Goal: Register for event/course

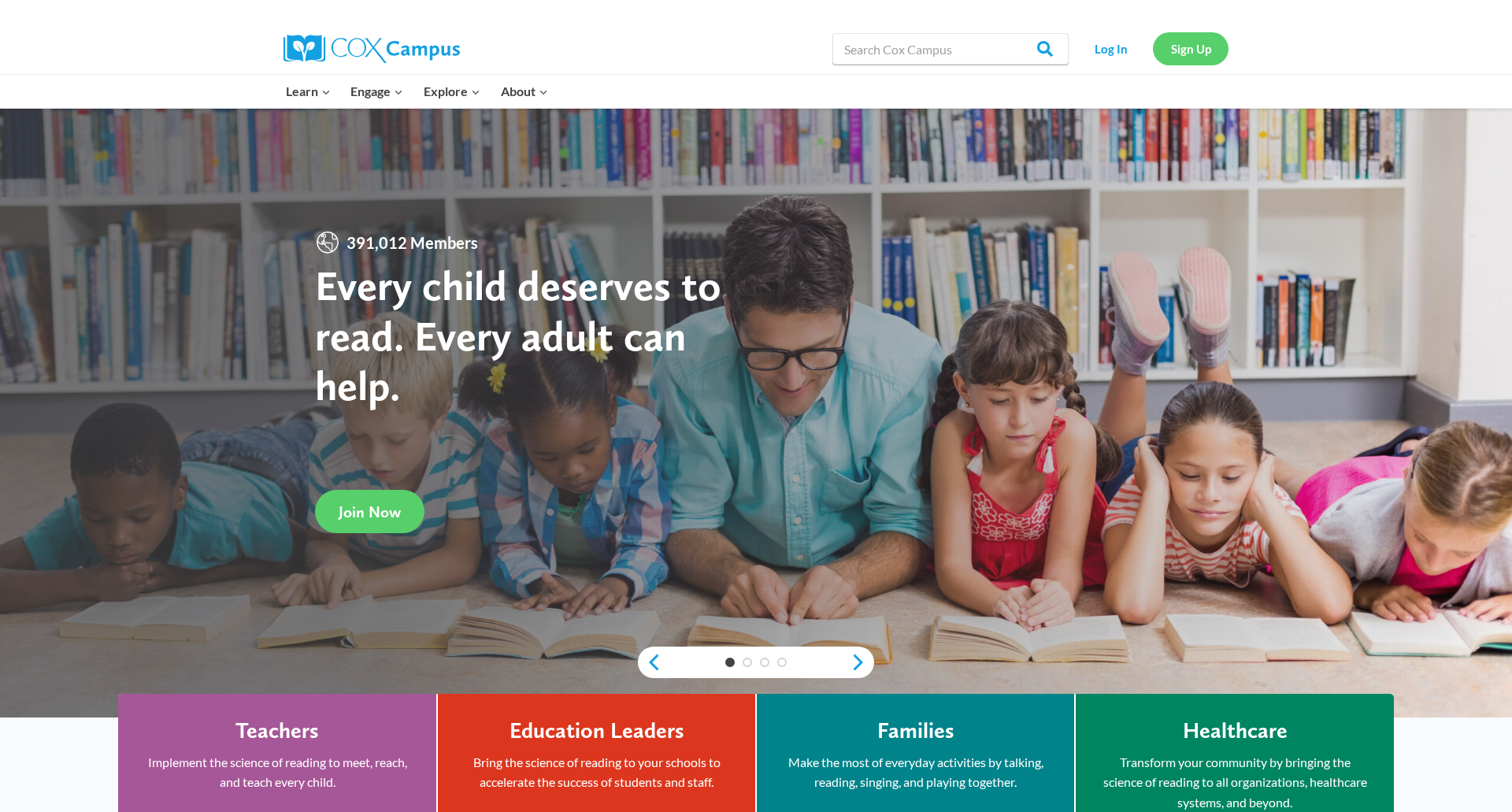
click at [1199, 48] on link "Sign Up" at bounding box center [1190, 48] width 75 height 32
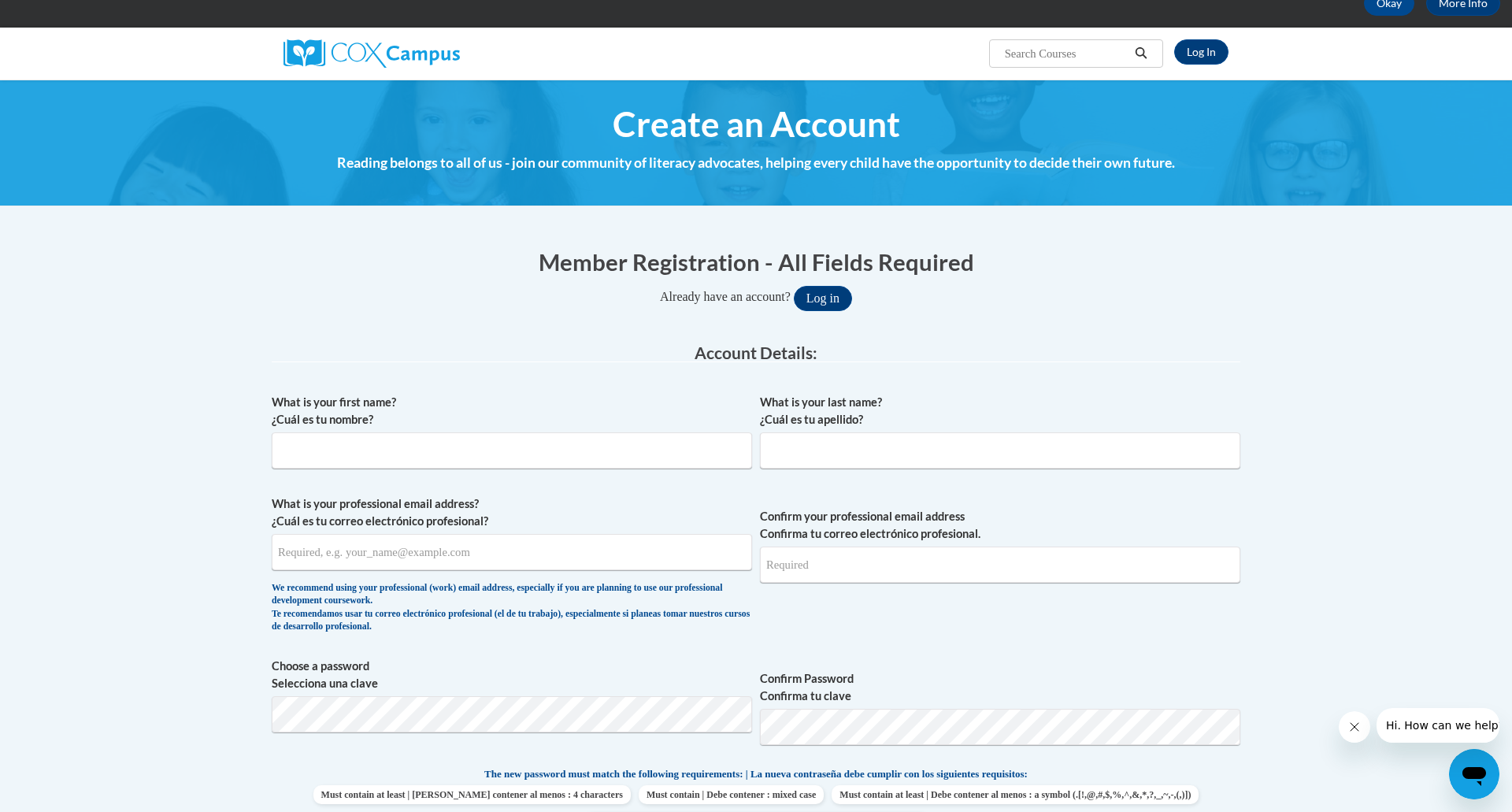
scroll to position [111, 0]
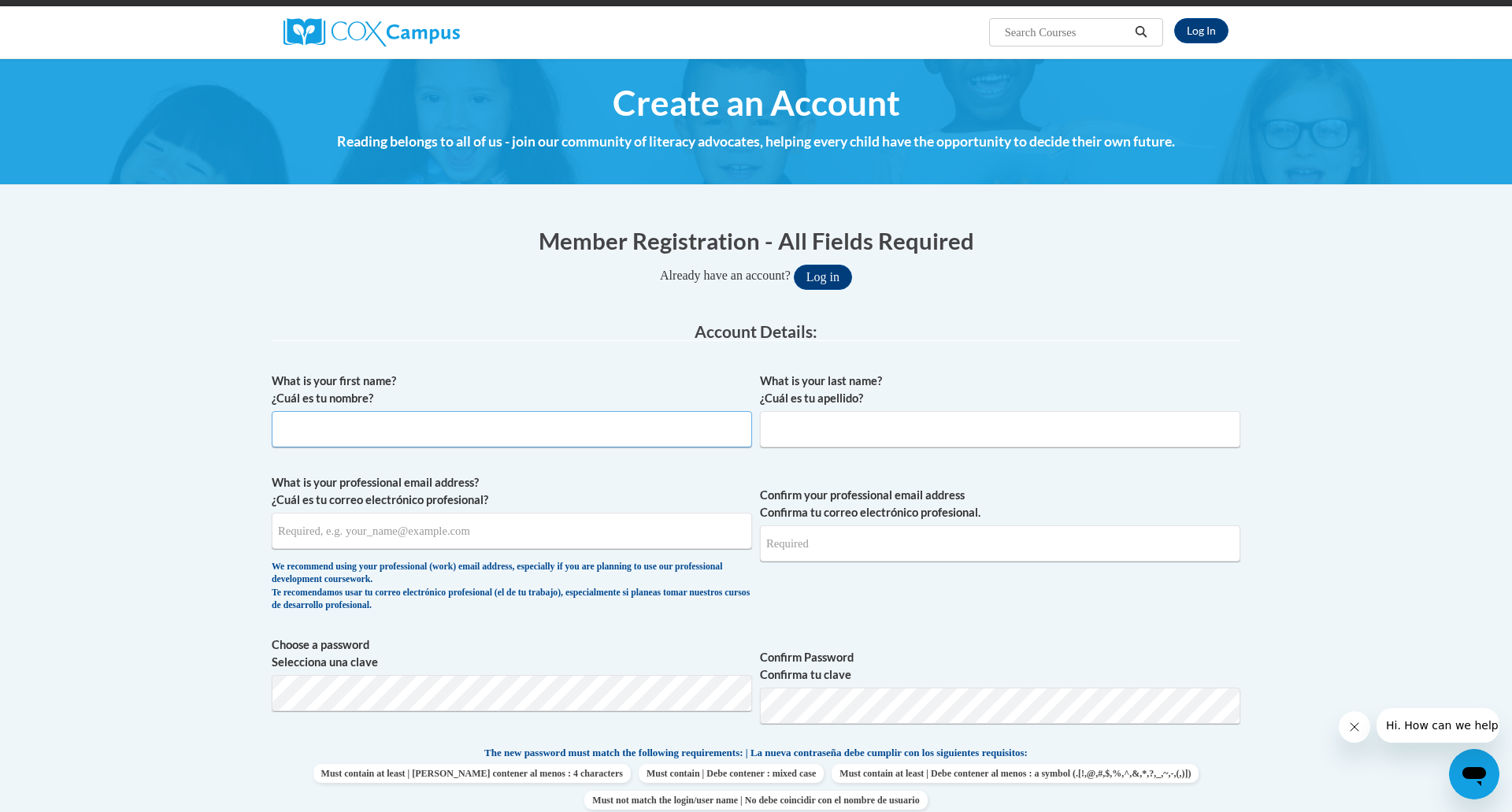
click at [346, 437] on input "What is your first name? ¿Cuál es tu nombre?" at bounding box center [512, 429] width 480 height 36
type input "Sidney"
type input "Morgan"
type input "Lindseymorgan22@gmail.com"
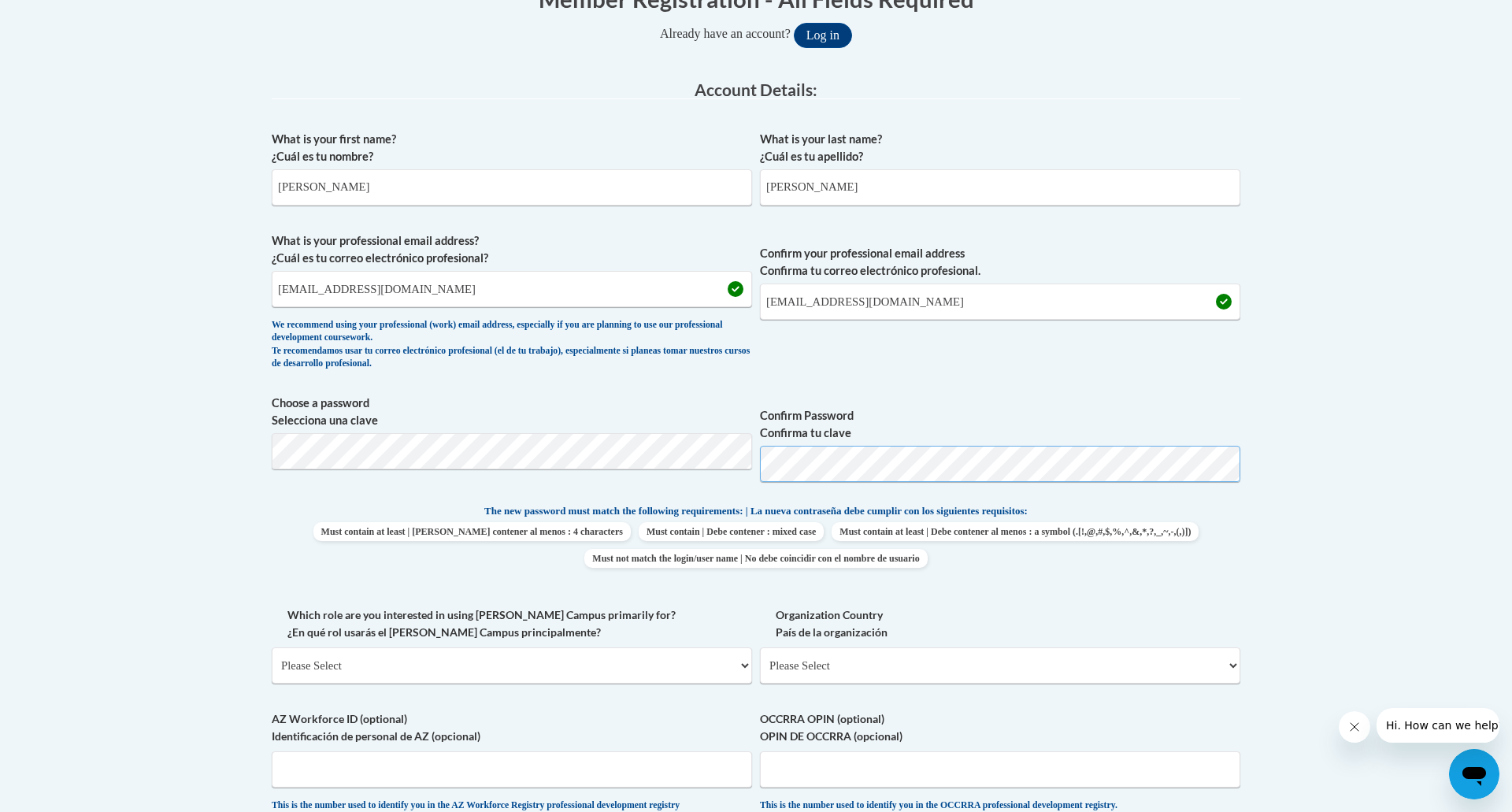
scroll to position [376, 0]
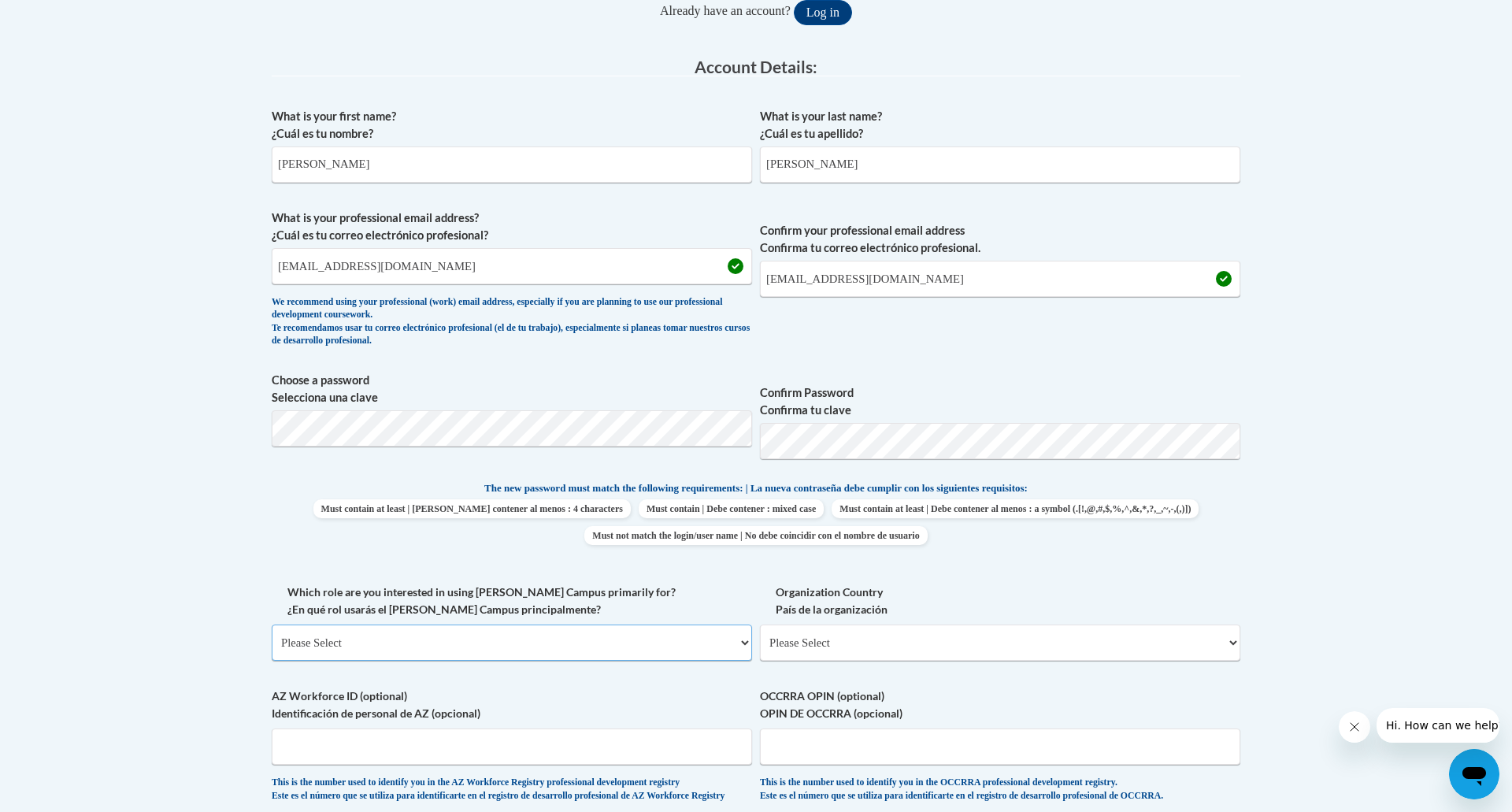
click at [741, 643] on select "Please Select College/University | Colegio/Universidad Community/Nonprofit Part…" at bounding box center [512, 643] width 480 height 36
select select "fbf2d438-af2f-41f8-98f1-81c410e29de3"
click at [272, 625] on select "Please Select College/University | Colegio/Universidad Community/Nonprofit Part…" at bounding box center [512, 643] width 480 height 36
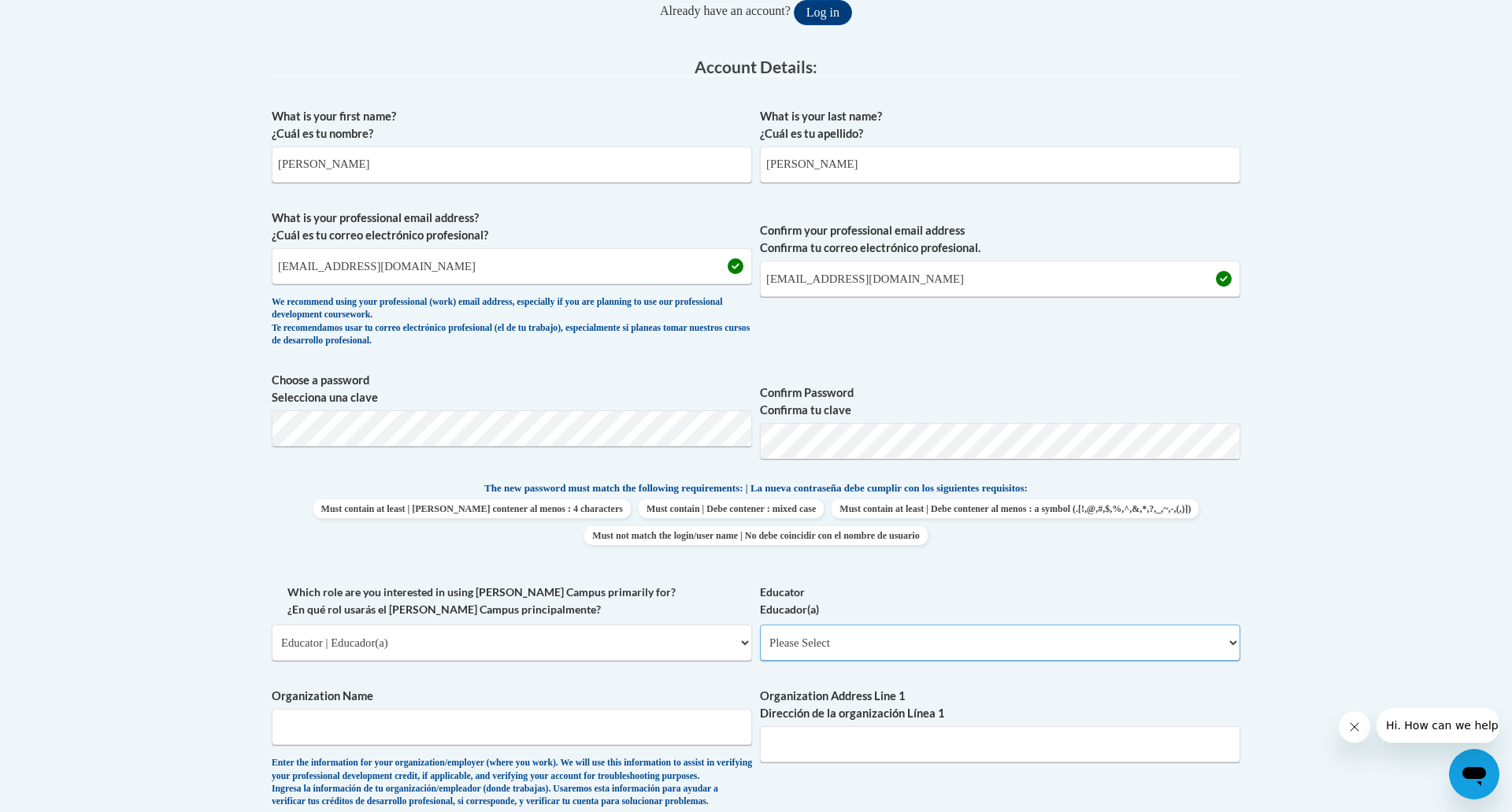
click at [1227, 639] on select "Please Select Early Learning/Daycare Teacher/Family Home Care Provider | Maestr…" at bounding box center [1000, 643] width 480 height 36
select select "5e2af403-4f2c-4e49-a02f-103e55d7b75b"
click at [760, 625] on select "Please Select Early Learning/Daycare Teacher/Family Home Care Provider | Maestr…" at bounding box center [1000, 643] width 480 height 36
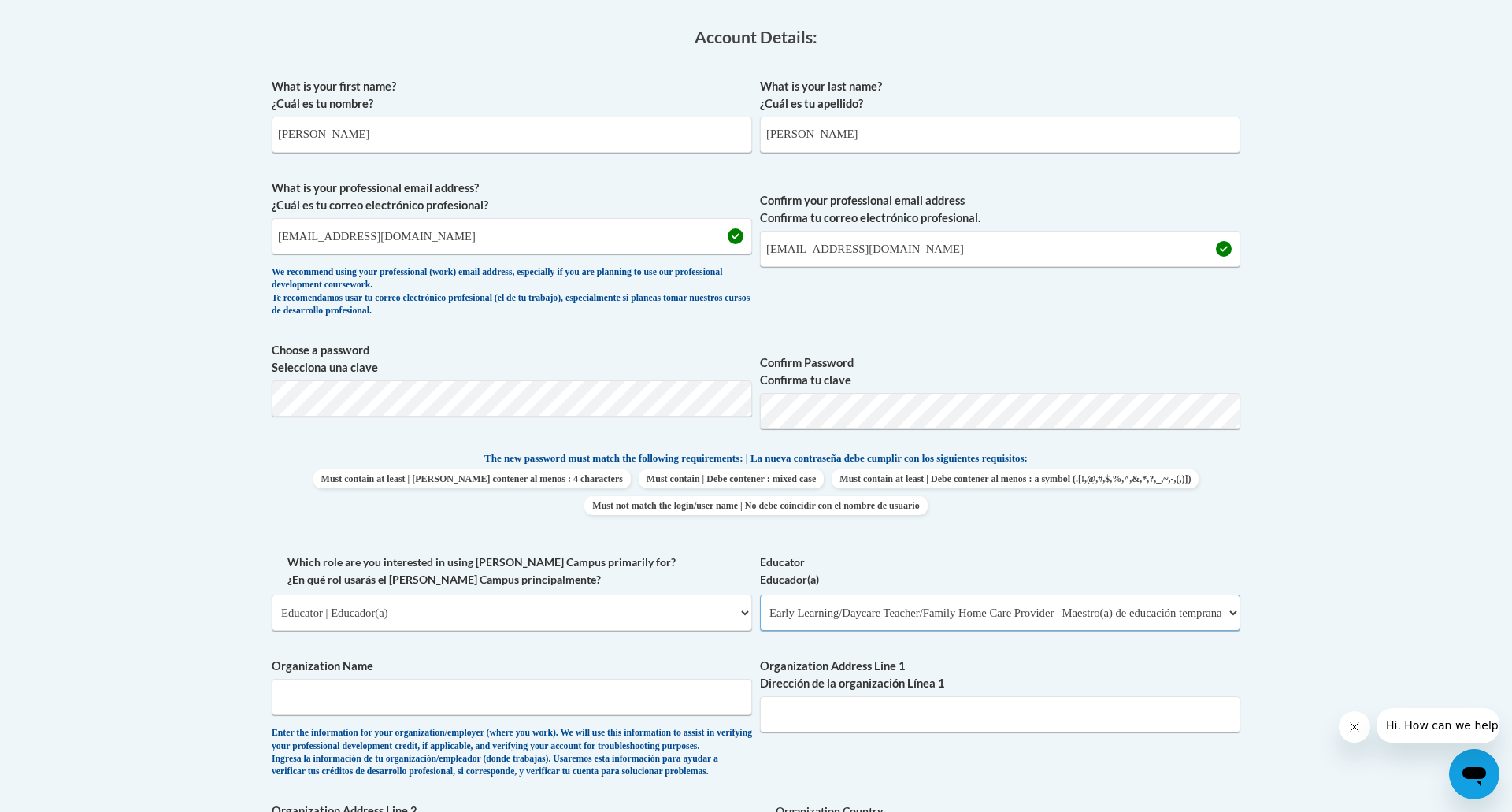
scroll to position [448, 0]
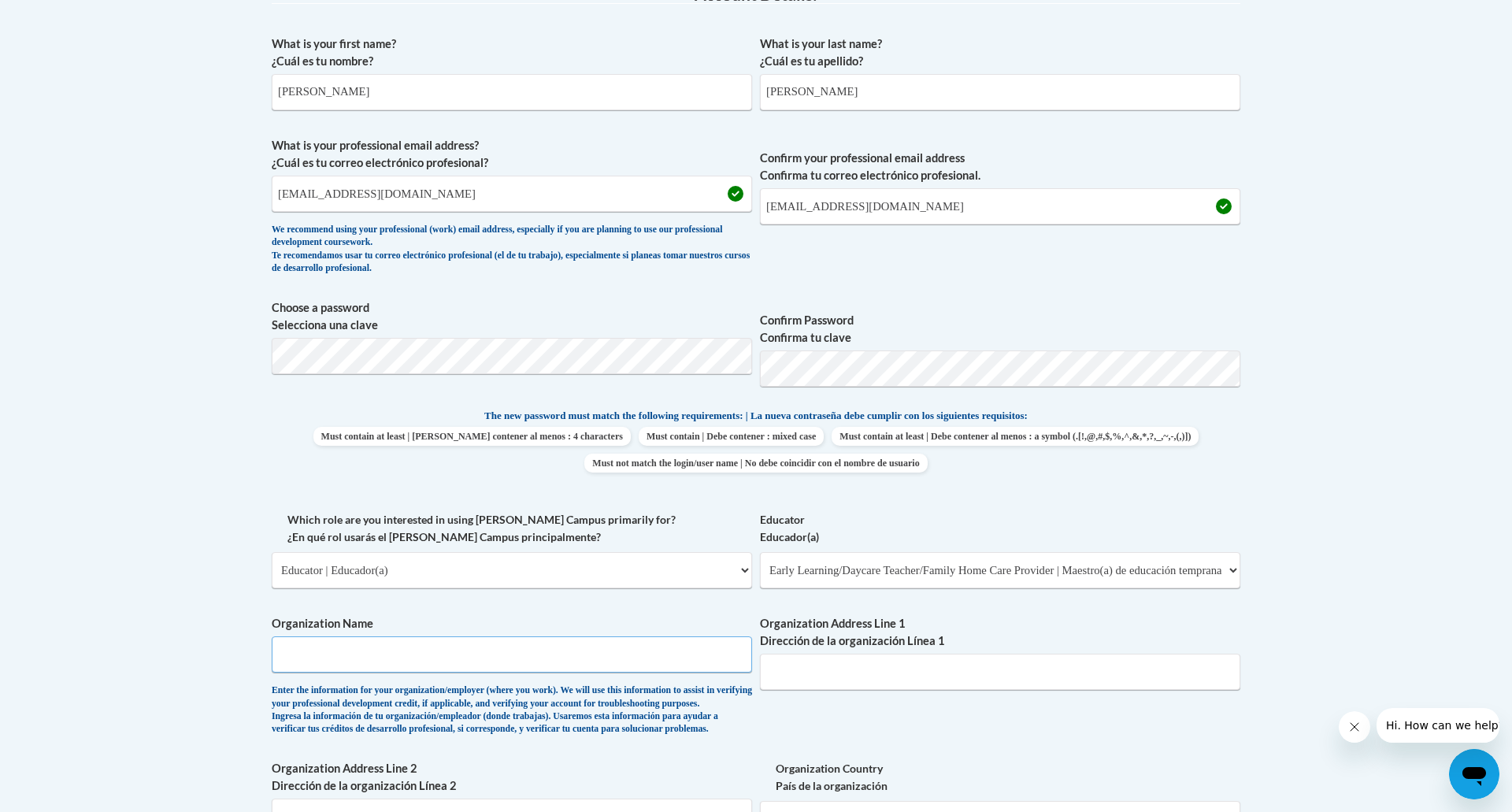
click at [436, 670] on input "Organization Name" at bounding box center [512, 654] width 480 height 36
type input "Trinity Plat School"
click at [1169, 670] on input "Organization Address Line 1 Dirección de la organización Línea 1" at bounding box center [1000, 671] width 480 height 36
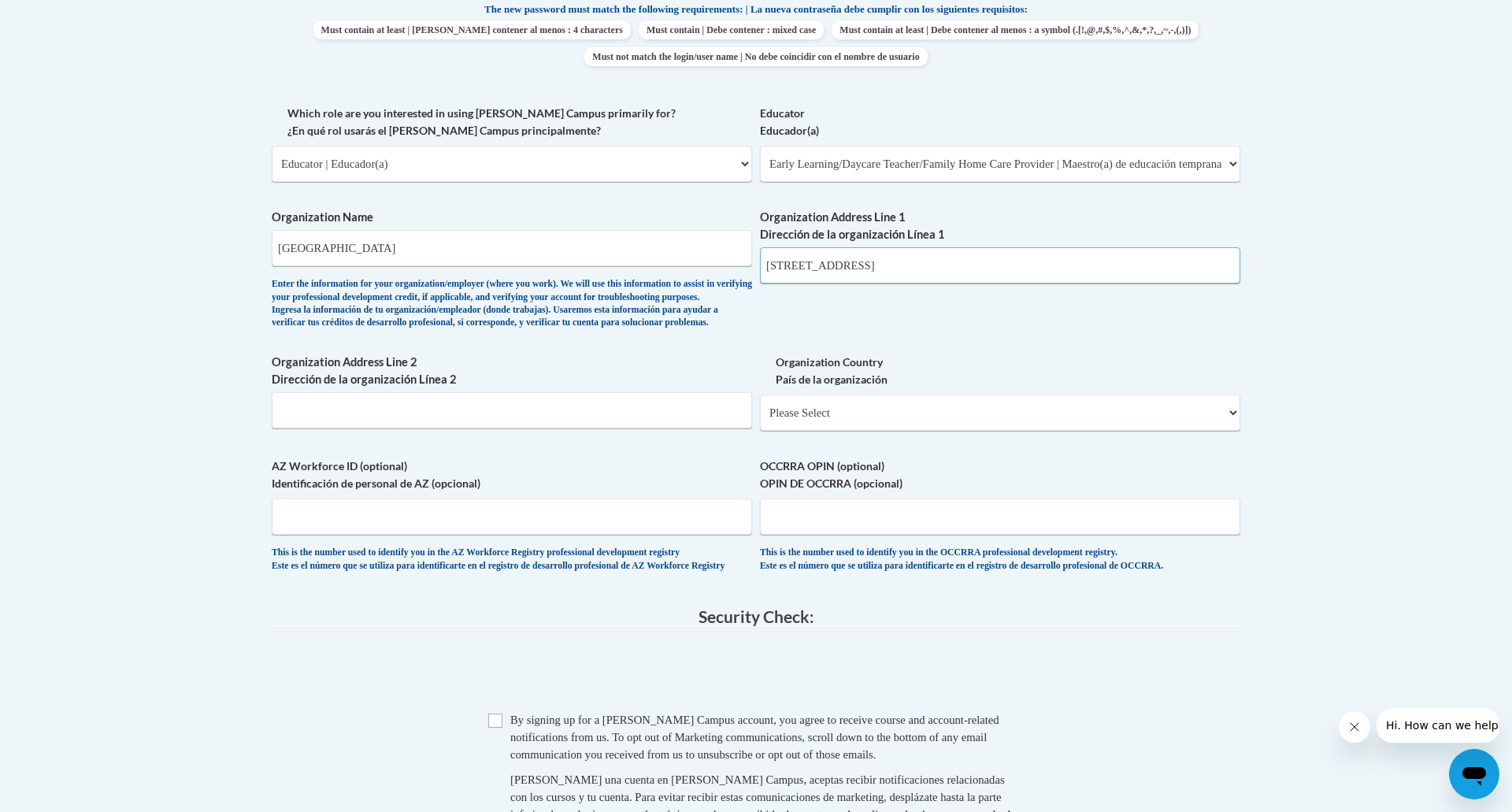
scroll to position [871, 0]
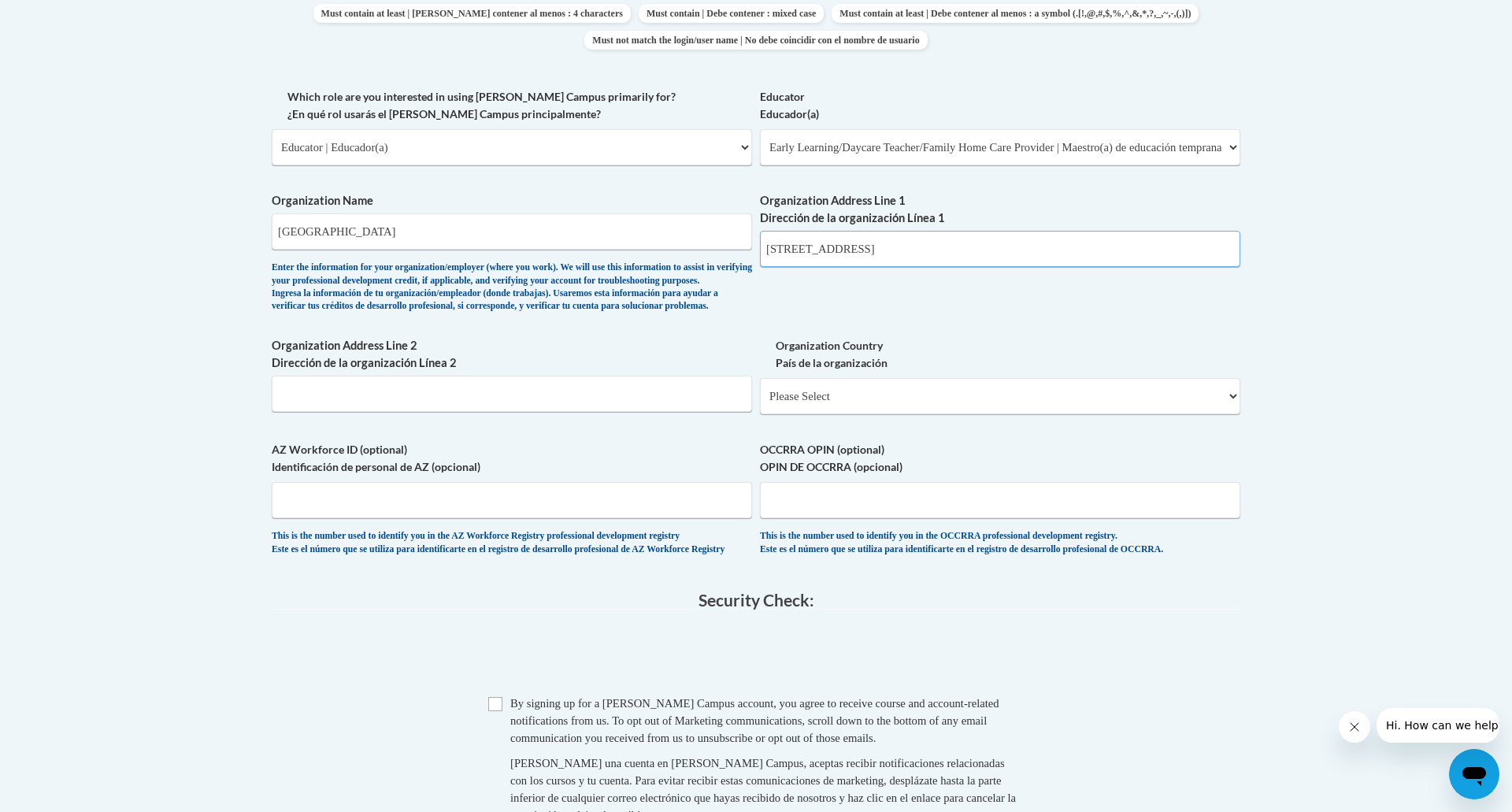
type input "509 west pine st HATTIESBURG, ms"
click at [1230, 414] on select "Please Select United States | Estados Unidos Outside of the United States | Fue…" at bounding box center [1000, 396] width 480 height 36
select select "ad49bcad-a171-4b2e-b99c-48b446064914"
click at [760, 403] on select "Please Select United States | Estados Unidos Outside of the United States | Fue…" at bounding box center [1000, 396] width 480 height 36
select select
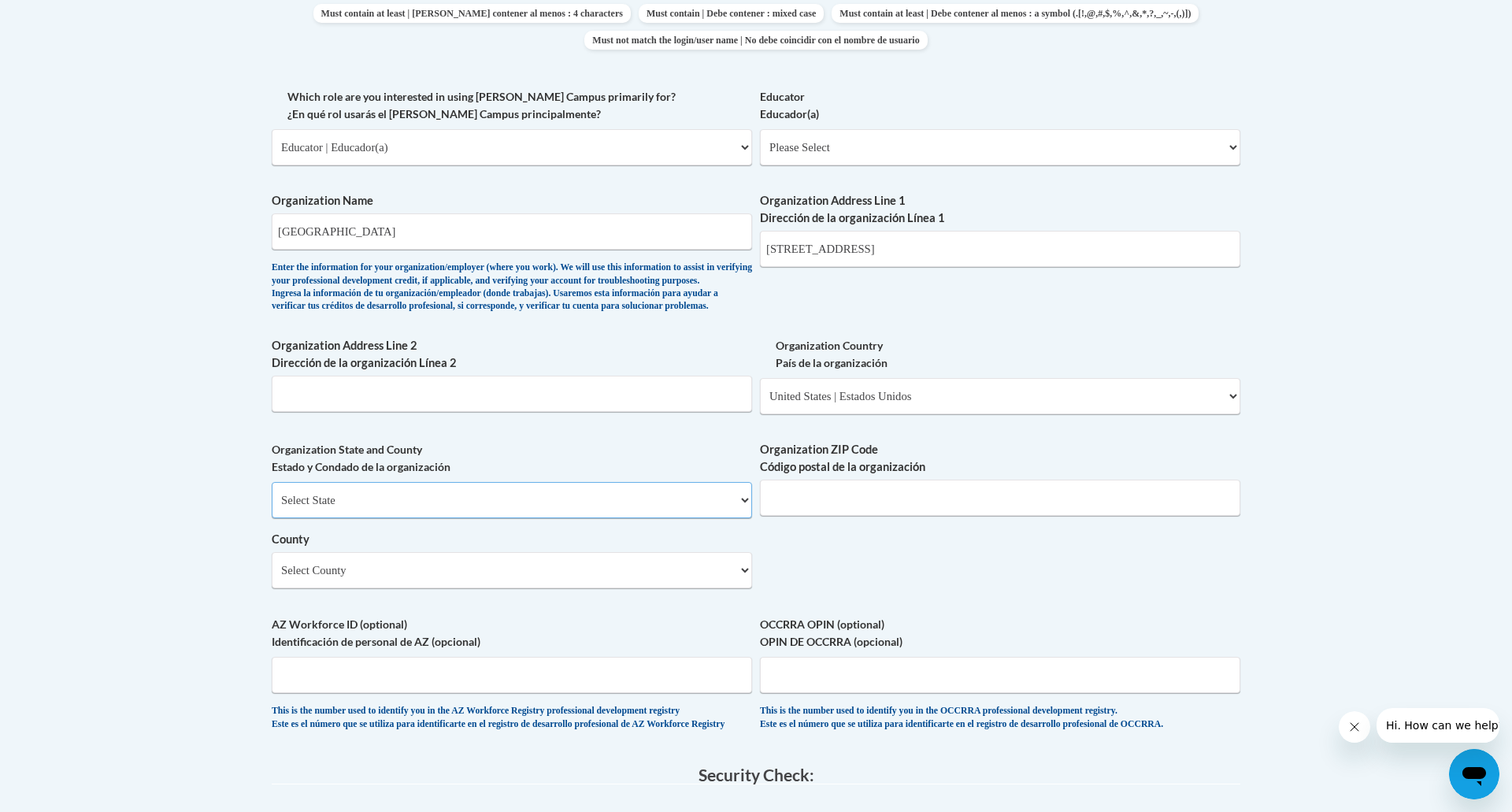
click at [739, 518] on select "Select State Alabama Alaska Arizona Arkansas California Colorado Connecticut De…" at bounding box center [512, 500] width 480 height 36
select select "Mississippi"
click at [272, 508] on select "Select State Alabama Alaska Arizona Arkansas California Colorado Connecticut De…" at bounding box center [512, 500] width 480 height 36
click at [733, 588] on select "Select County Adams Alcorn Amite Attala Benton Bolivar Calhoun Carroll Chickasa…" at bounding box center [512, 570] width 480 height 36
select select "Forrest"
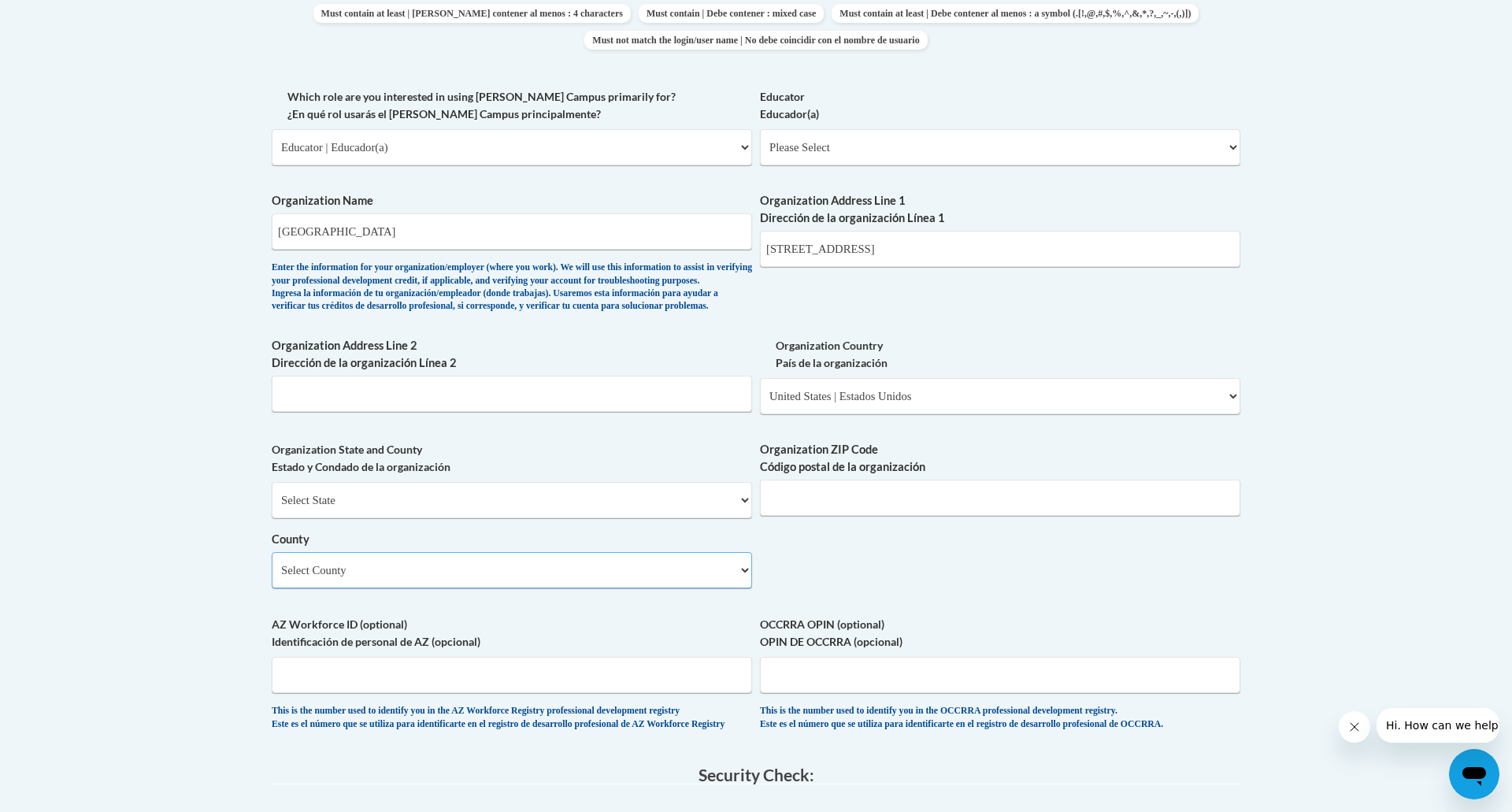
click at [272, 578] on select "Select County Adams Alcorn Amite Attala Benton Bolivar Calhoun Carroll Chickasa…" at bounding box center [512, 570] width 480 height 36
click at [799, 515] on input "Organization ZIP Code Código postal de la organización" at bounding box center [1000, 497] width 480 height 36
type input "39401"
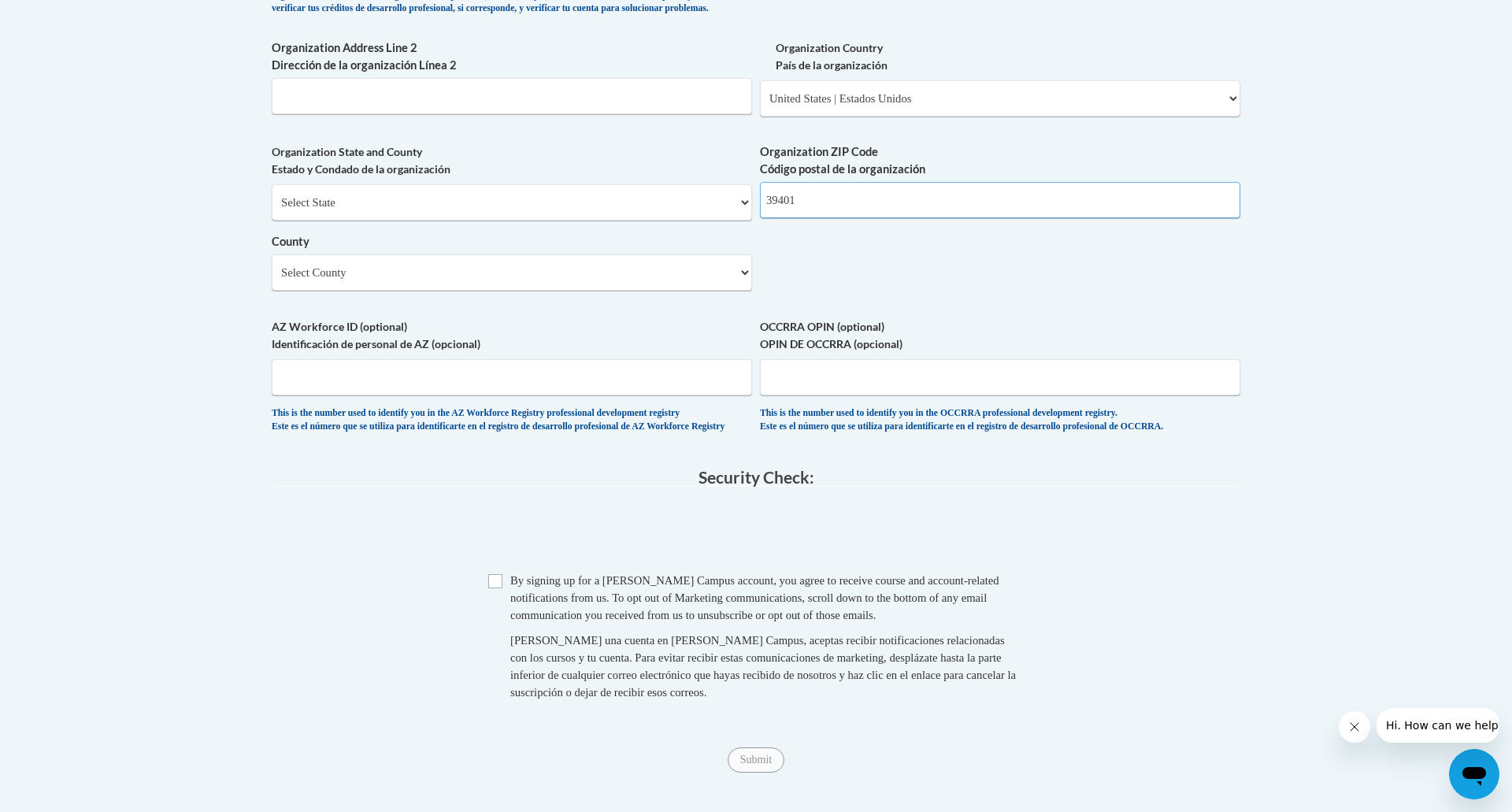
scroll to position [1345, 0]
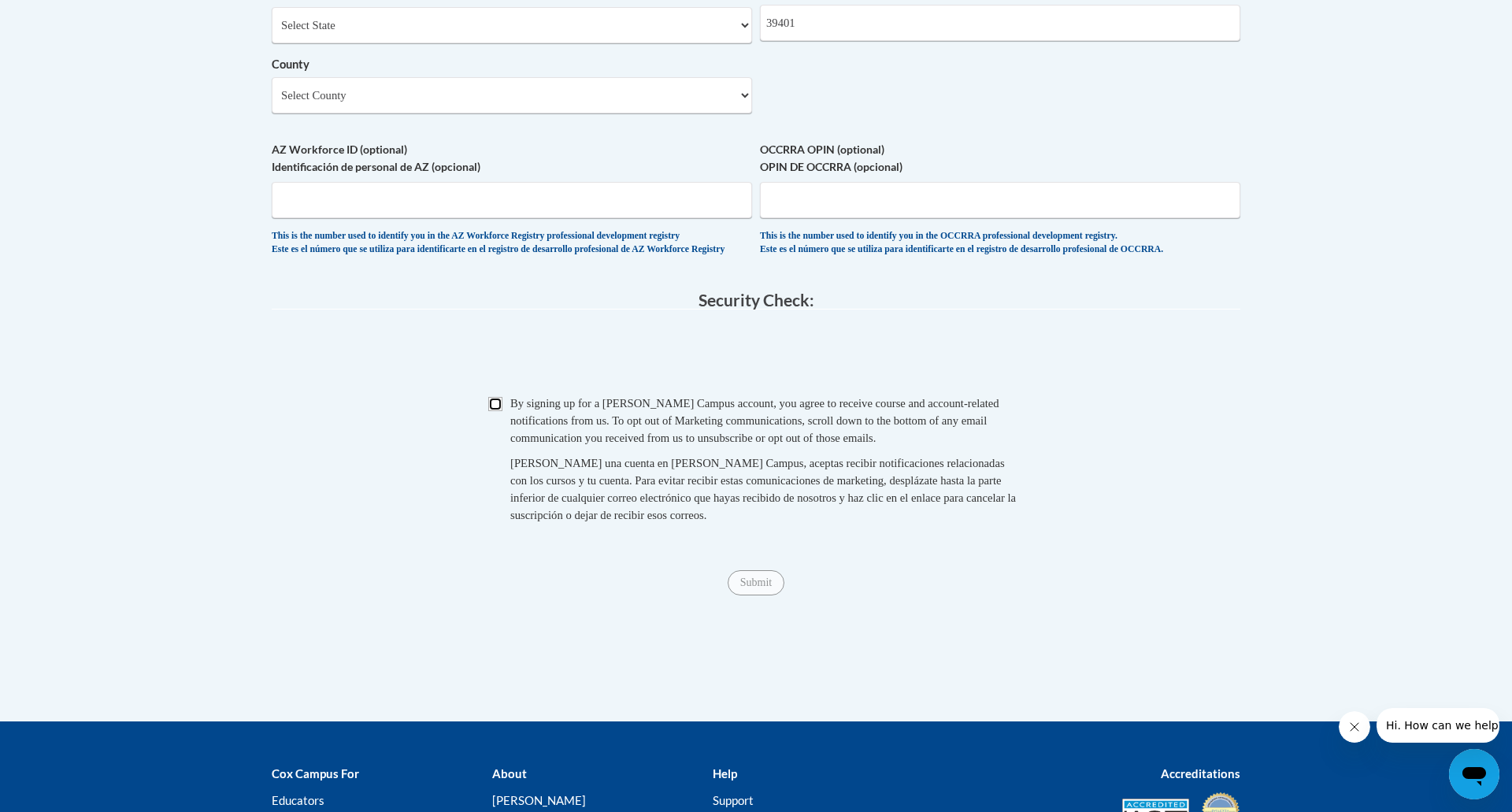
click at [494, 411] on input "Checkbox" at bounding box center [496, 404] width 14 height 14
checkbox input "true"
click at [779, 595] on input "Submit" at bounding box center [756, 583] width 56 height 25
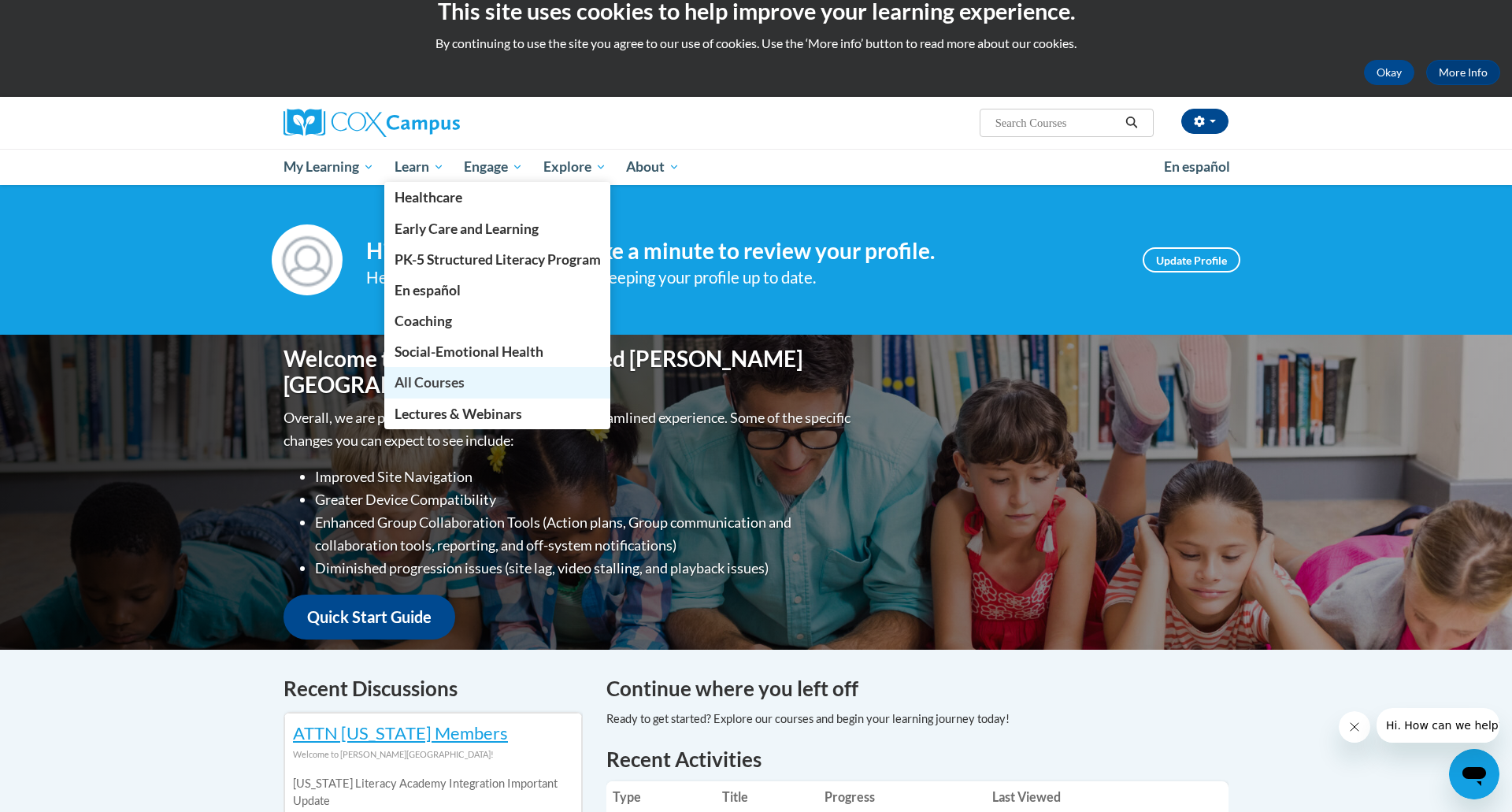
scroll to position [24, 0]
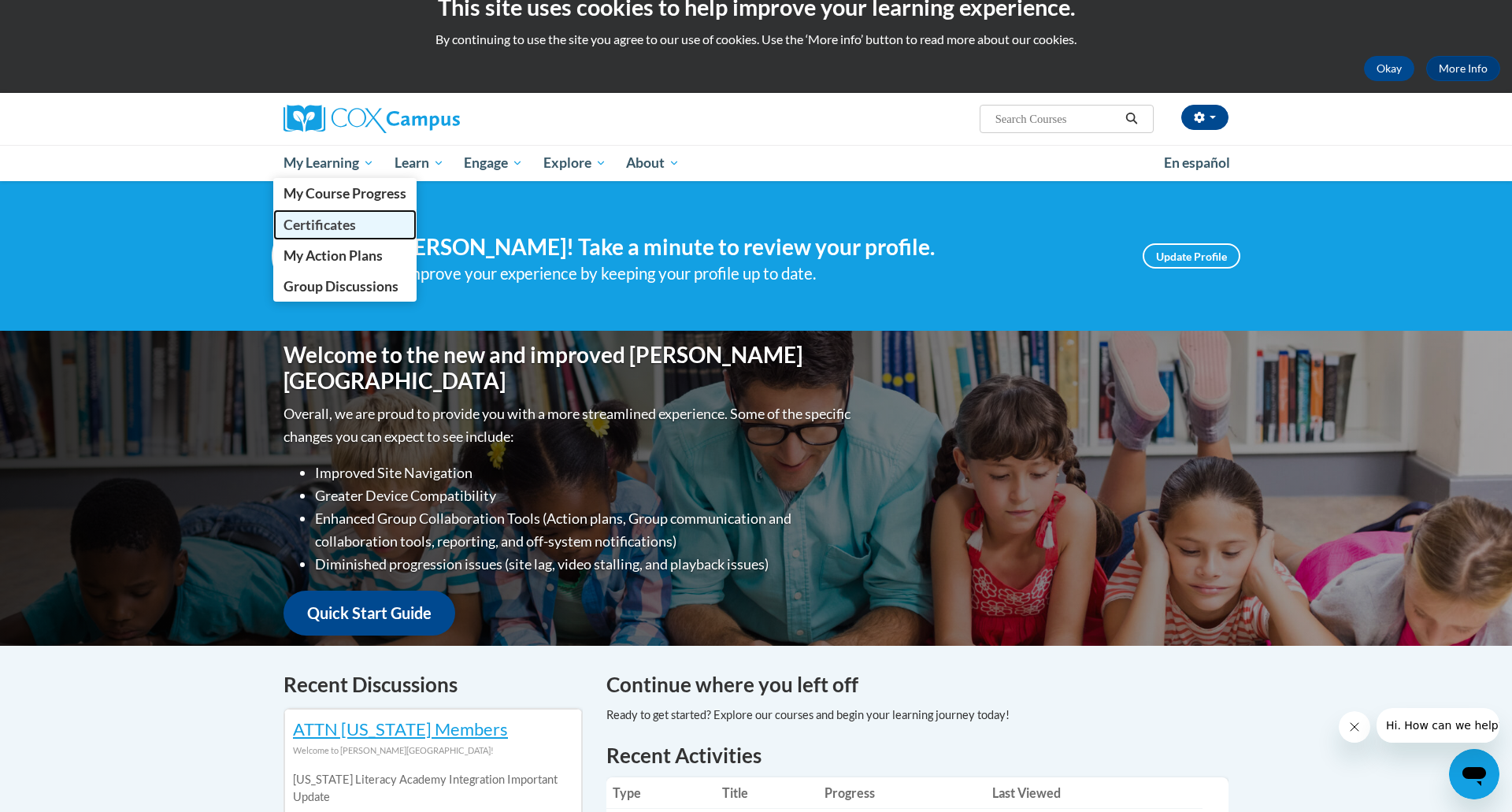
click at [337, 227] on span "Certificates" at bounding box center [319, 225] width 73 height 16
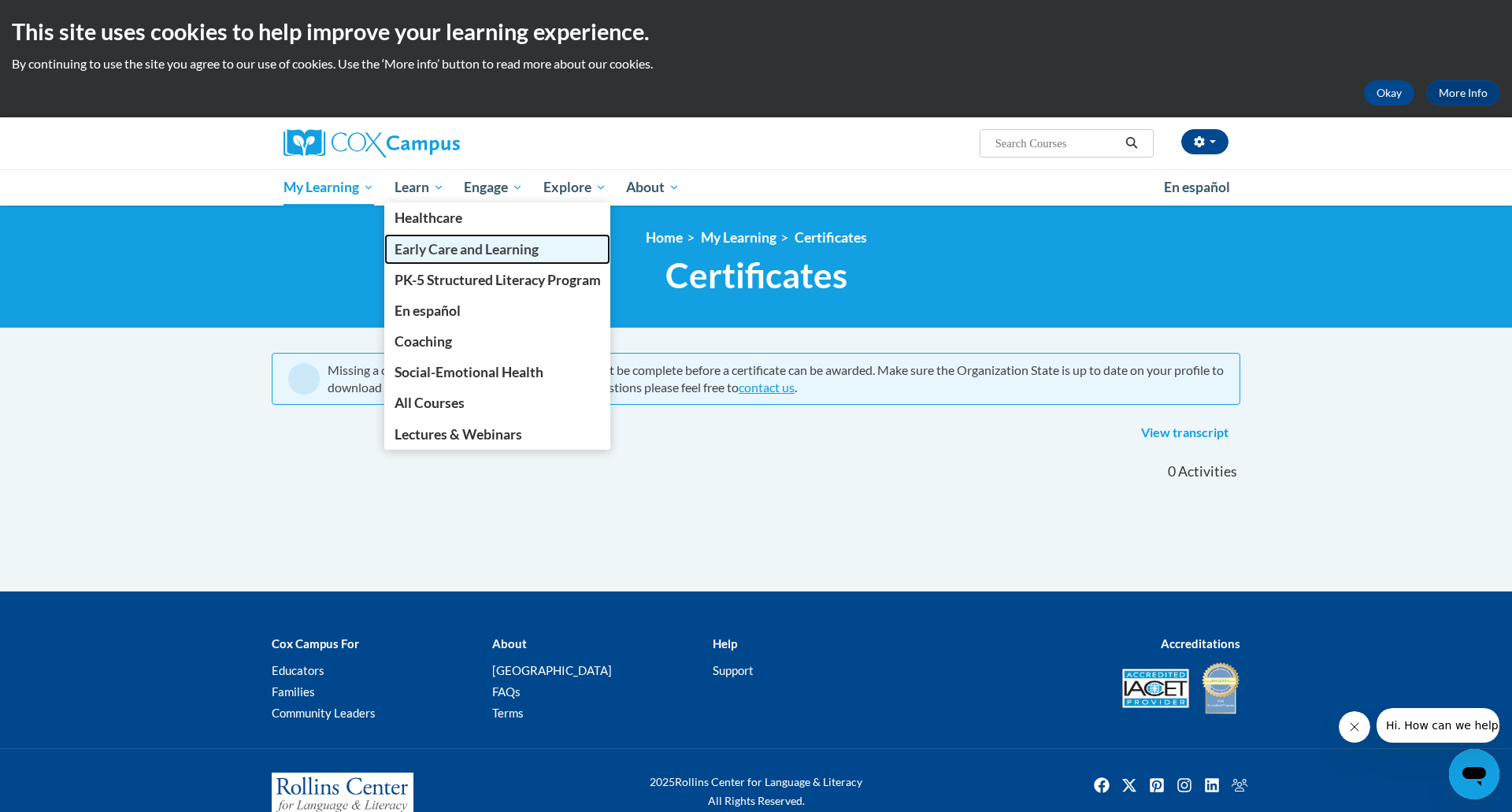
click at [452, 254] on span "Early Care and Learning" at bounding box center [466, 249] width 144 height 16
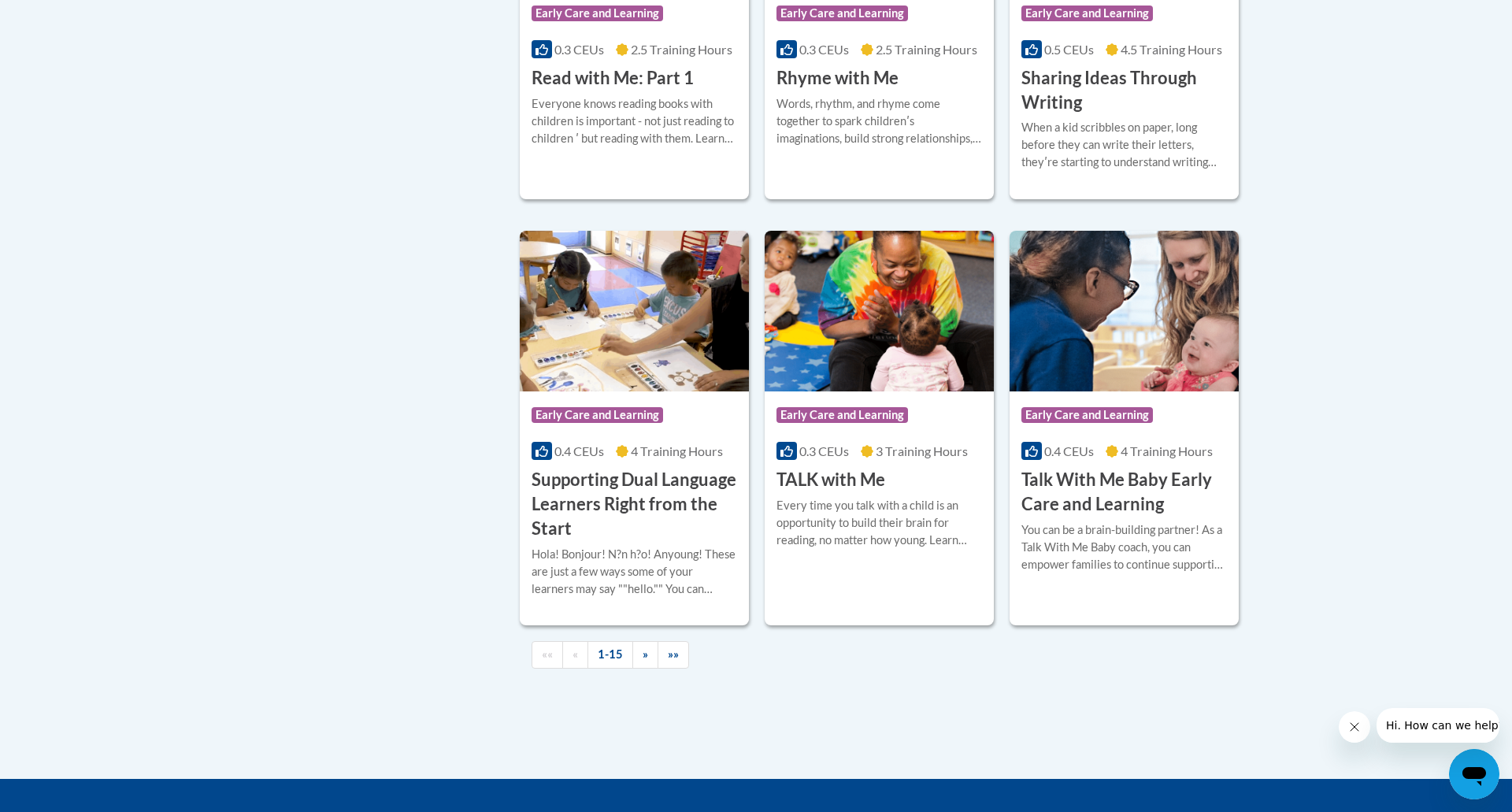
scroll to position [2113, 0]
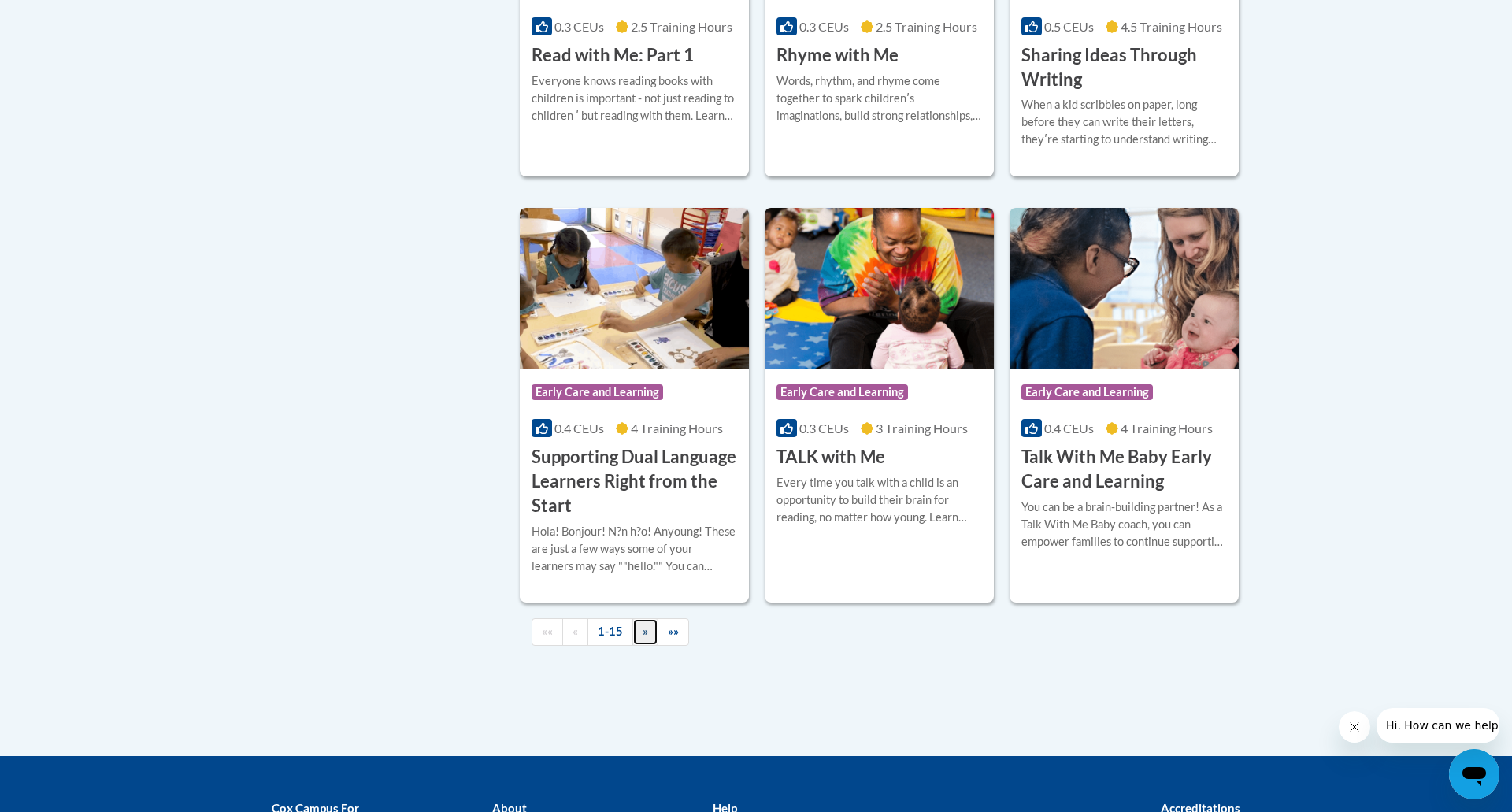
click at [638, 645] on link "»" at bounding box center [644, 632] width 26 height 28
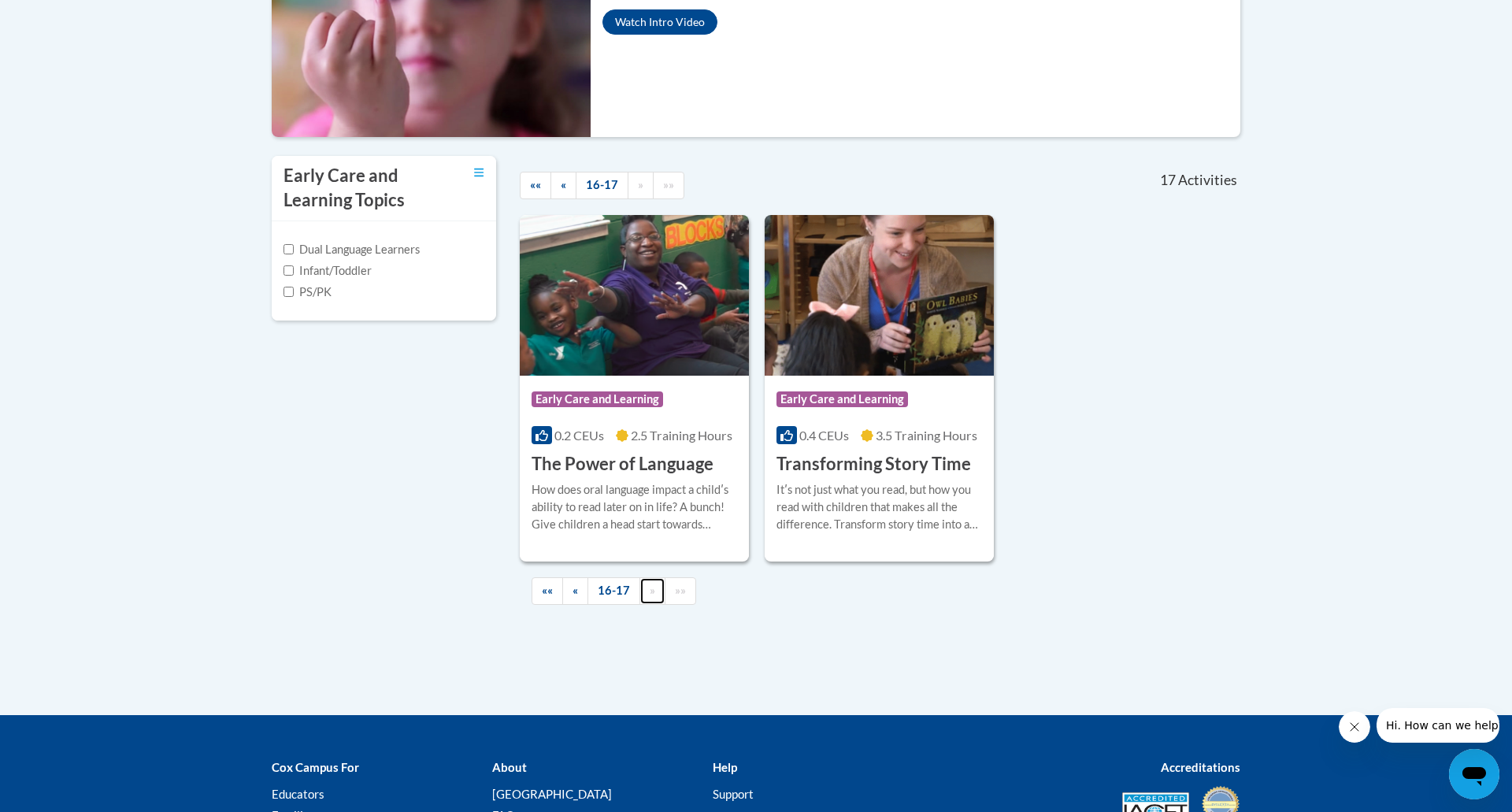
scroll to position [363, 0]
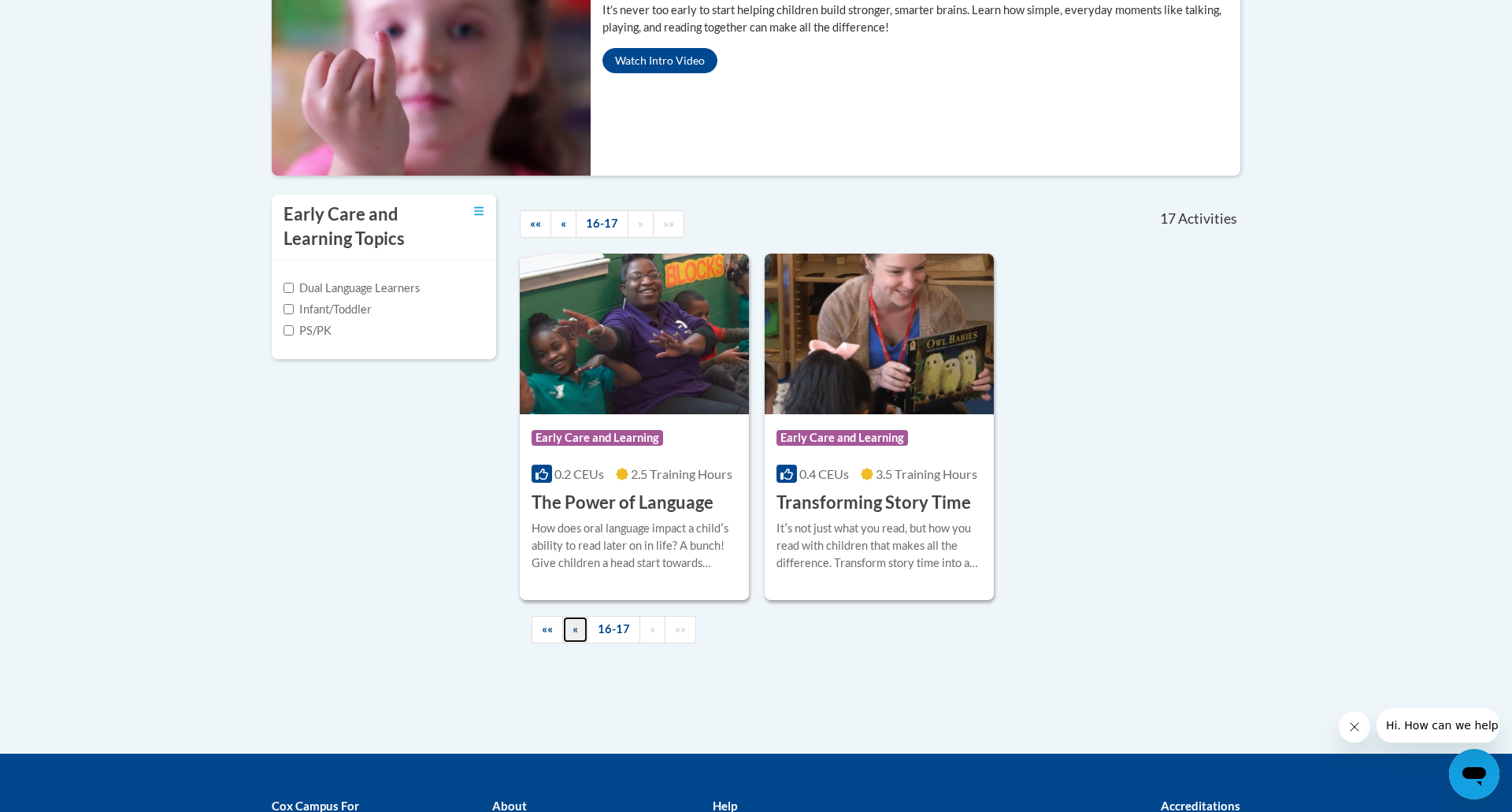
click at [575, 633] on span "«" at bounding box center [575, 628] width 5 height 13
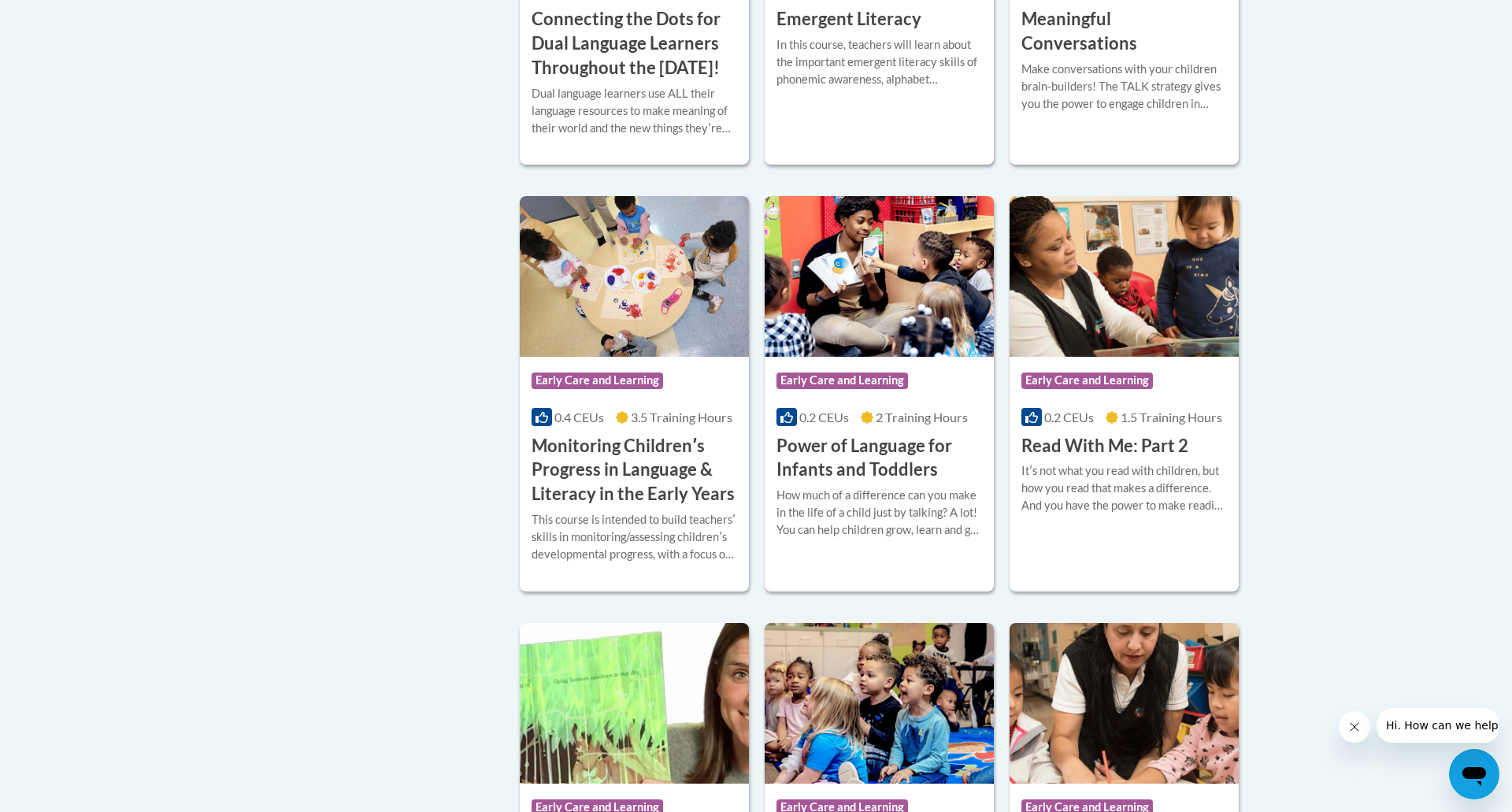
scroll to position [1525, 0]
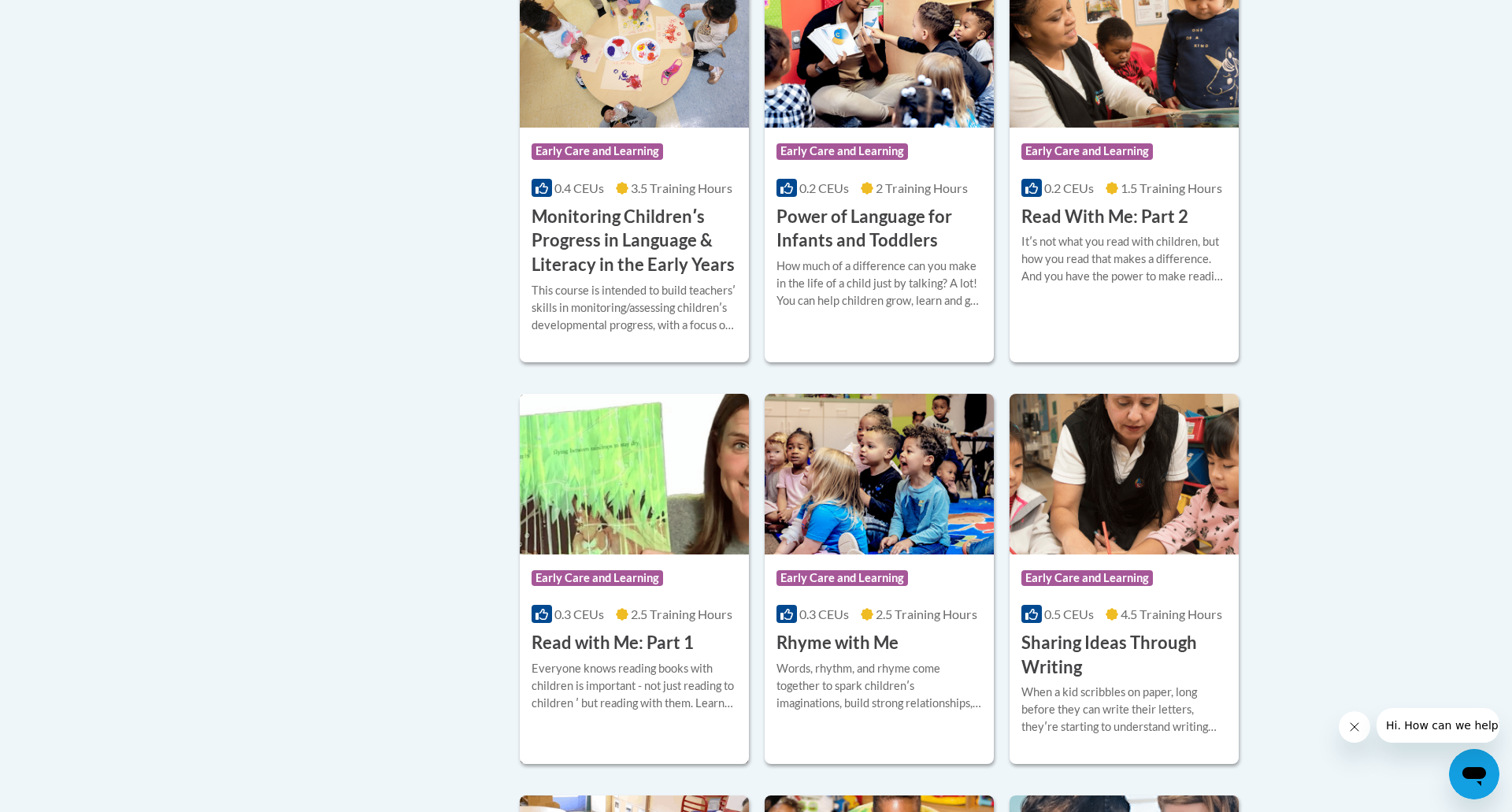
click at [648, 712] on div "Everyone knows reading books with children is important - not just reading to c…" at bounding box center [634, 686] width 205 height 52
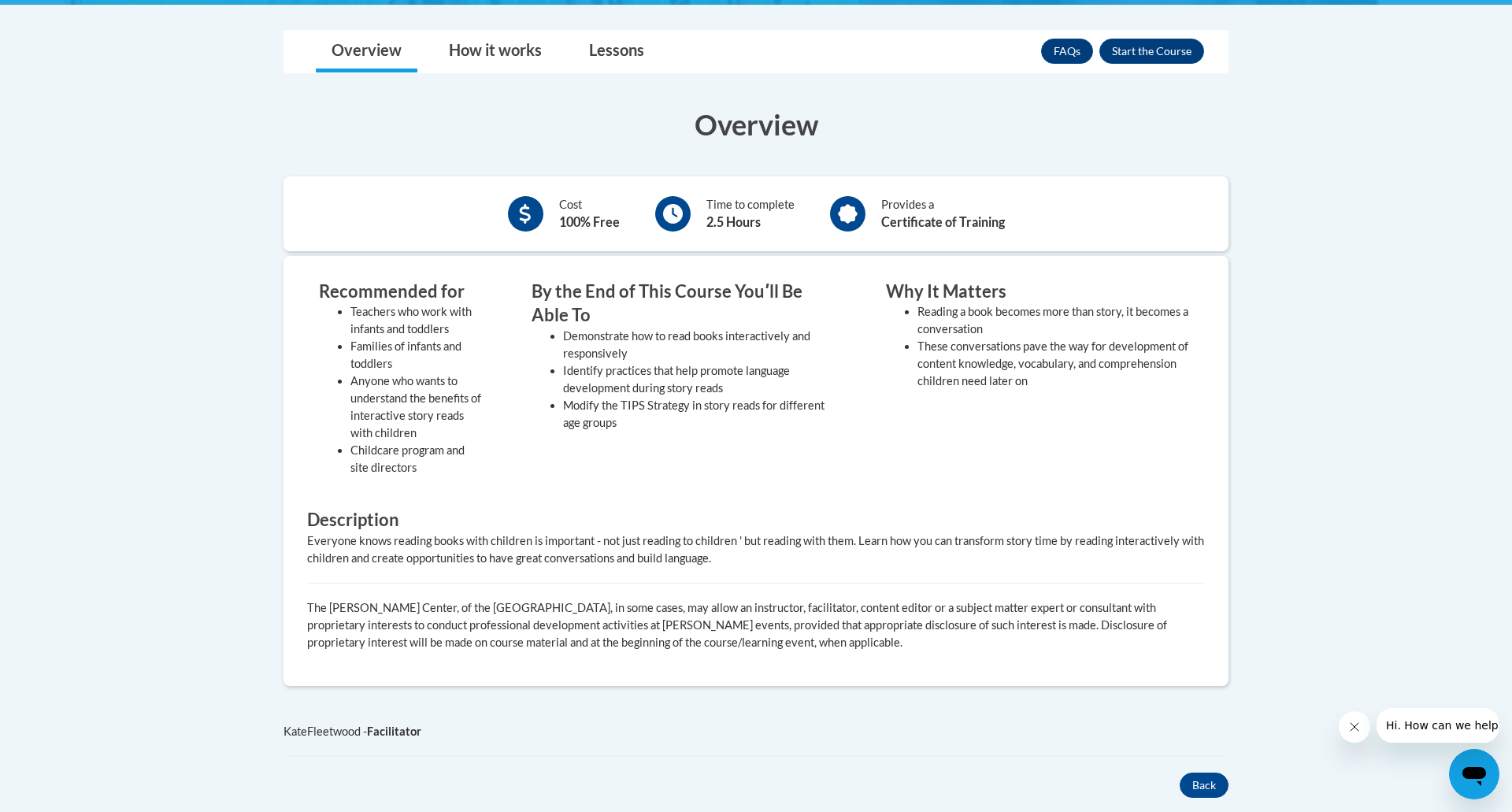
scroll to position [414, 0]
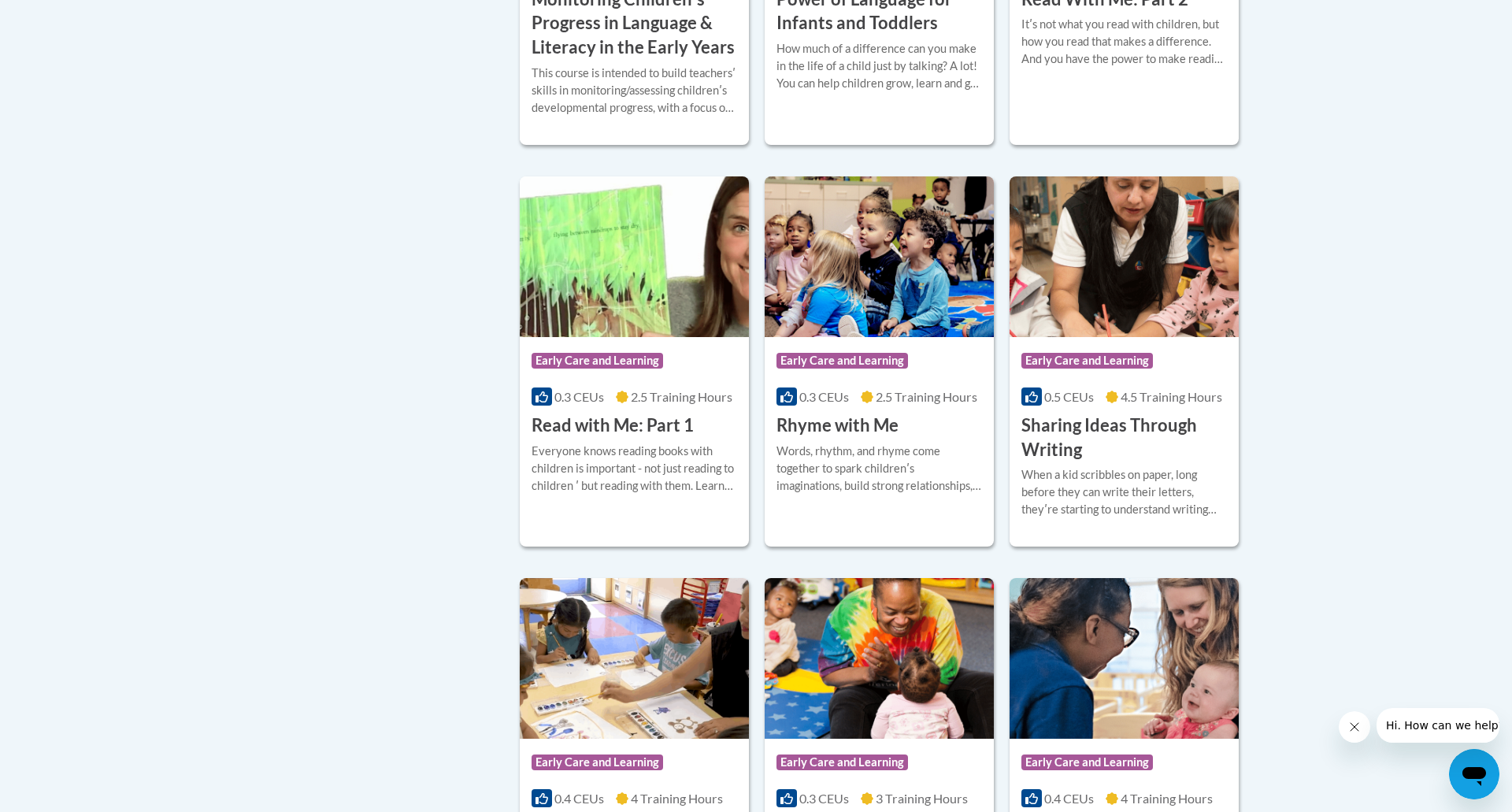
scroll to position [1744, 0]
click at [841, 486] on div "Words, rhythm, and rhyme come together to spark childrenʹs imaginations, build …" at bounding box center [878, 468] width 205 height 52
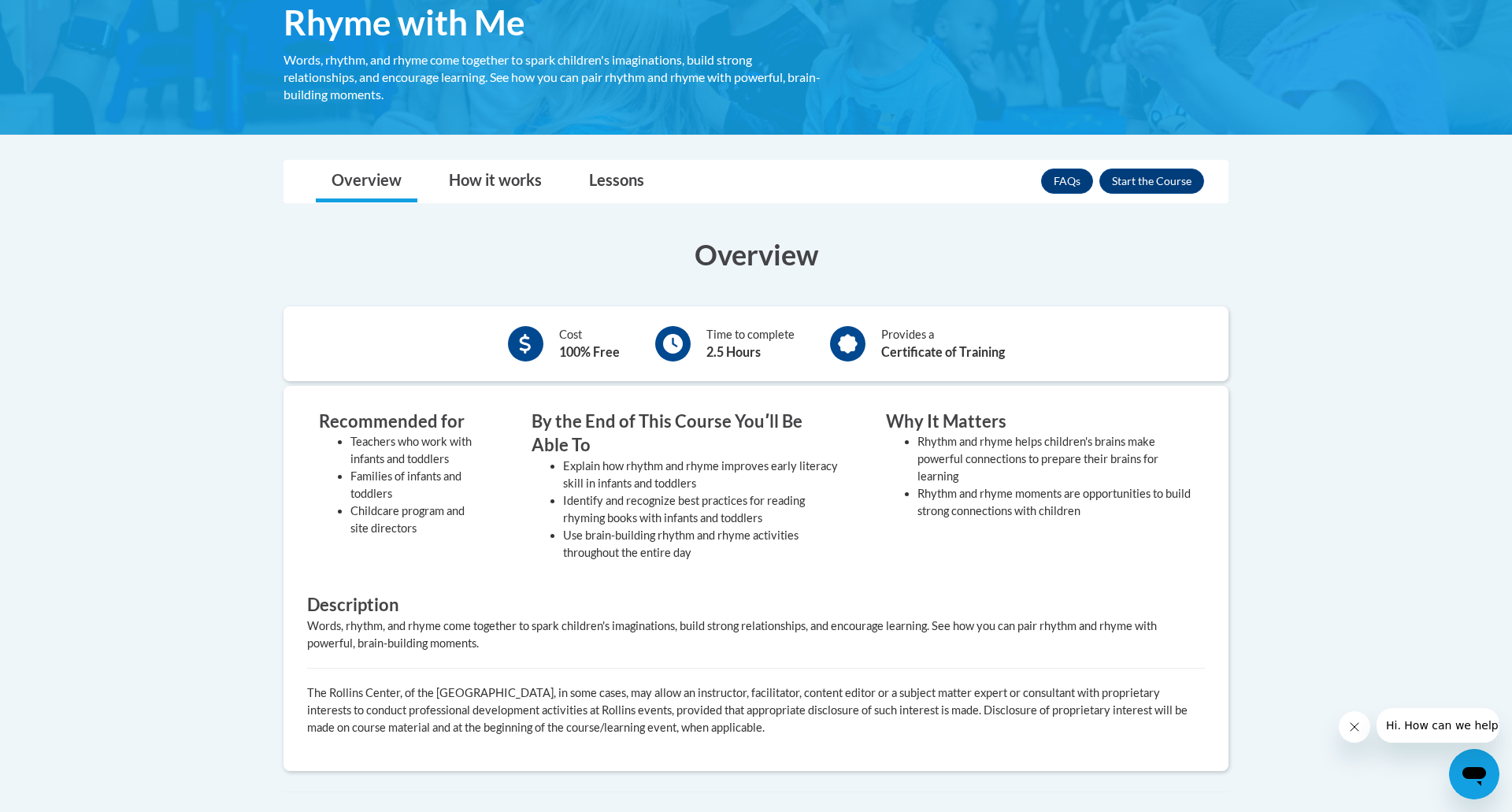
scroll to position [333, 0]
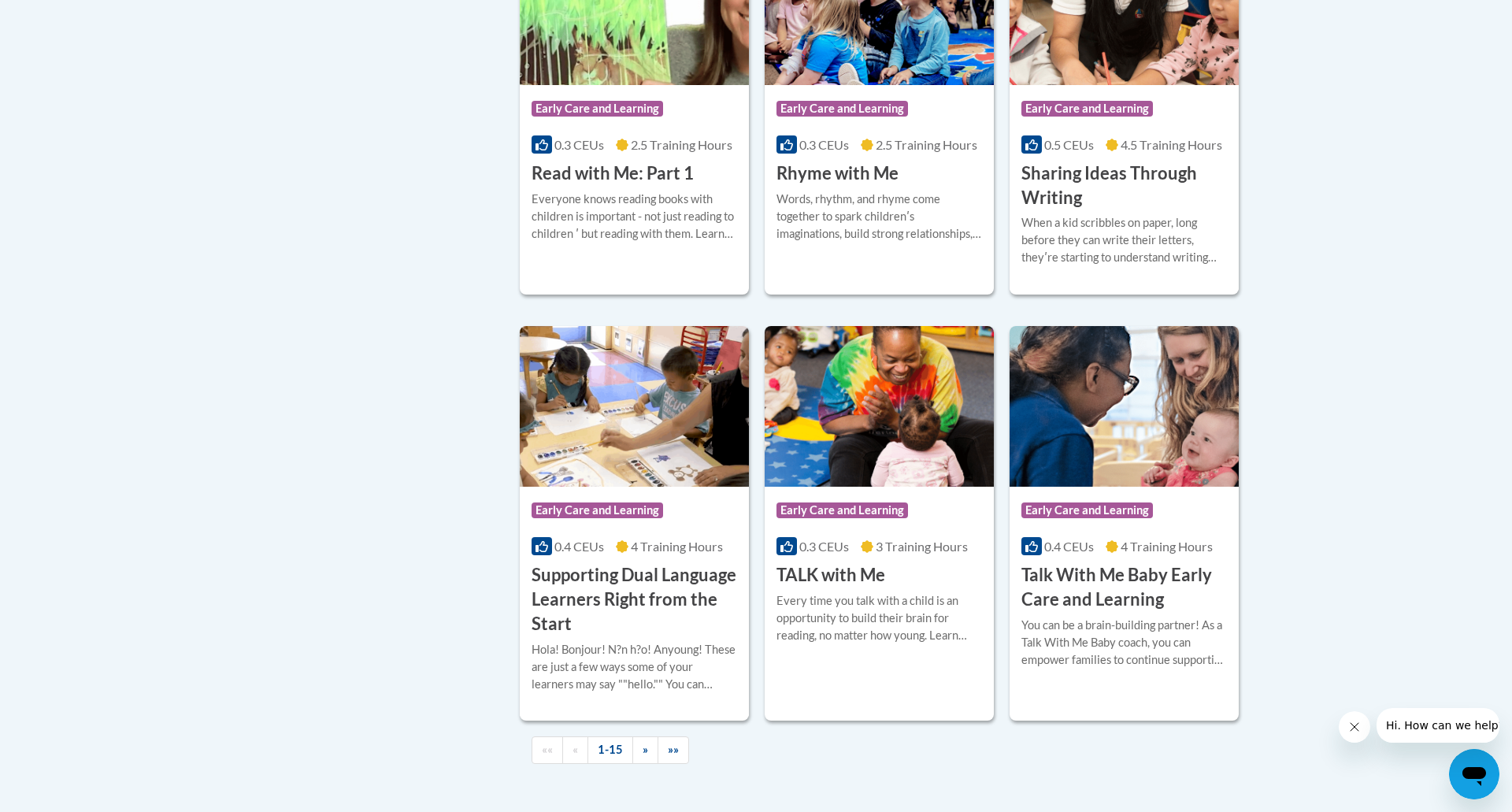
scroll to position [2060, 0]
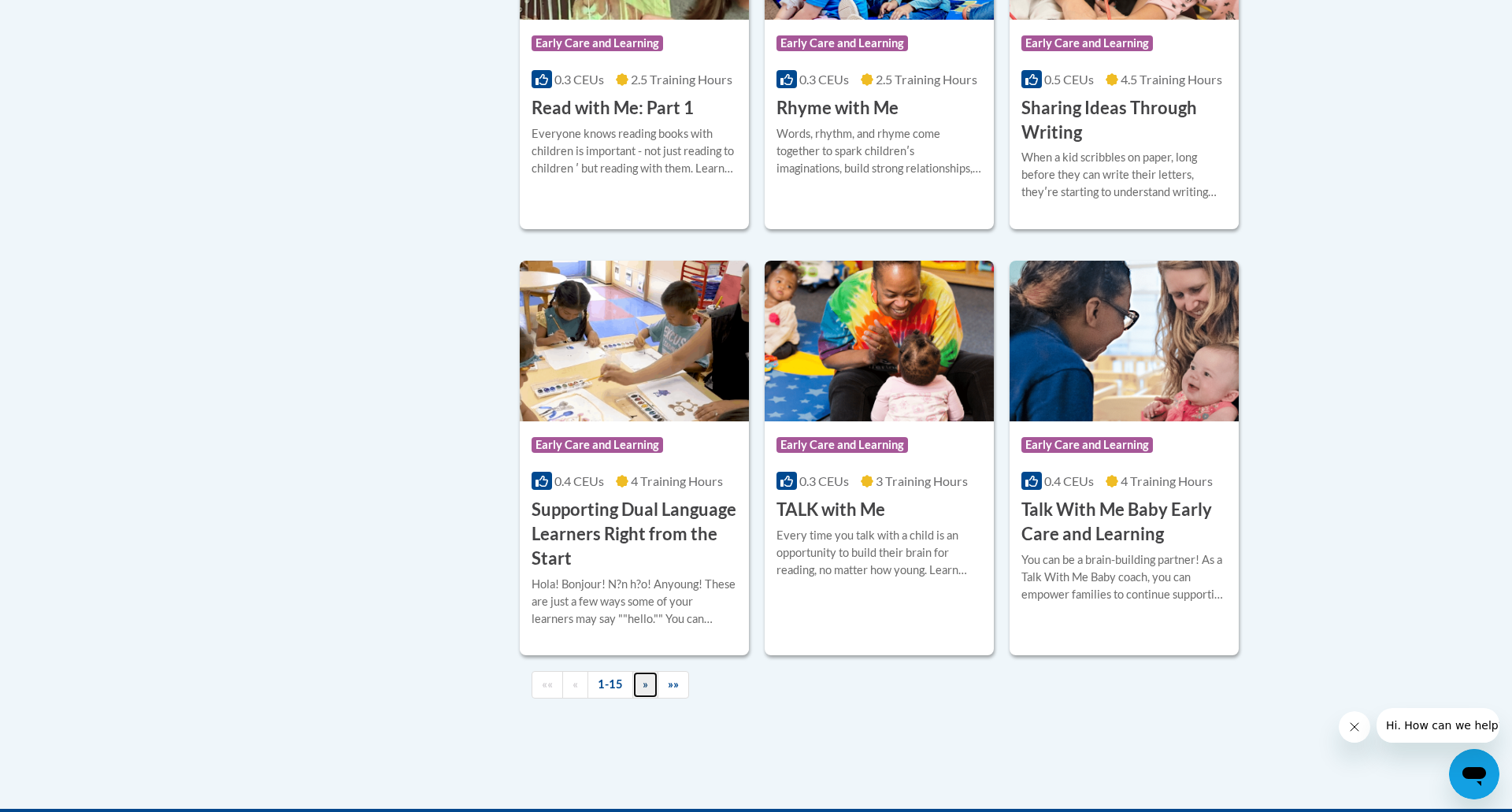
click at [636, 698] on link "»" at bounding box center [644, 684] width 26 height 28
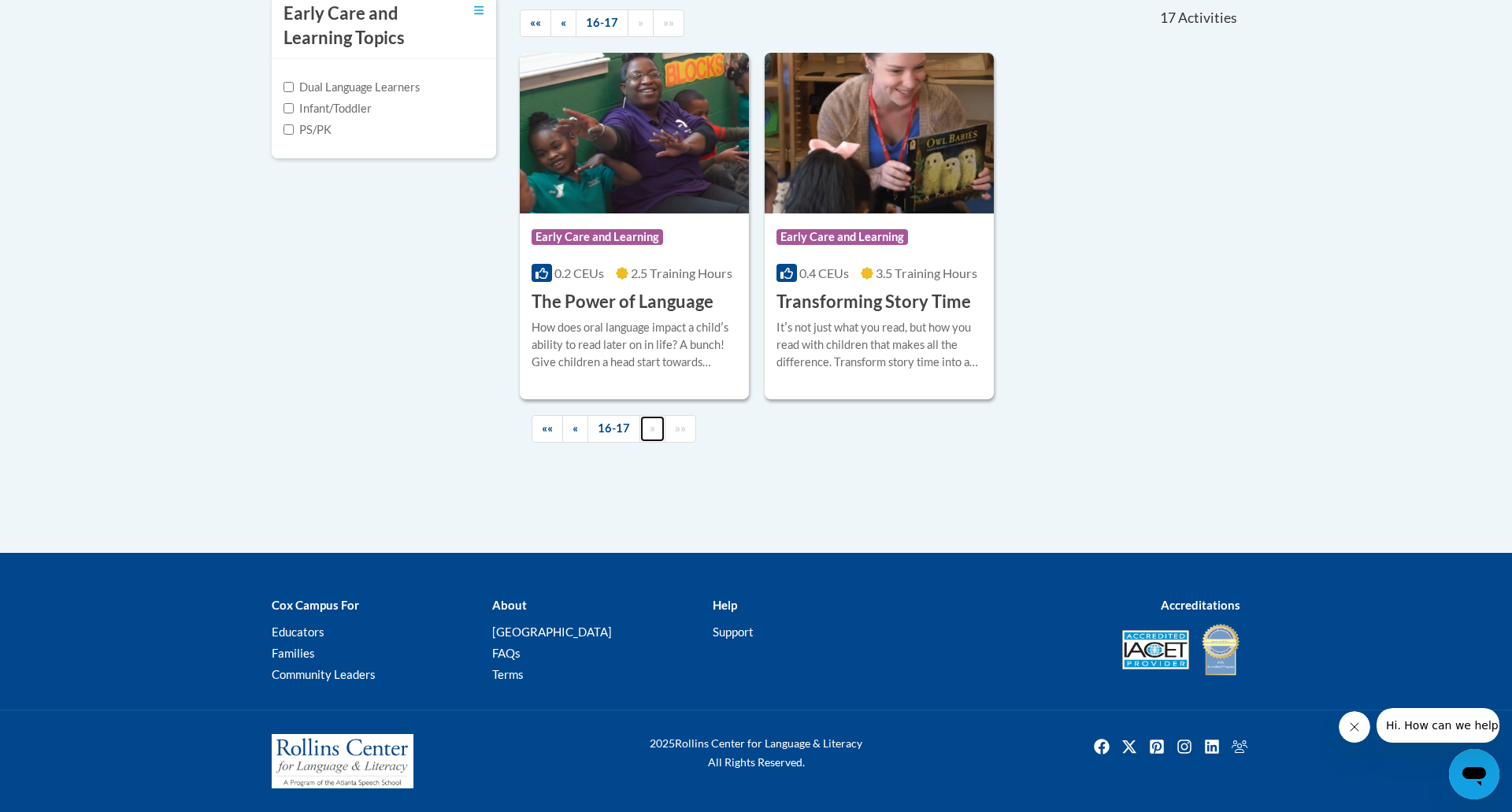
scroll to position [564, 0]
click at [884, 336] on div "Itʹs not just what you read, but how you read with children that makes all the …" at bounding box center [878, 345] width 205 height 52
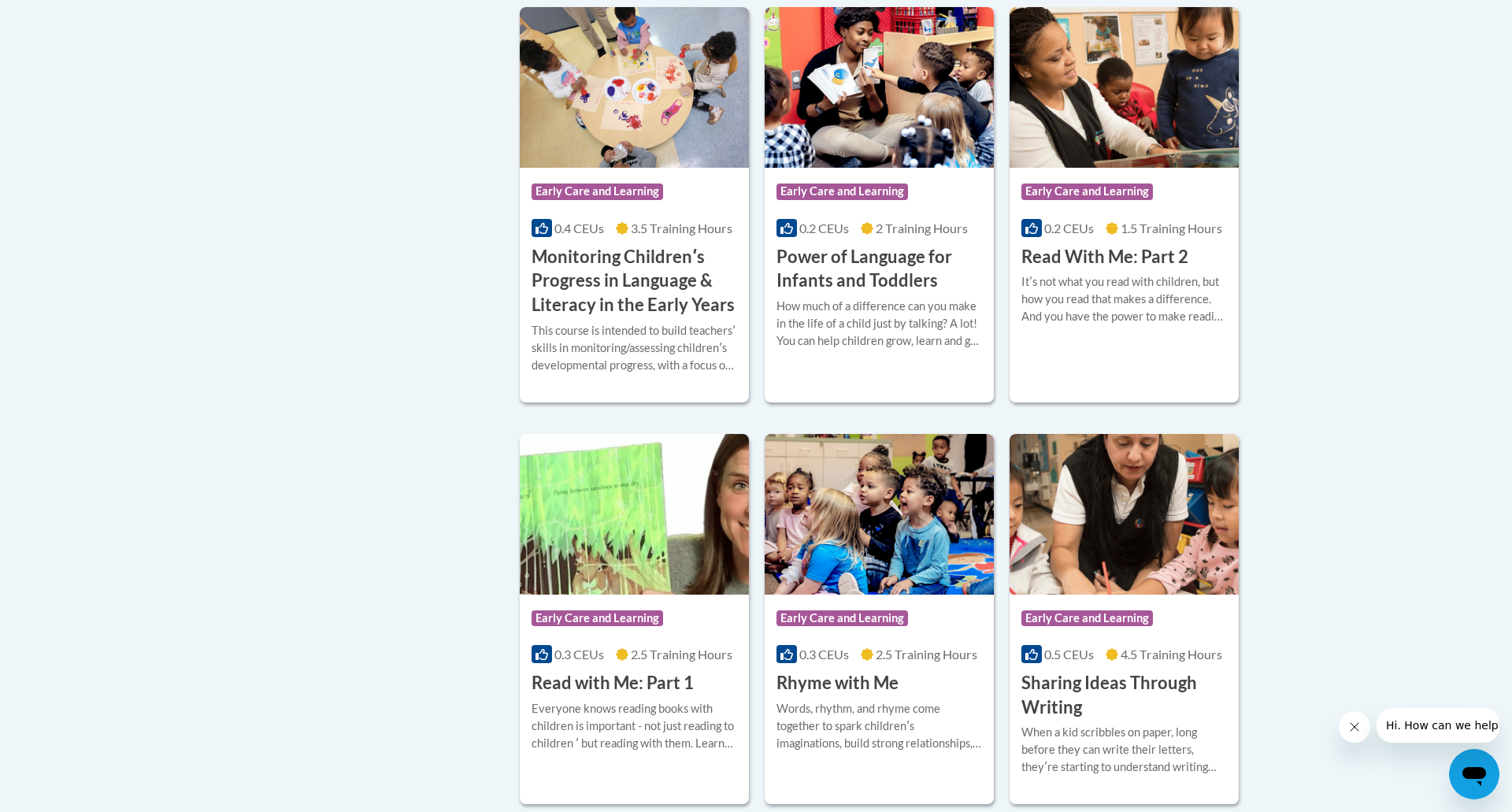
scroll to position [1546, 0]
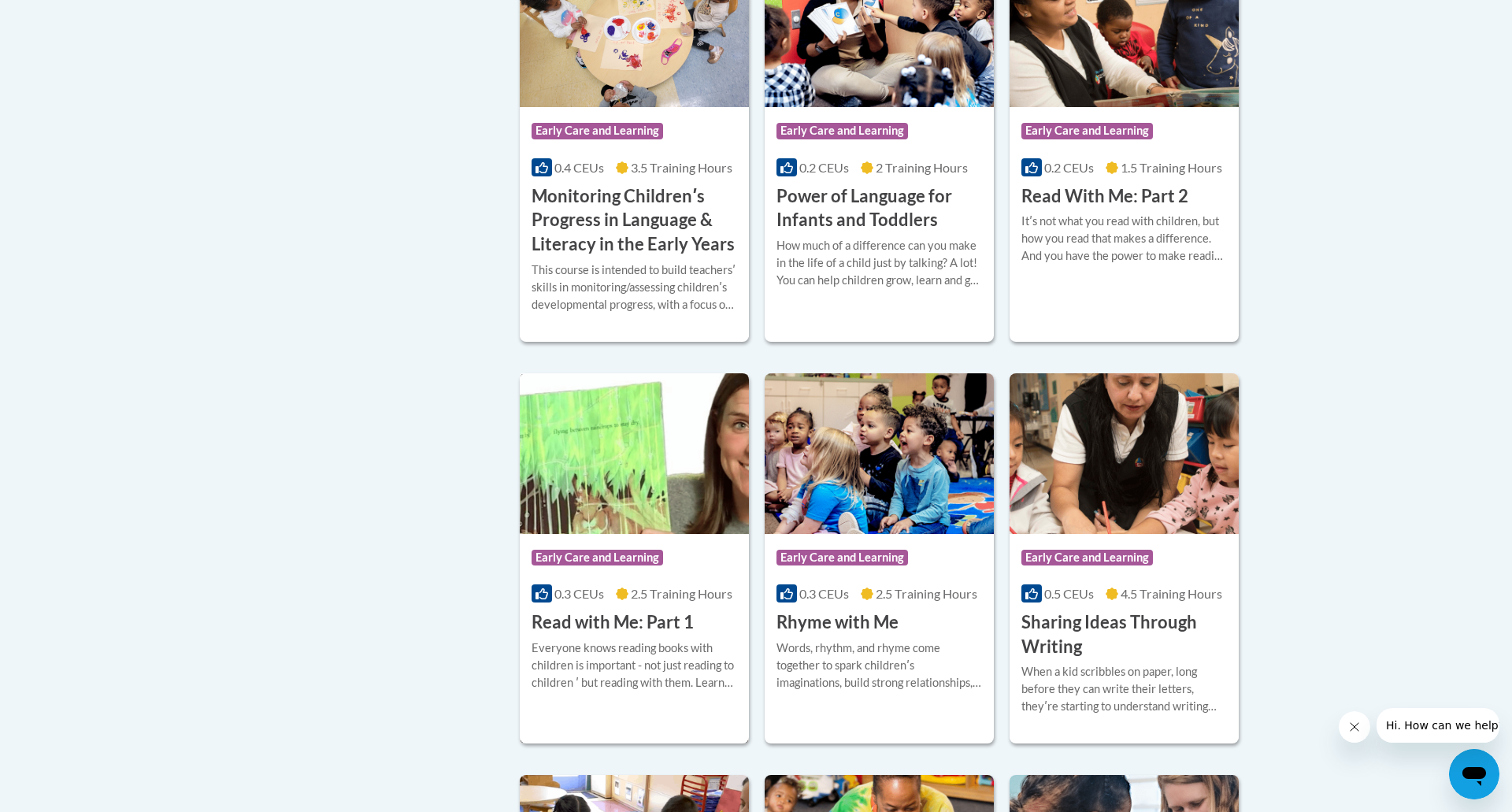
click at [698, 670] on div "Everyone knows reading books with children is important - not just reading to c…" at bounding box center [634, 665] width 205 height 52
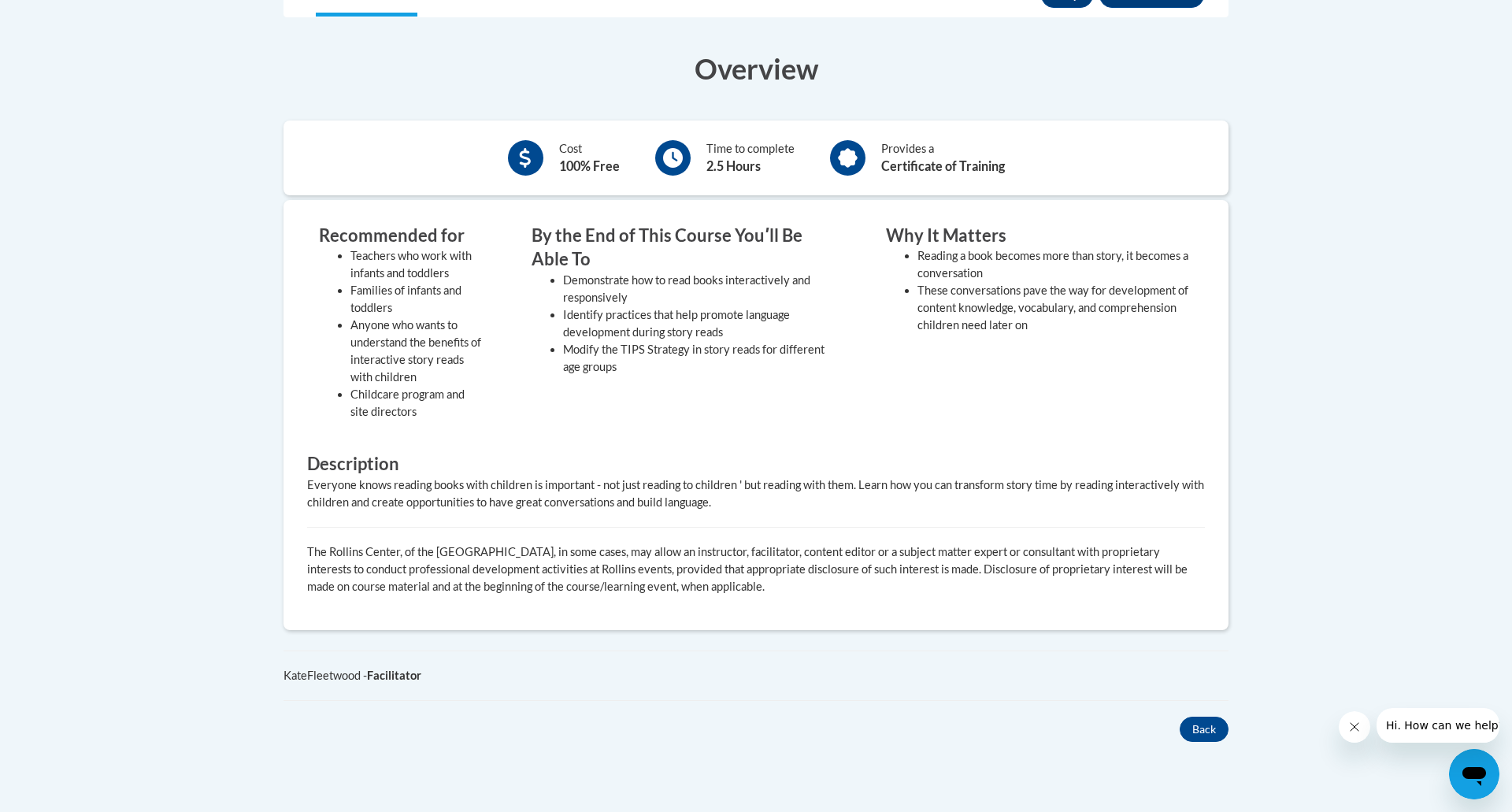
scroll to position [444, 0]
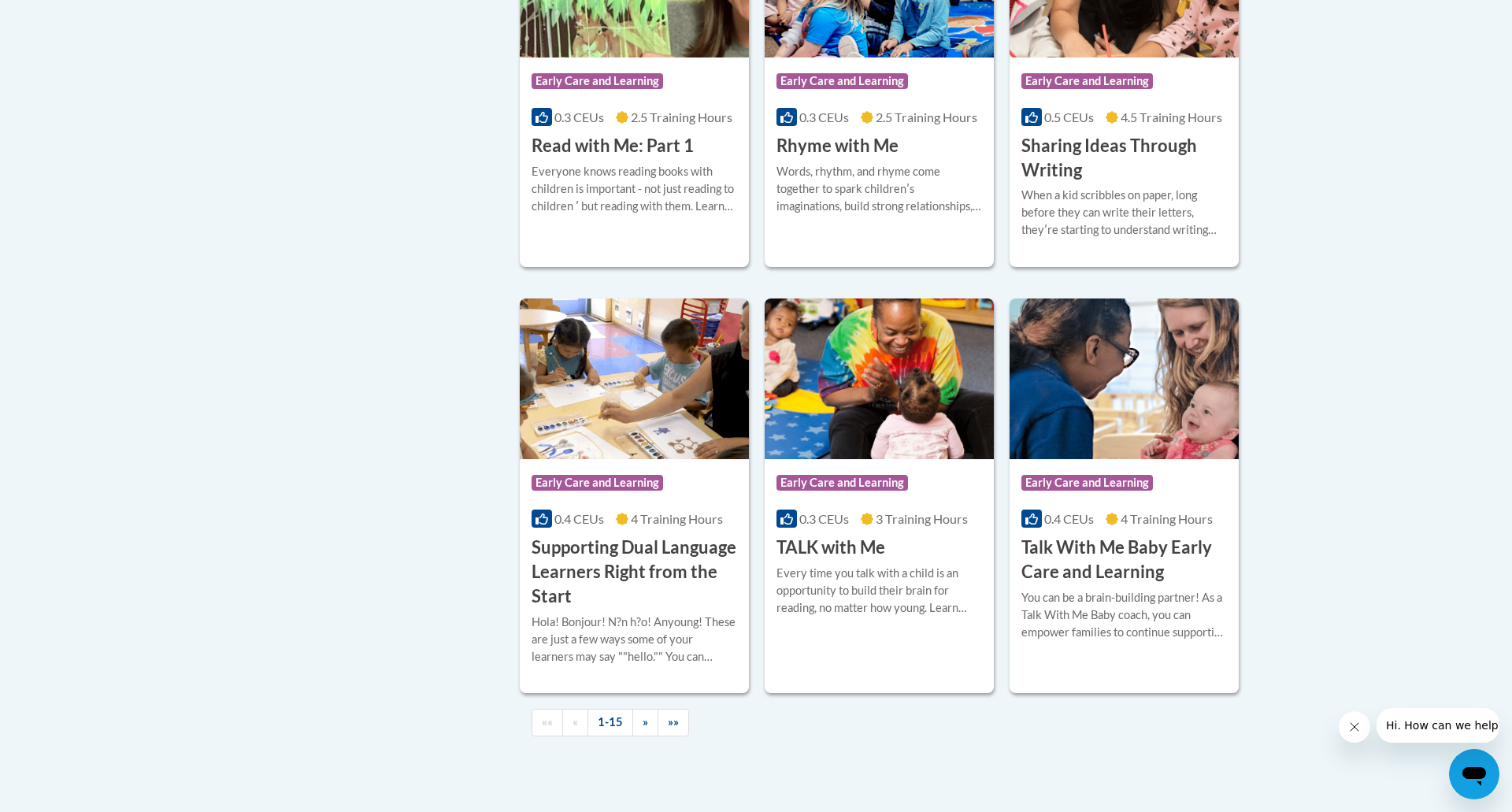
scroll to position [2155, 0]
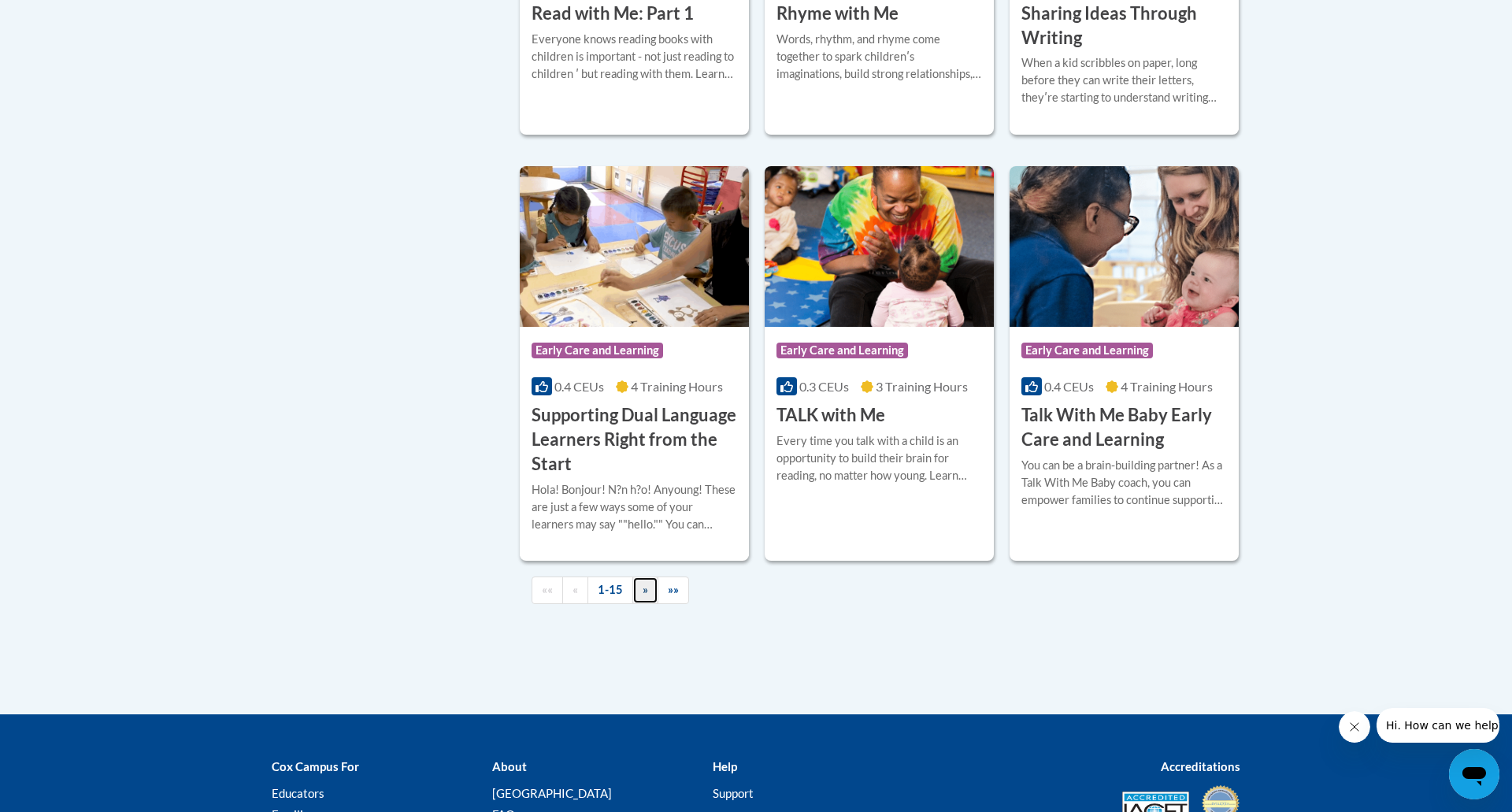
click at [640, 604] on link "»" at bounding box center [644, 590] width 26 height 28
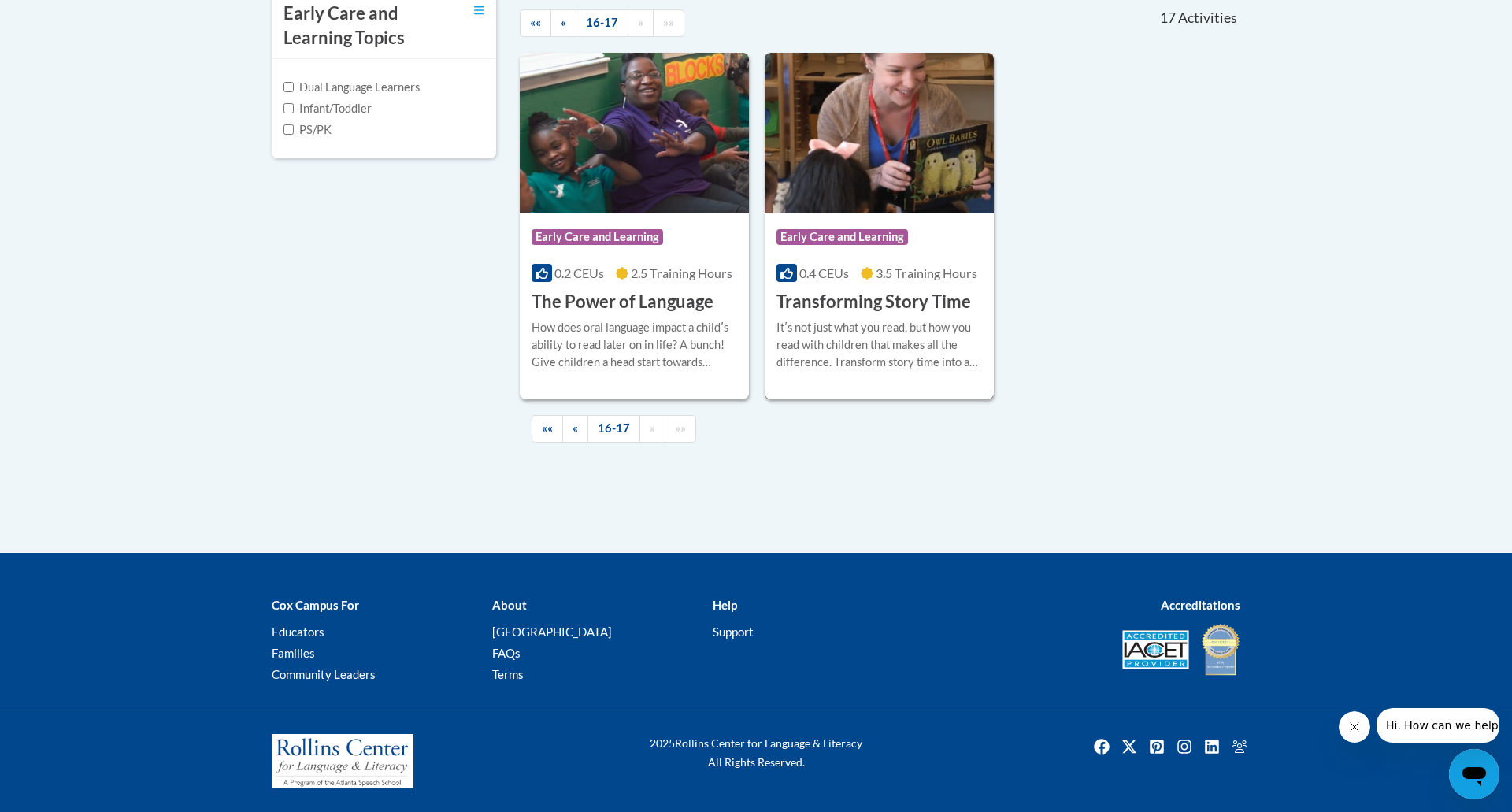
click at [827, 360] on div "Itʹs not just what you read, but how you read with children that makes all the …" at bounding box center [878, 345] width 205 height 52
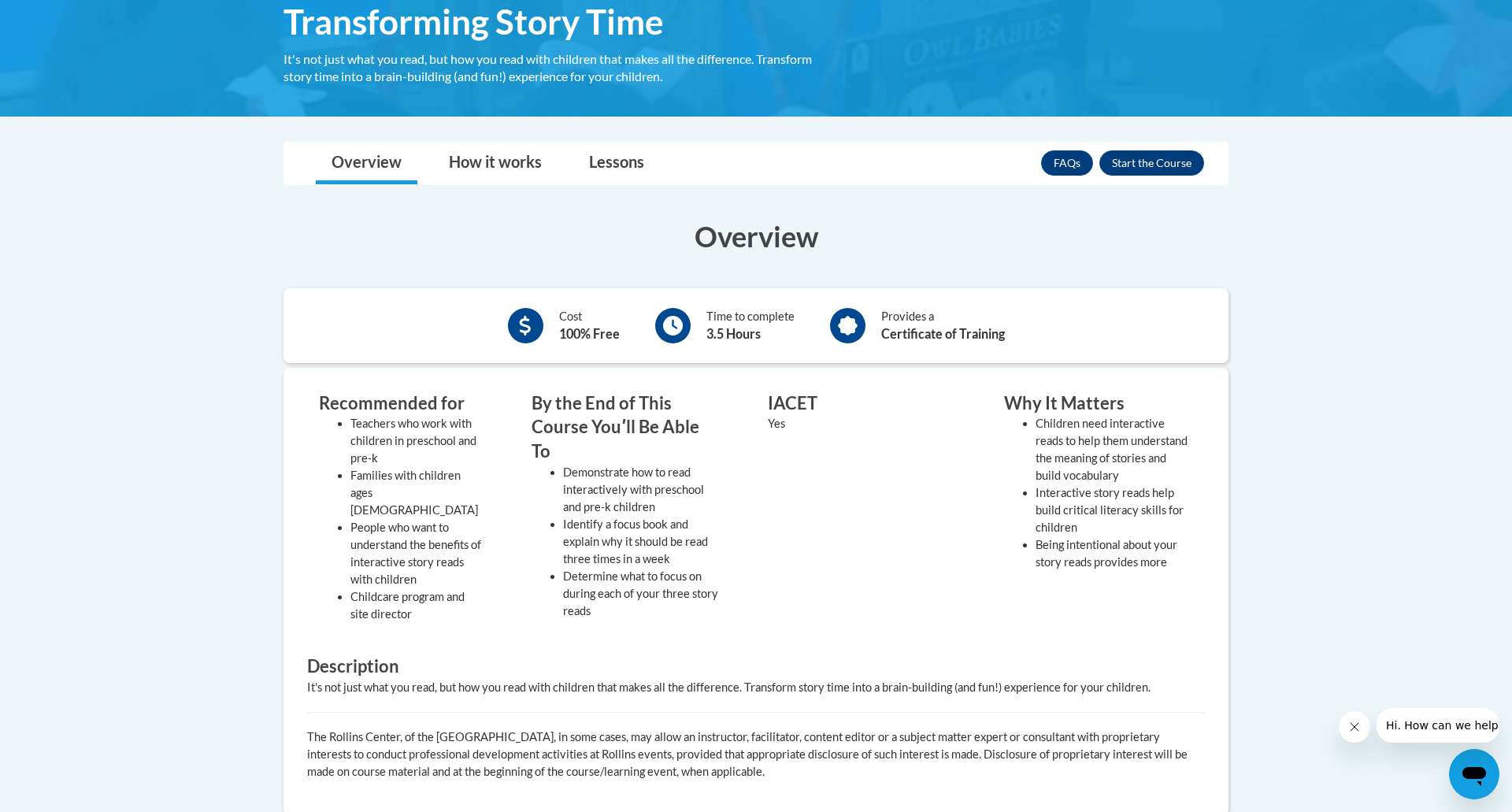
scroll to position [315, 0]
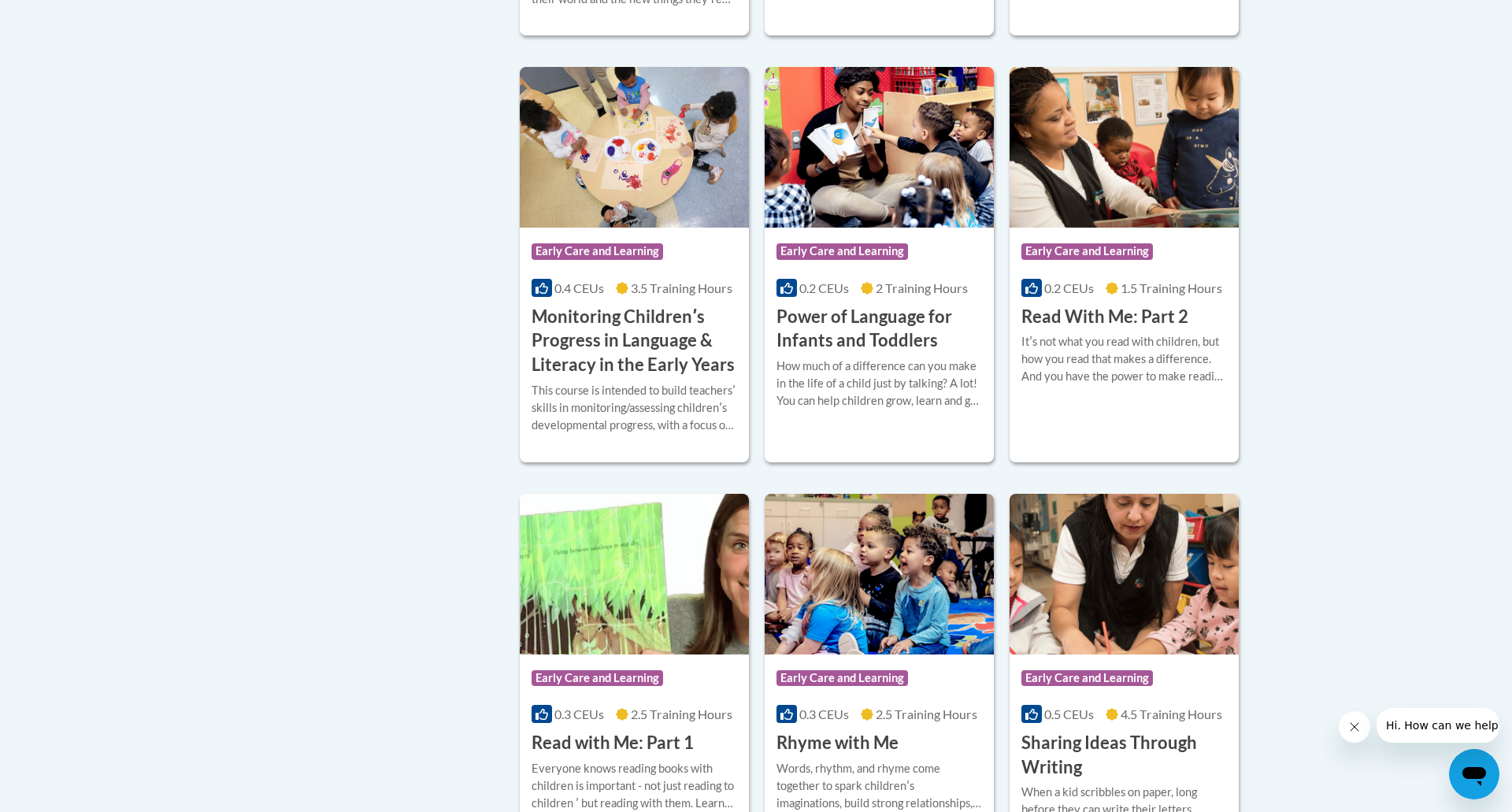
scroll to position [1605, 0]
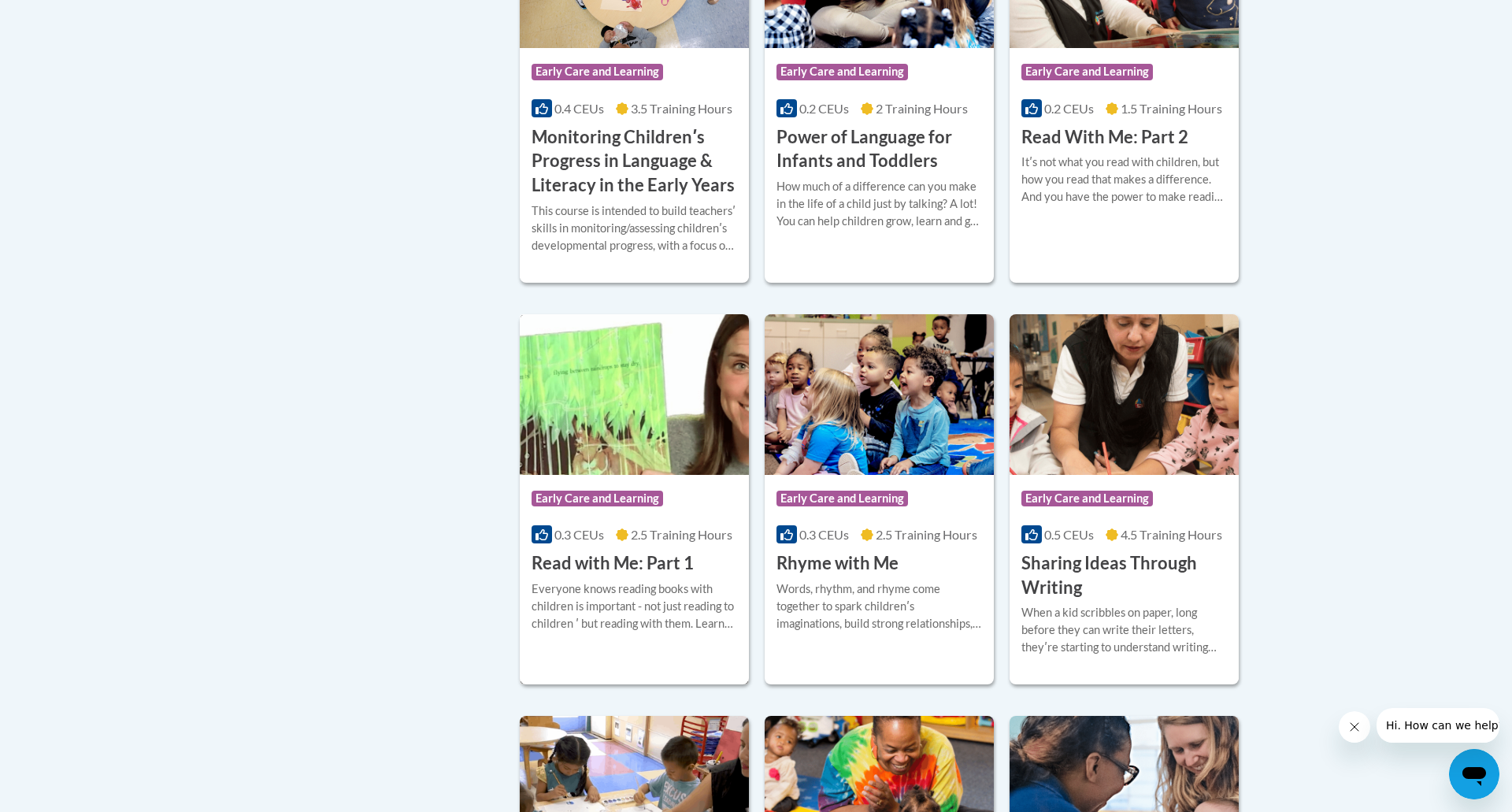
click at [664, 575] on h3 "Read with Me: Part 1" at bounding box center [612, 563] width 162 height 24
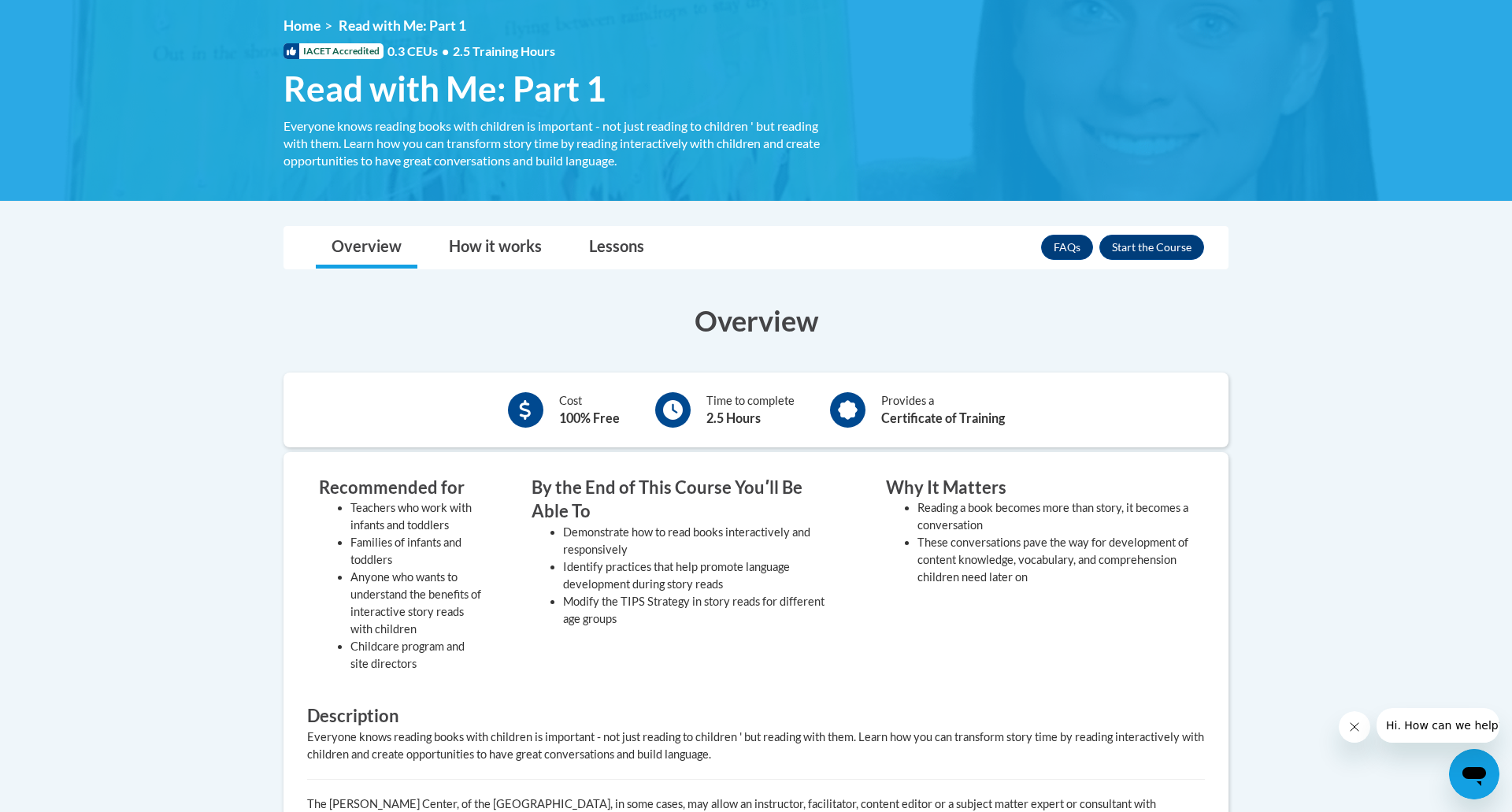
scroll to position [254, 0]
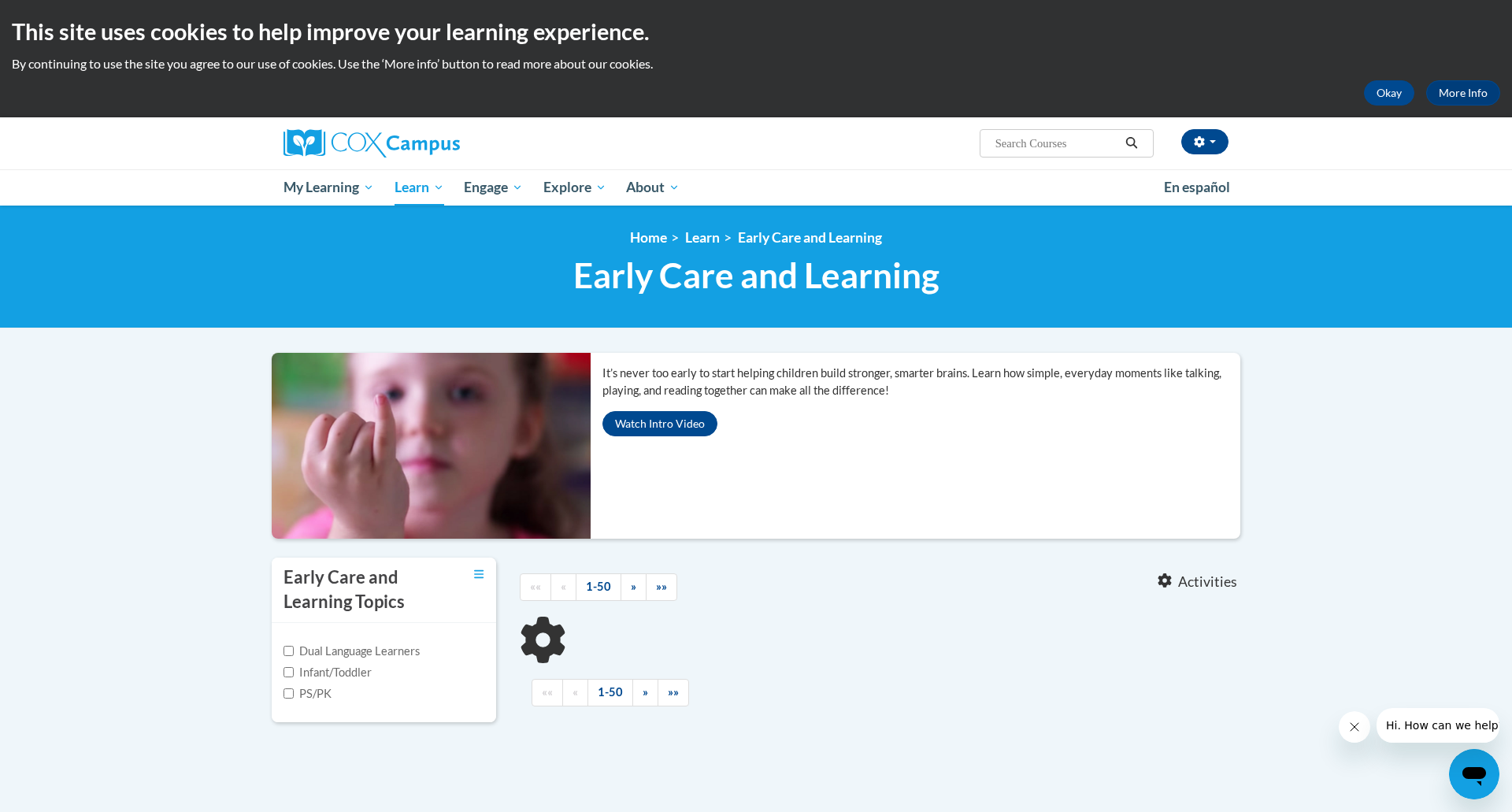
scroll to position [1605, 0]
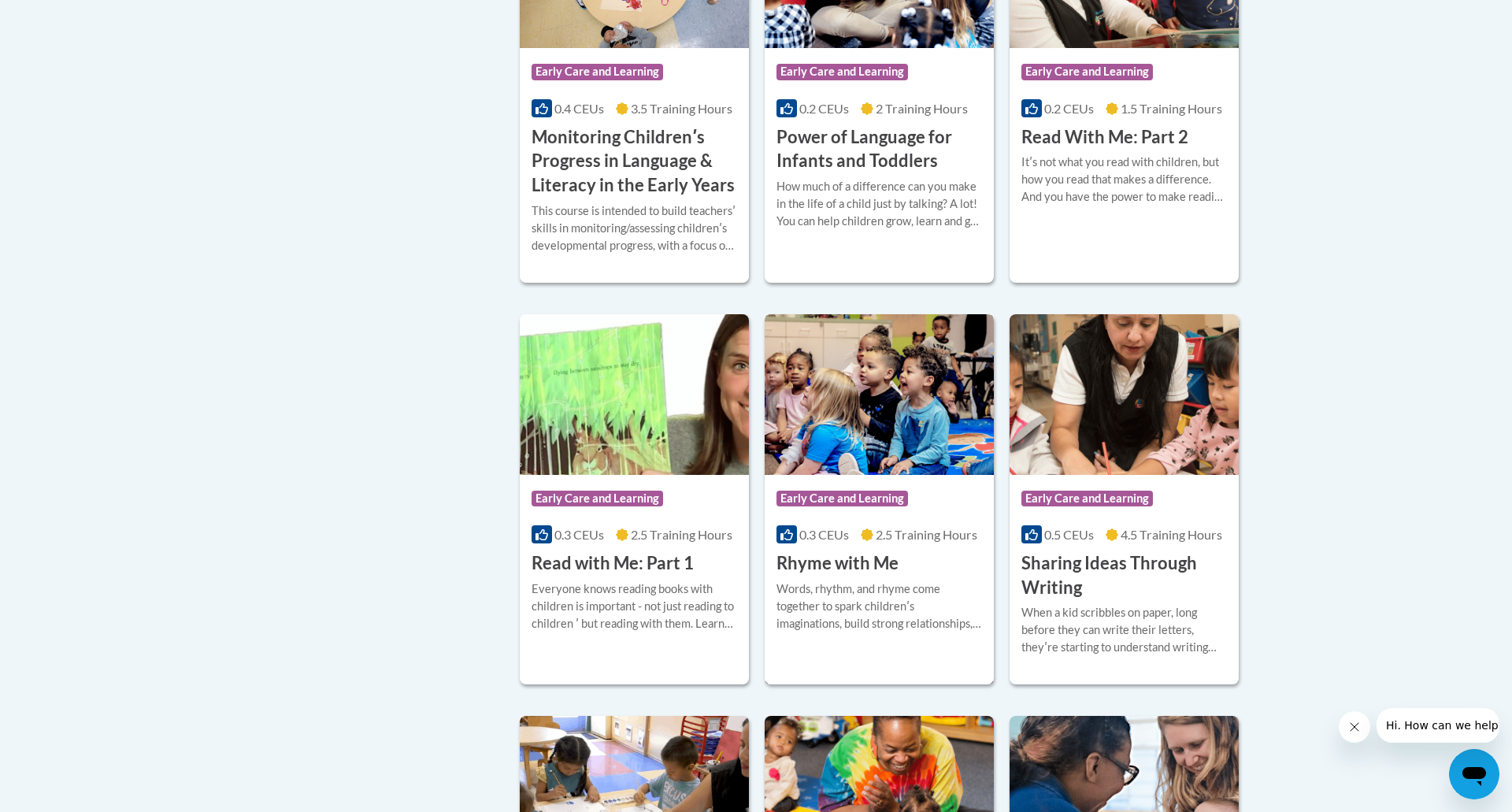
click at [846, 575] on h3 "Rhyme with Me" at bounding box center [837, 563] width 122 height 24
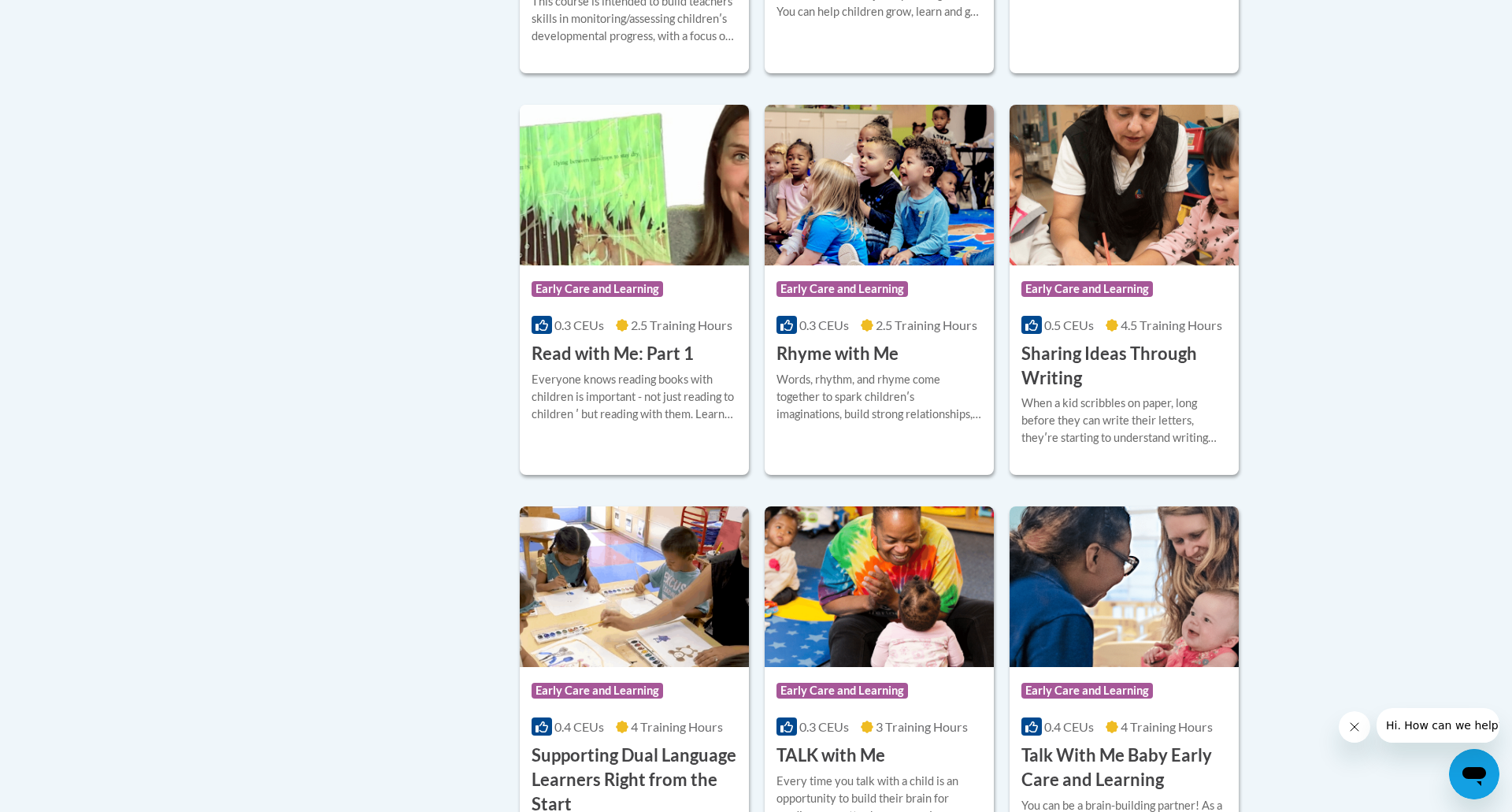
scroll to position [1807, 0]
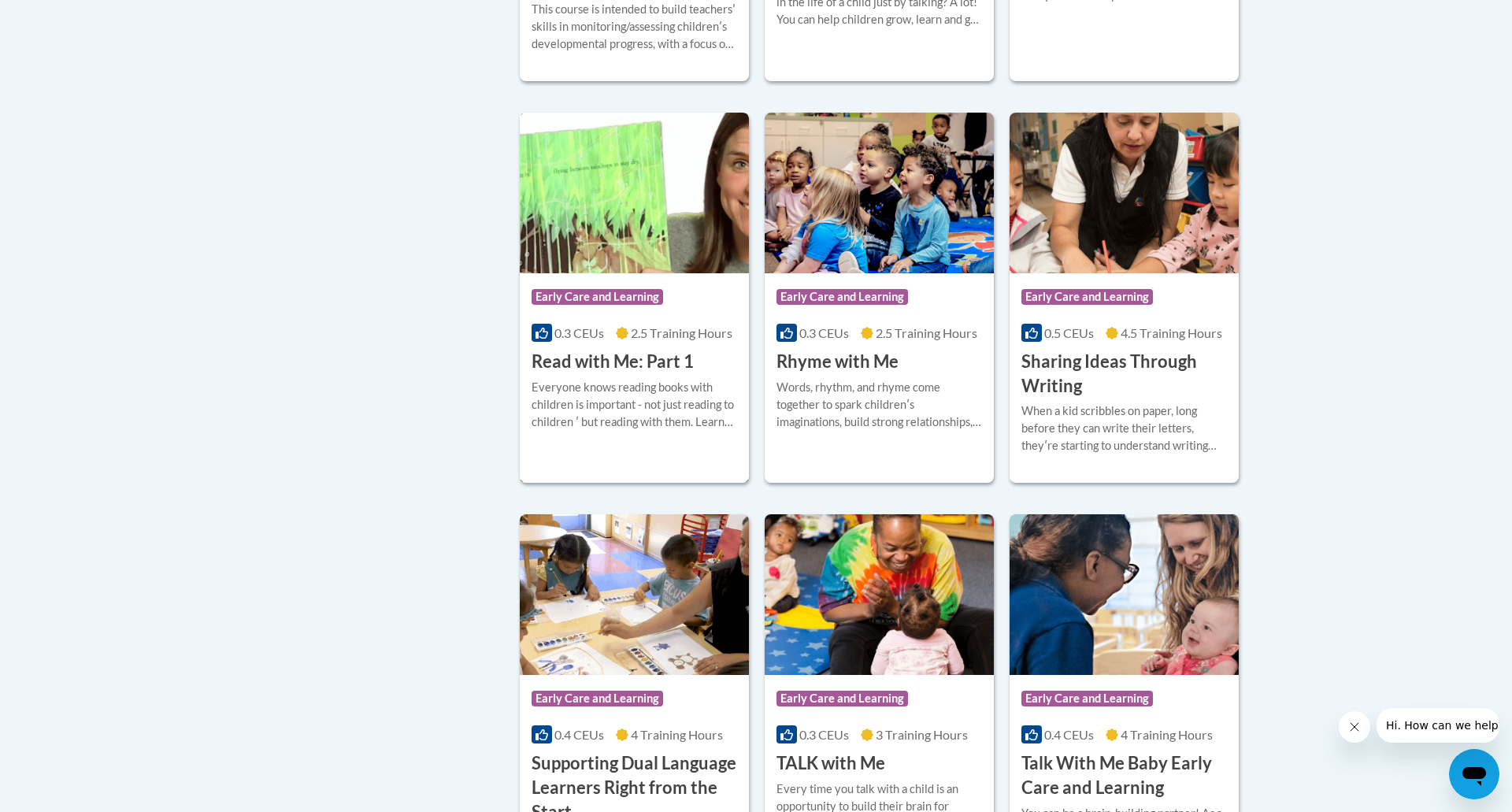
click at [606, 431] on div "Everyone knows reading books with children is important - not just reading to c…" at bounding box center [634, 405] width 205 height 52
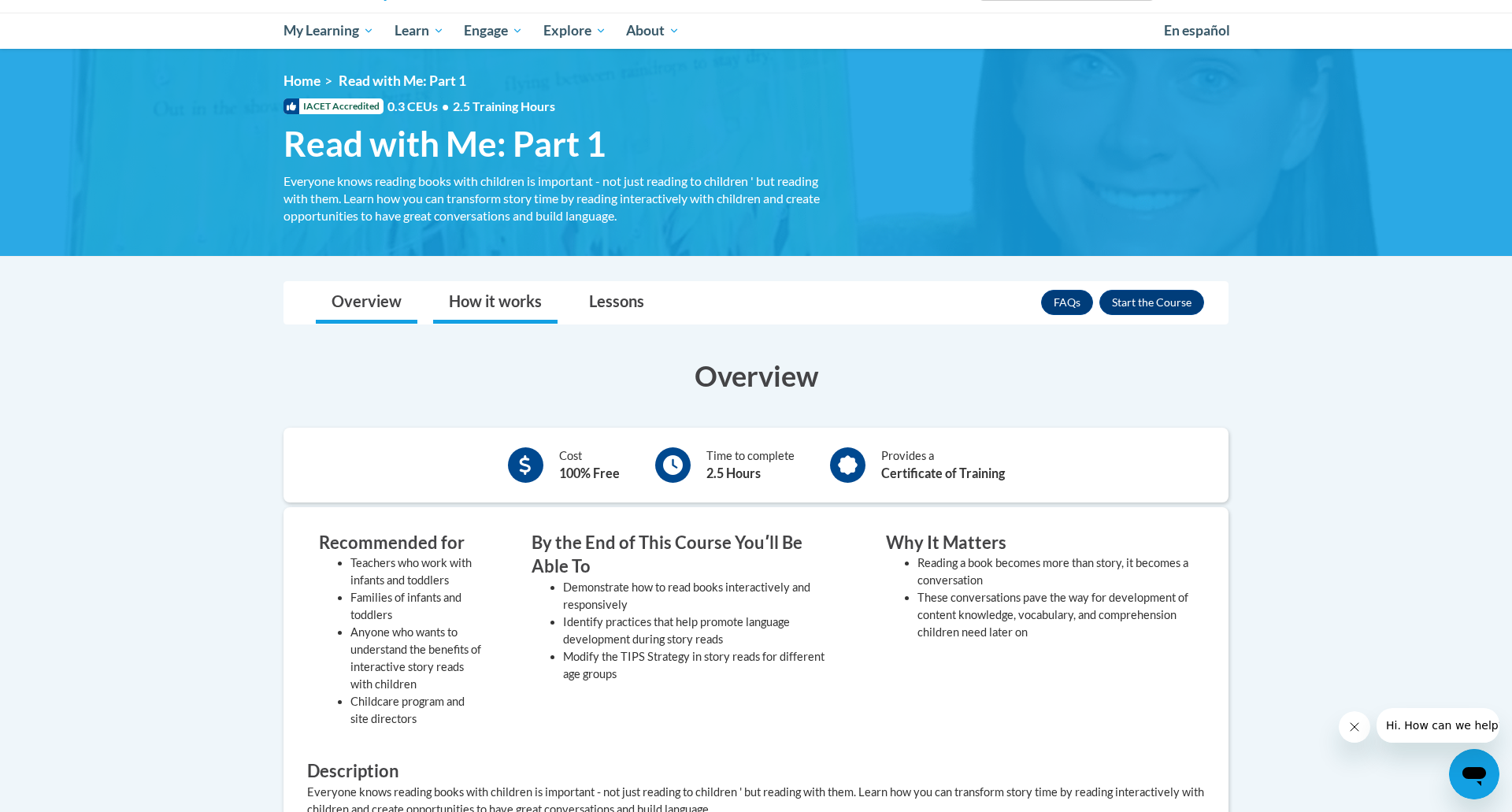
scroll to position [171, 0]
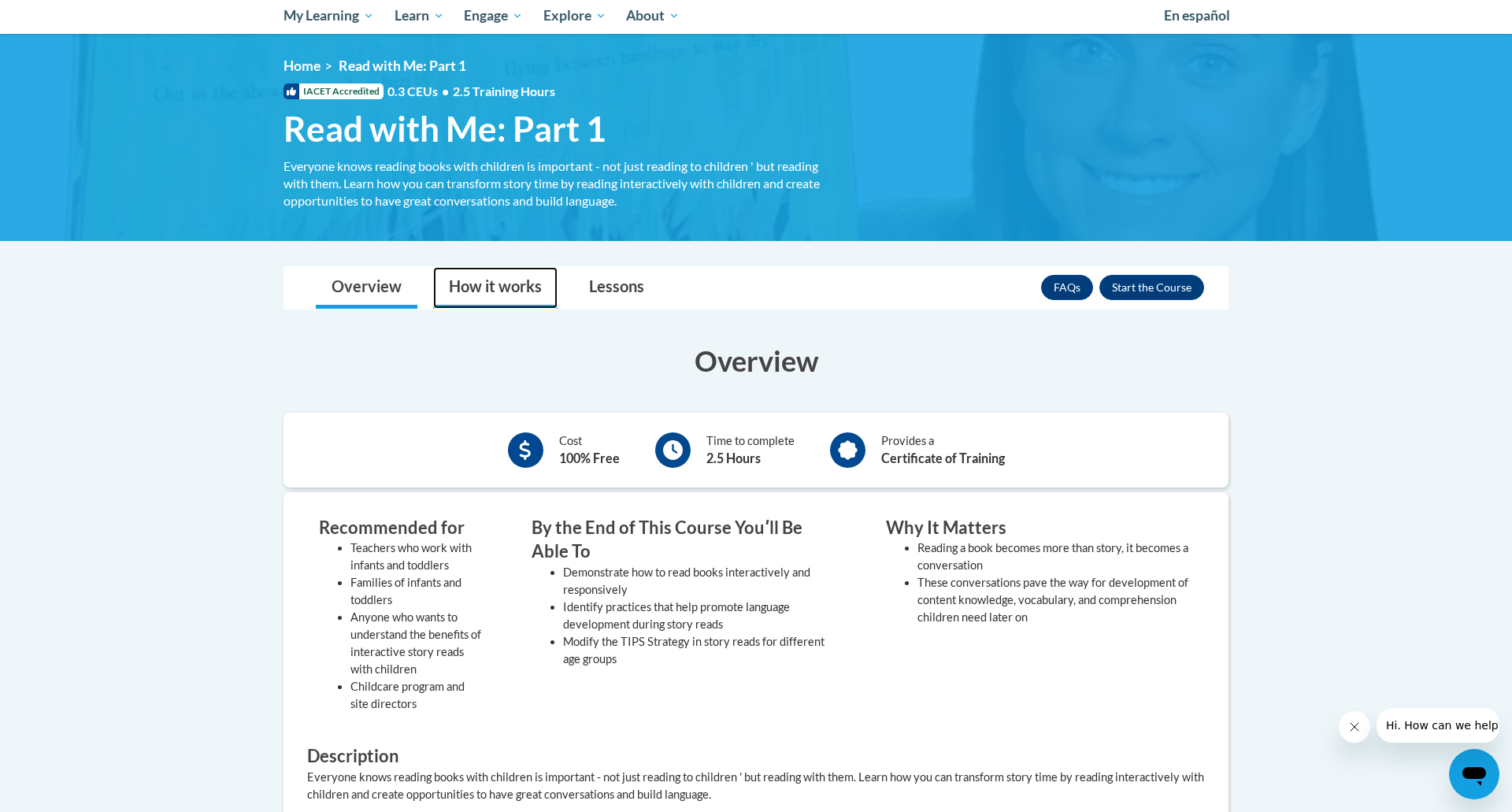
click at [500, 296] on link "How it works" at bounding box center [495, 288] width 125 height 42
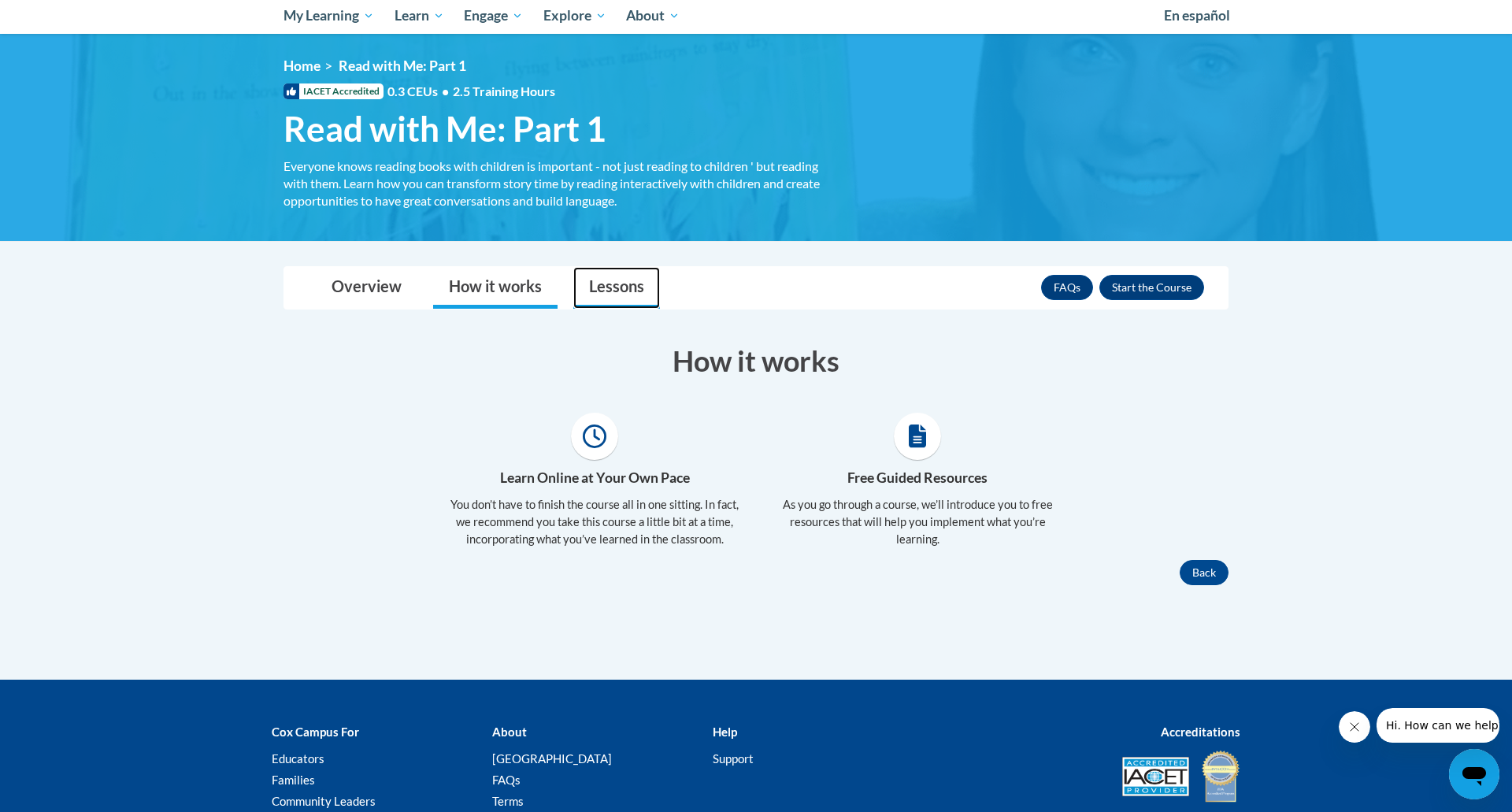
click at [606, 294] on link "Lessons" at bounding box center [616, 288] width 87 height 42
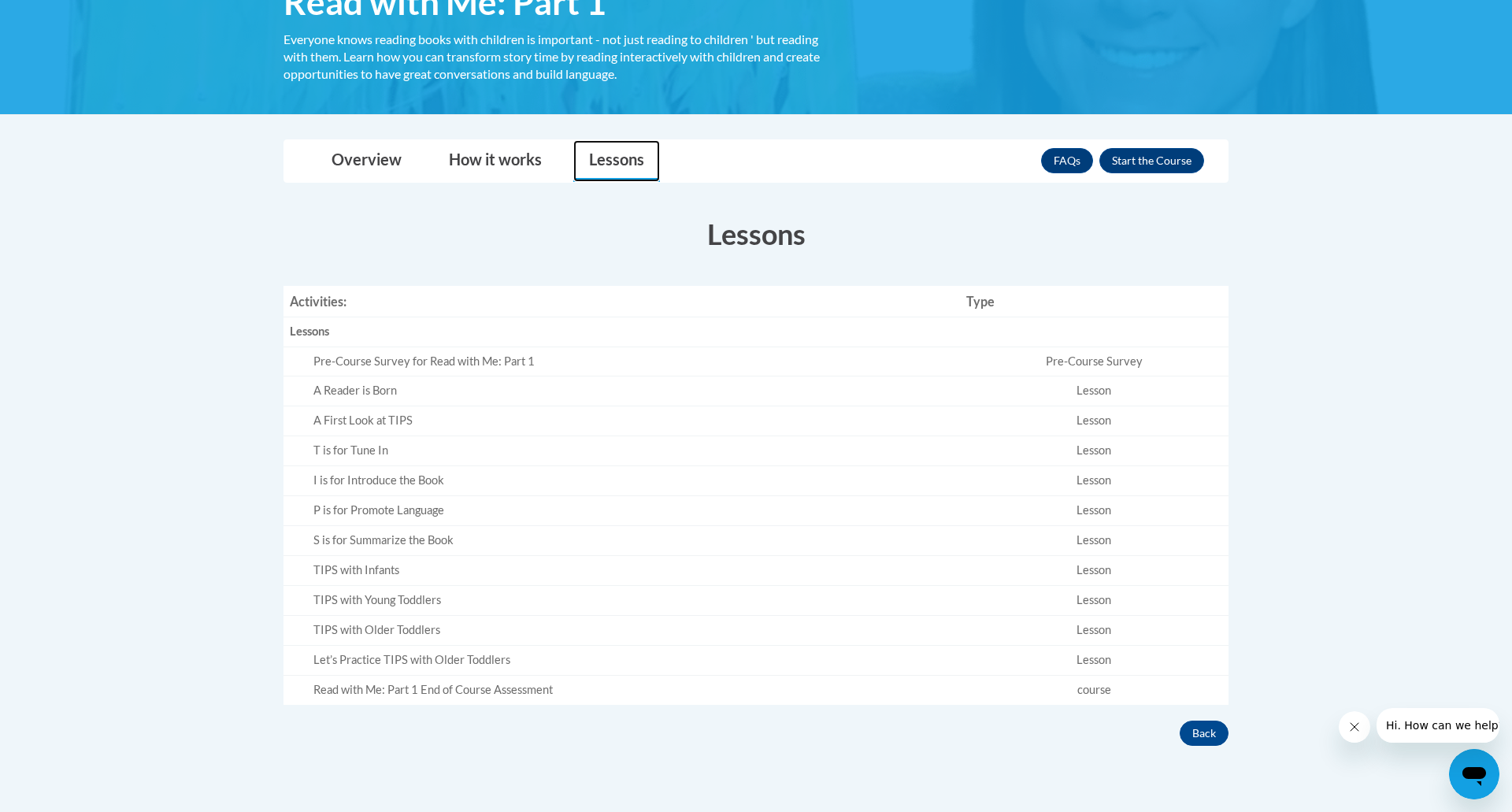
scroll to position [301, 0]
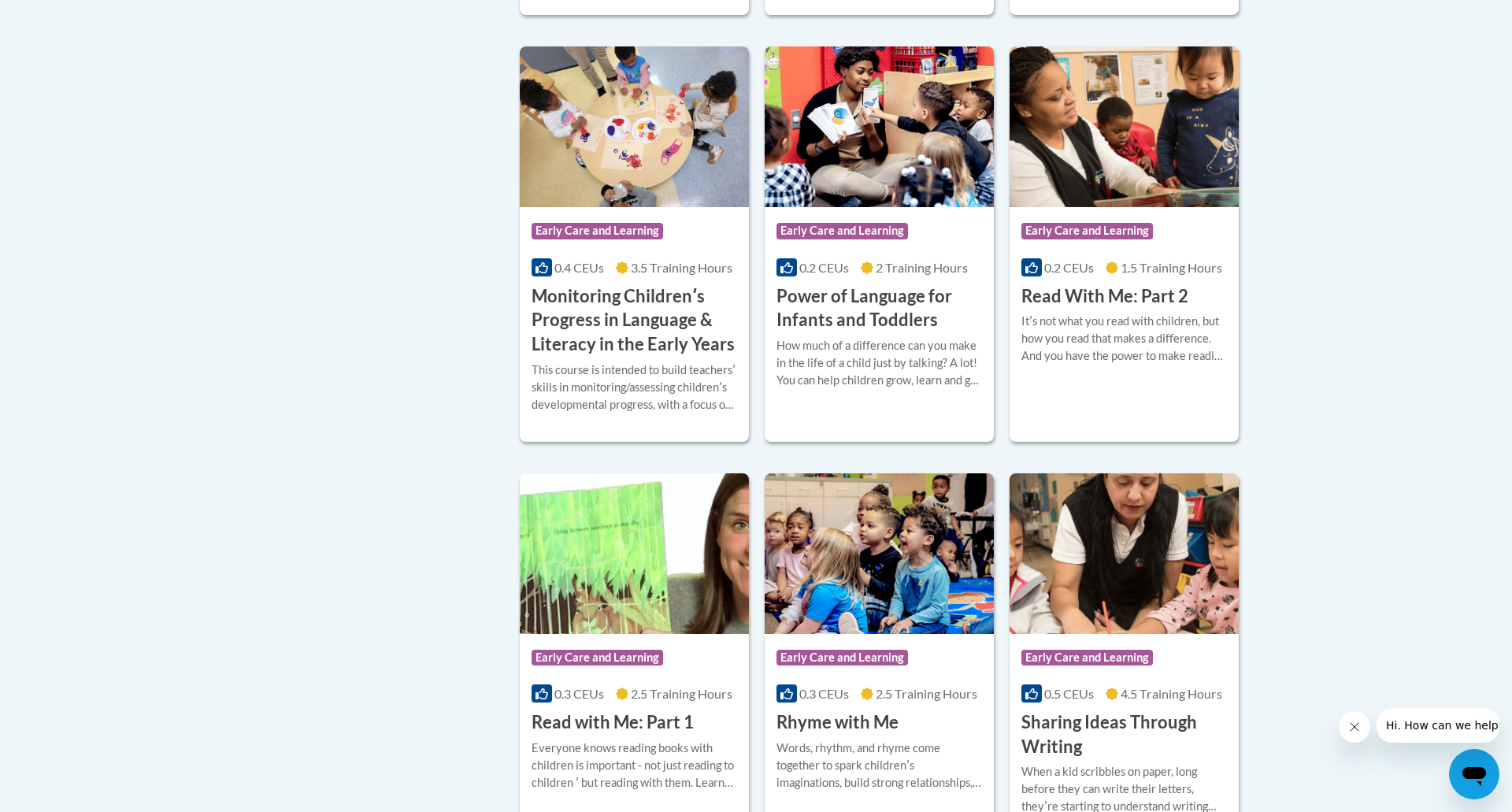
scroll to position [1620, 0]
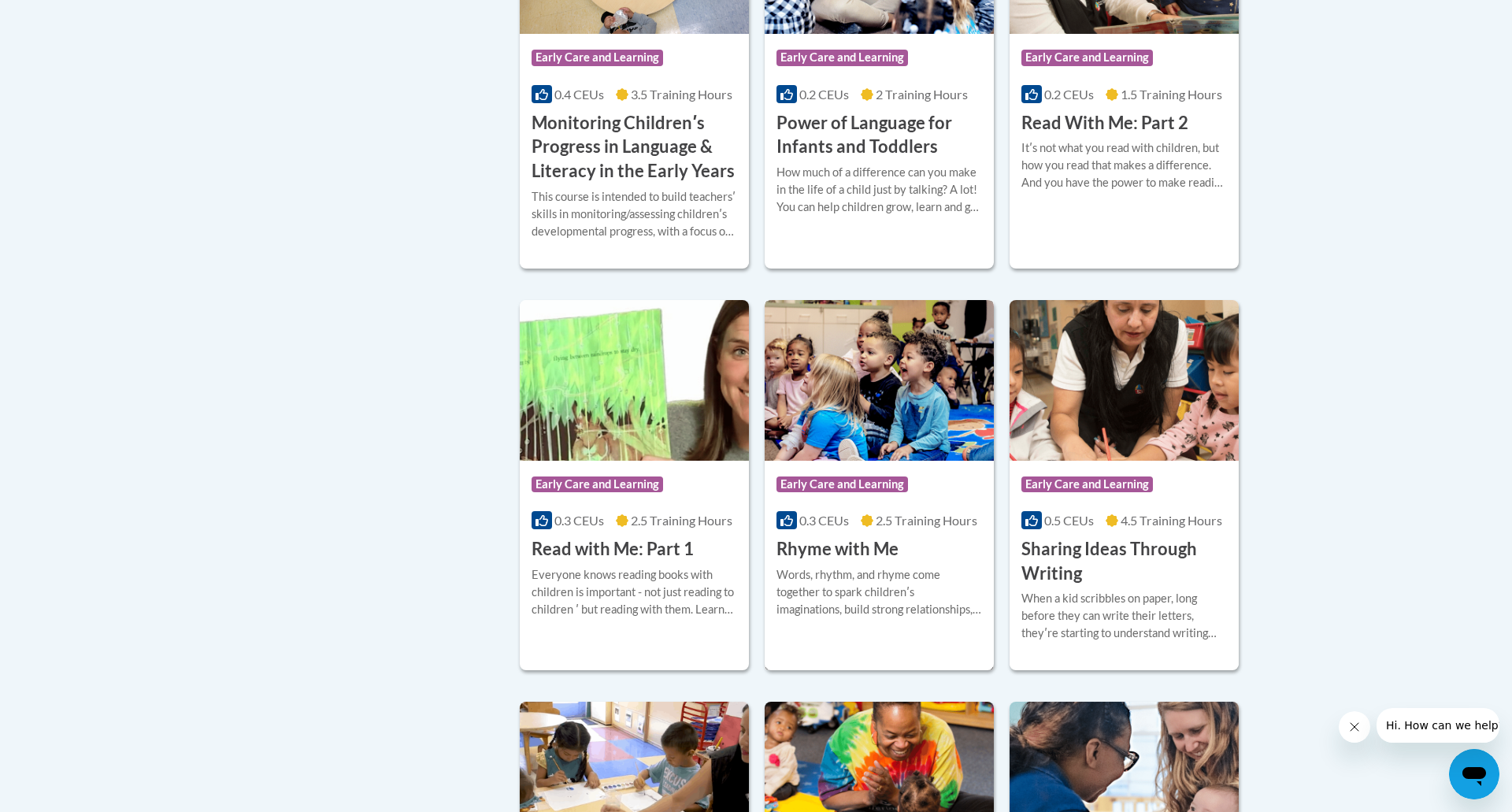
click at [842, 561] on h3 "Rhyme with Me" at bounding box center [837, 549] width 122 height 24
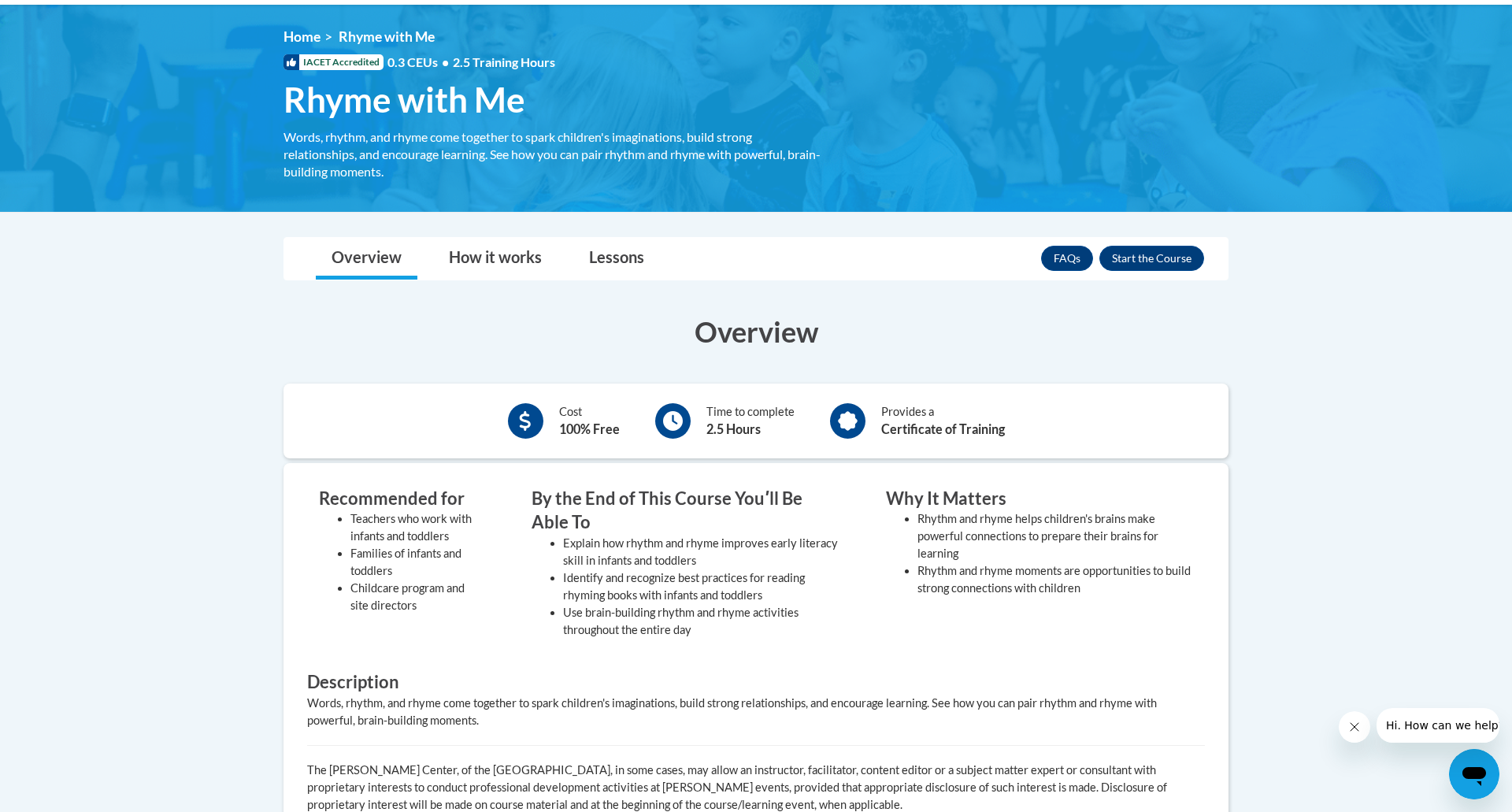
scroll to position [232, 0]
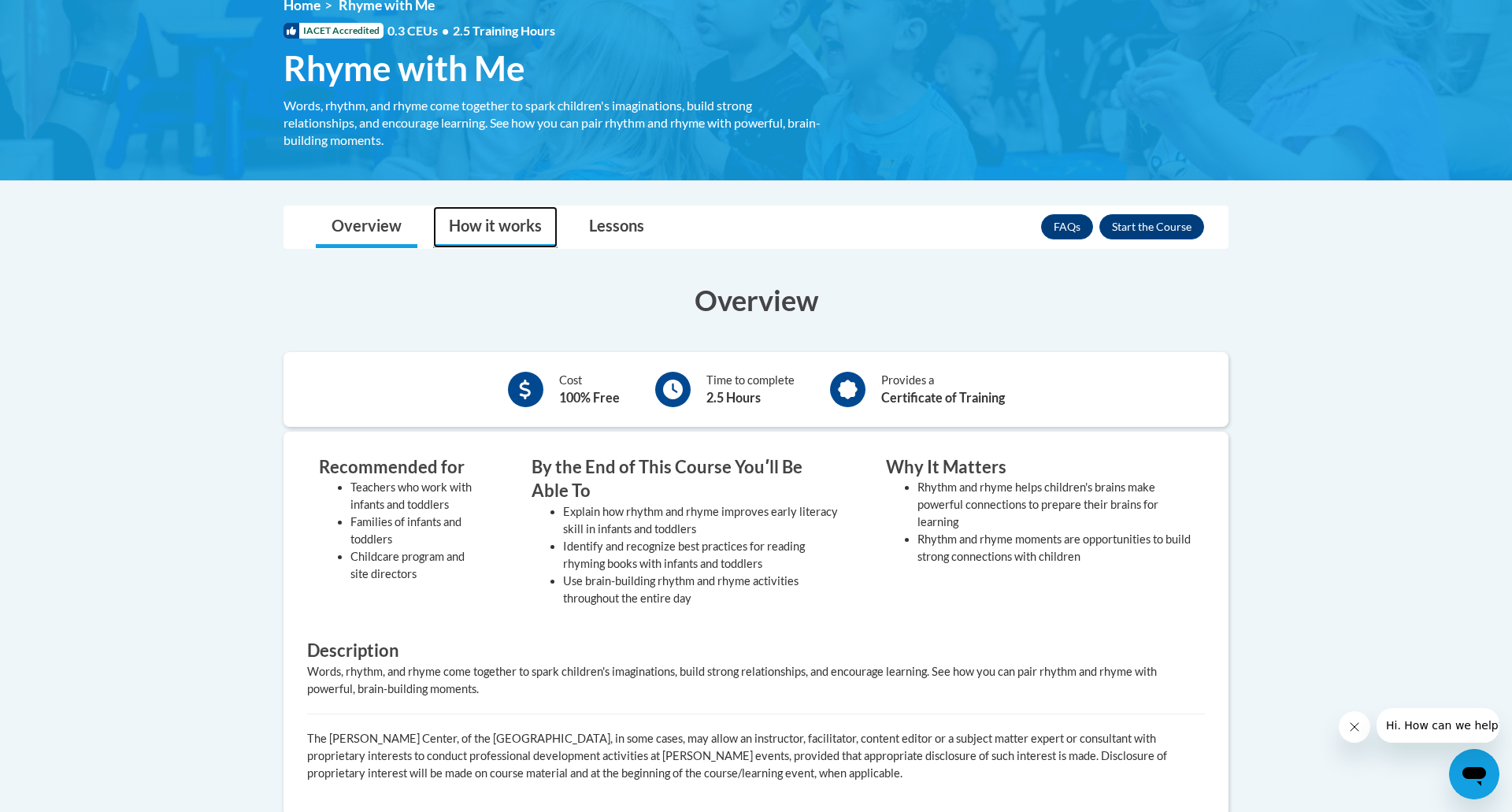
click at [508, 230] on link "How it works" at bounding box center [495, 227] width 125 height 42
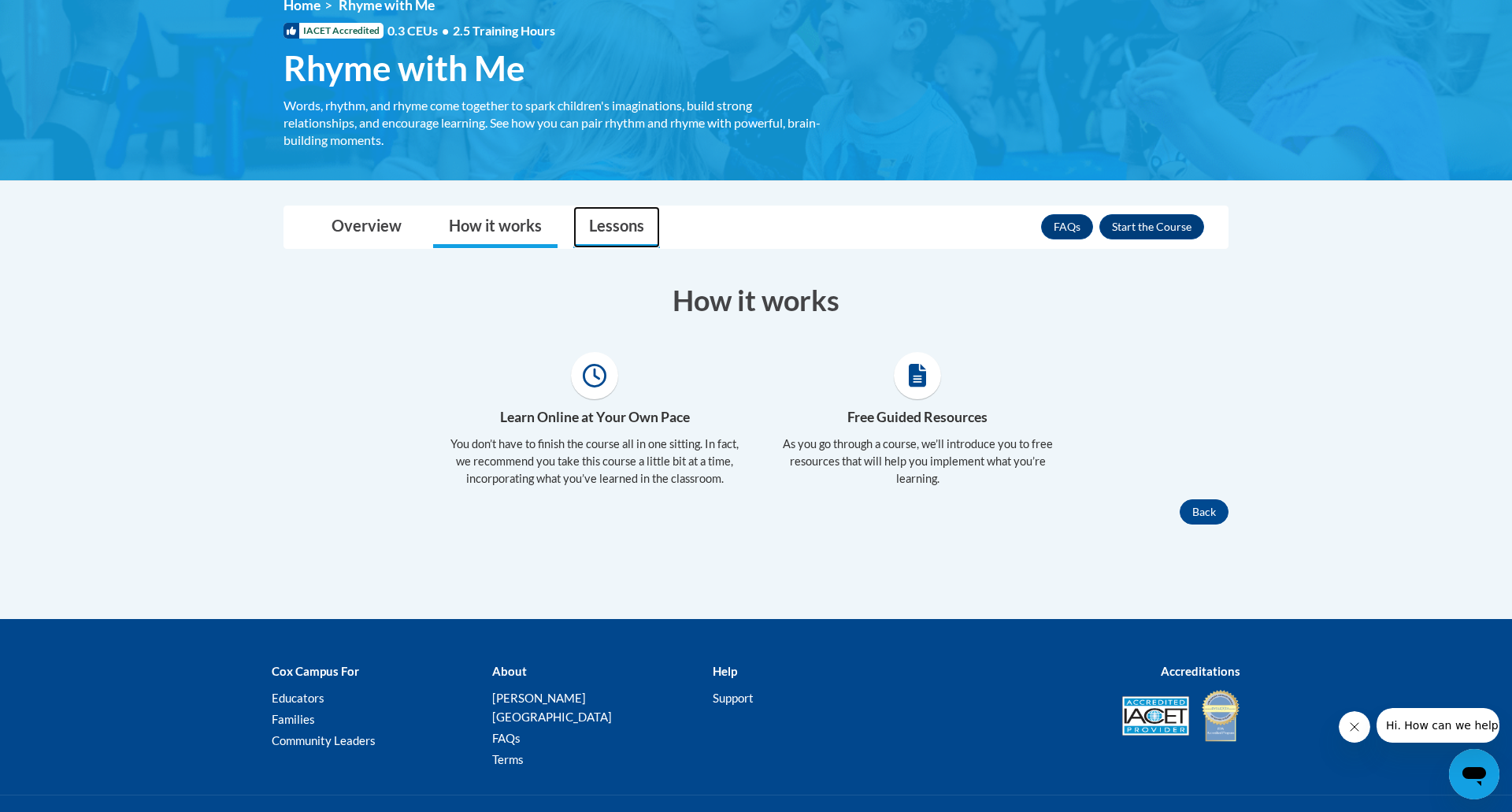
click at [607, 230] on link "Lessons" at bounding box center [616, 227] width 87 height 42
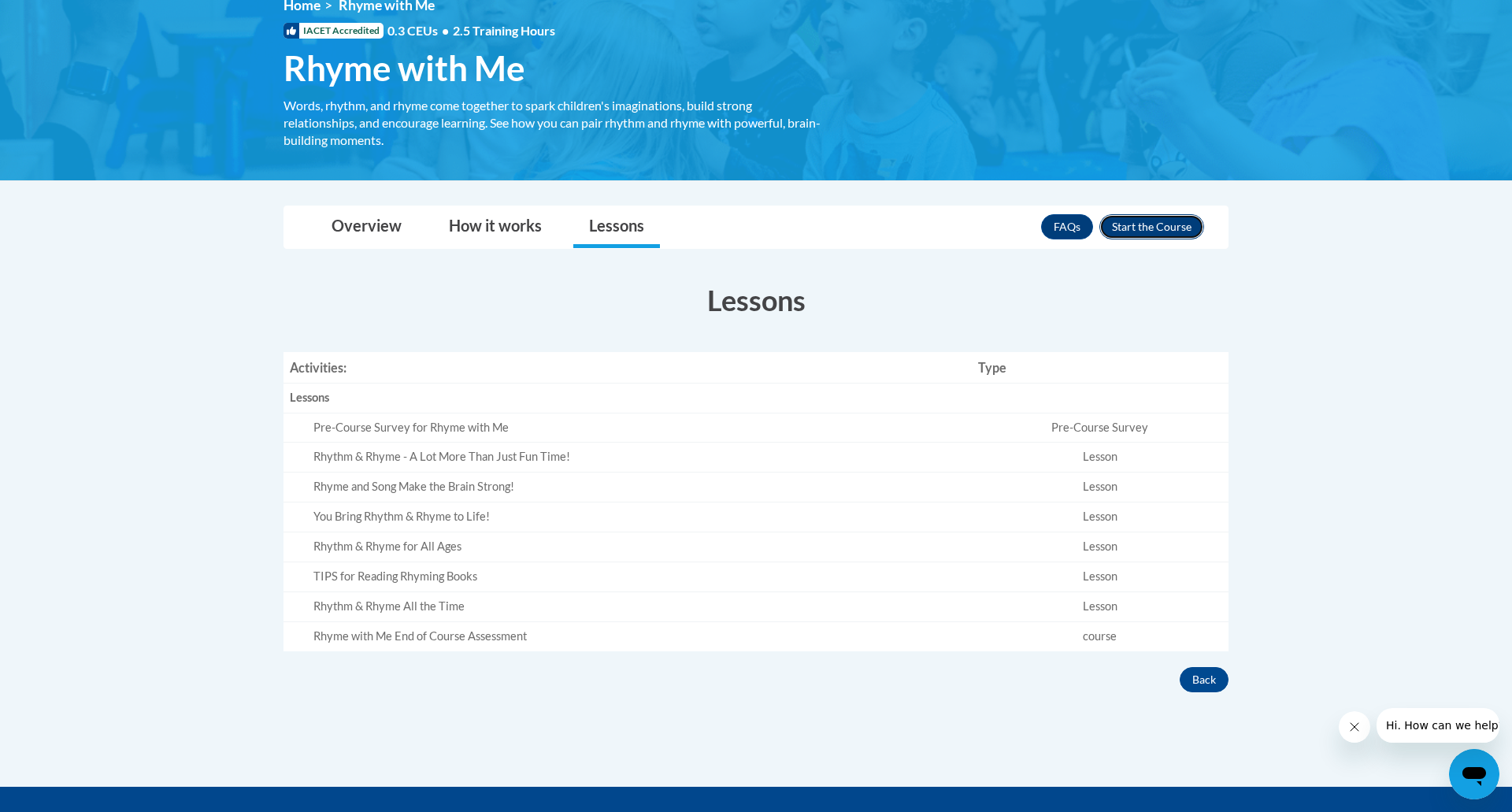
click at [1153, 221] on button "Enroll" at bounding box center [1151, 227] width 105 height 25
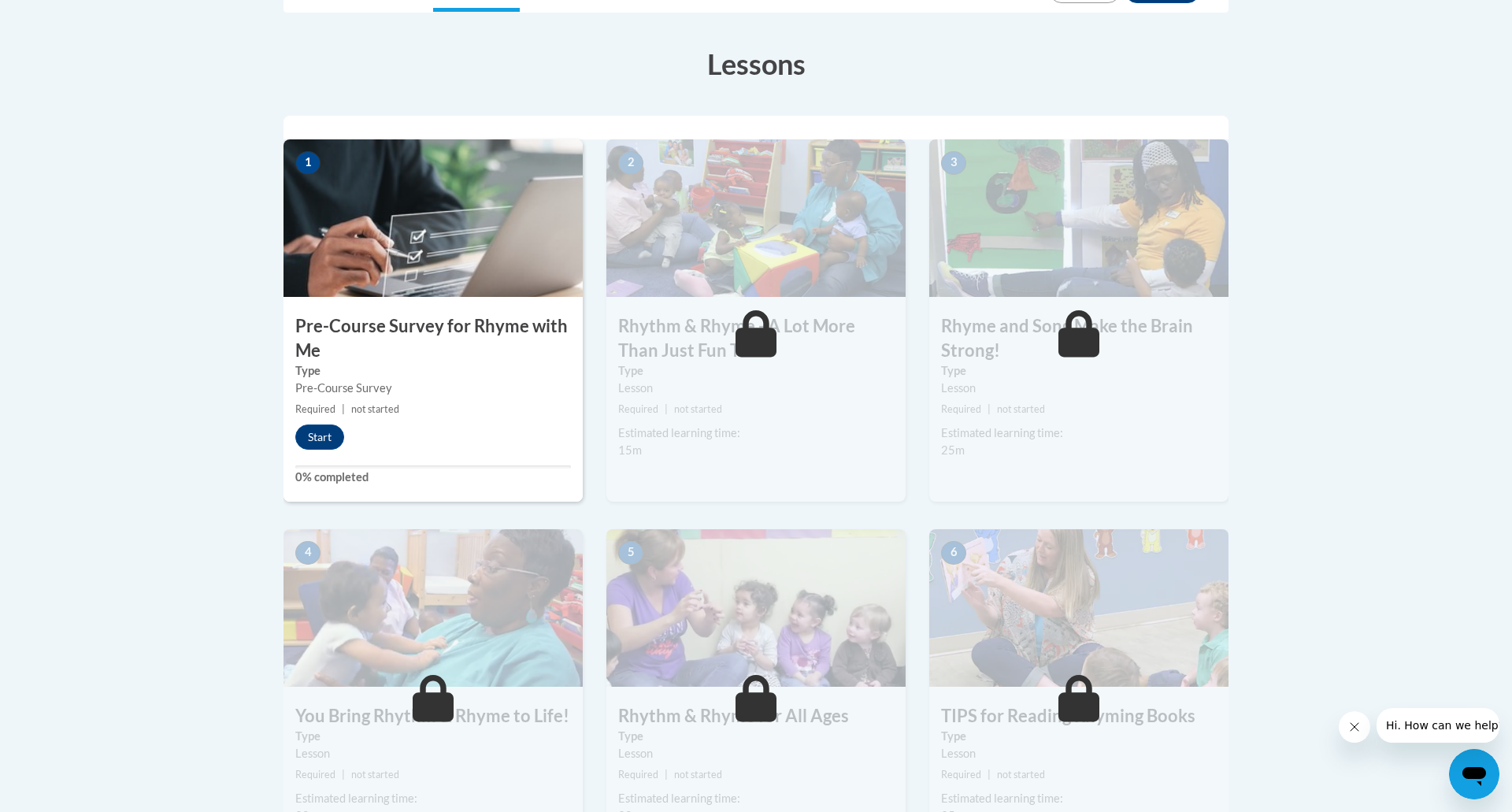
scroll to position [391, 0]
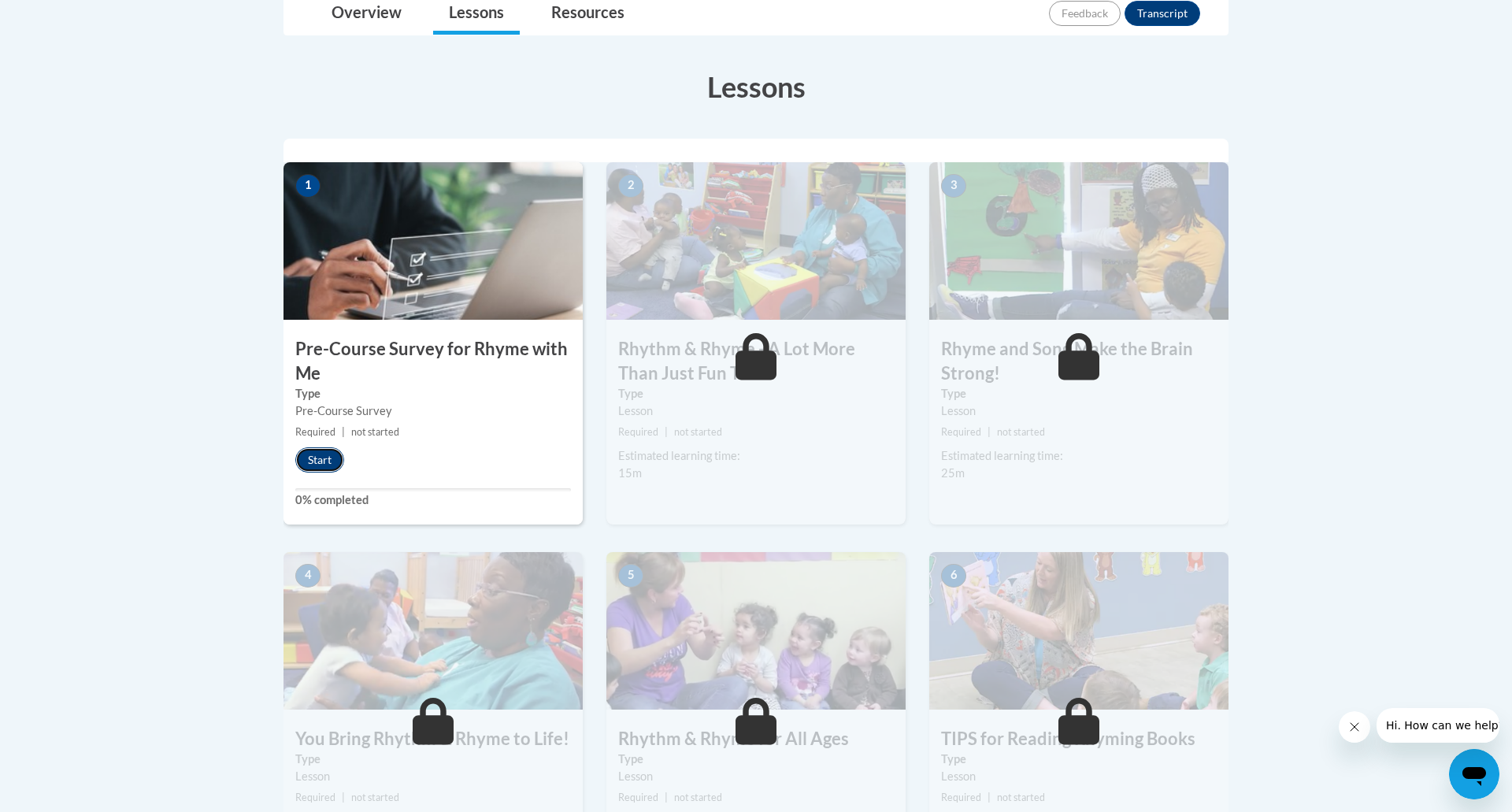
click at [318, 461] on button "Start" at bounding box center [319, 460] width 48 height 25
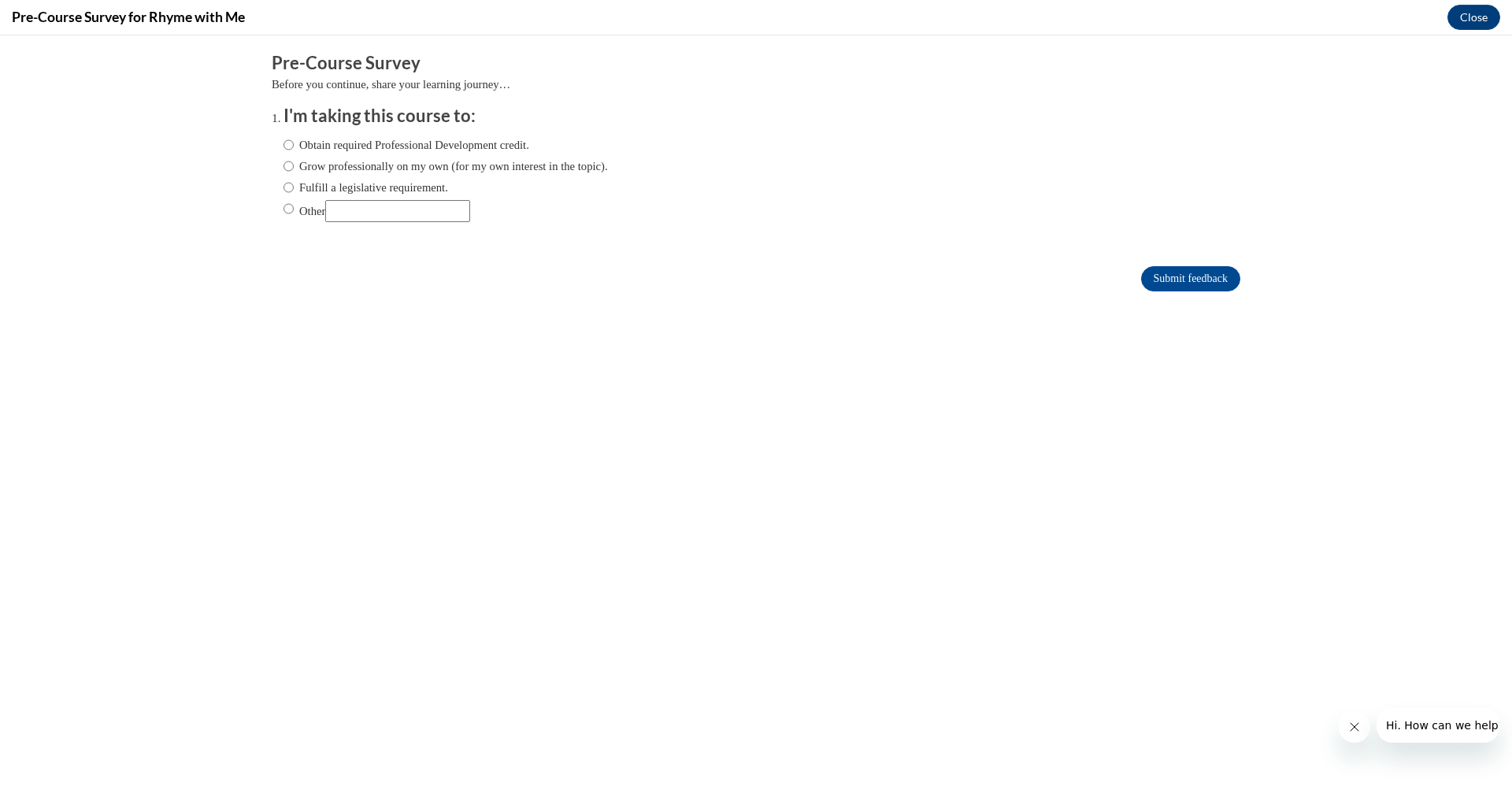
scroll to position [0, 0]
click at [289, 145] on input "Obtain required Professional Development credit." at bounding box center [288, 144] width 10 height 17
radio input "true"
click at [1193, 275] on input "Submit feedback" at bounding box center [1190, 279] width 99 height 25
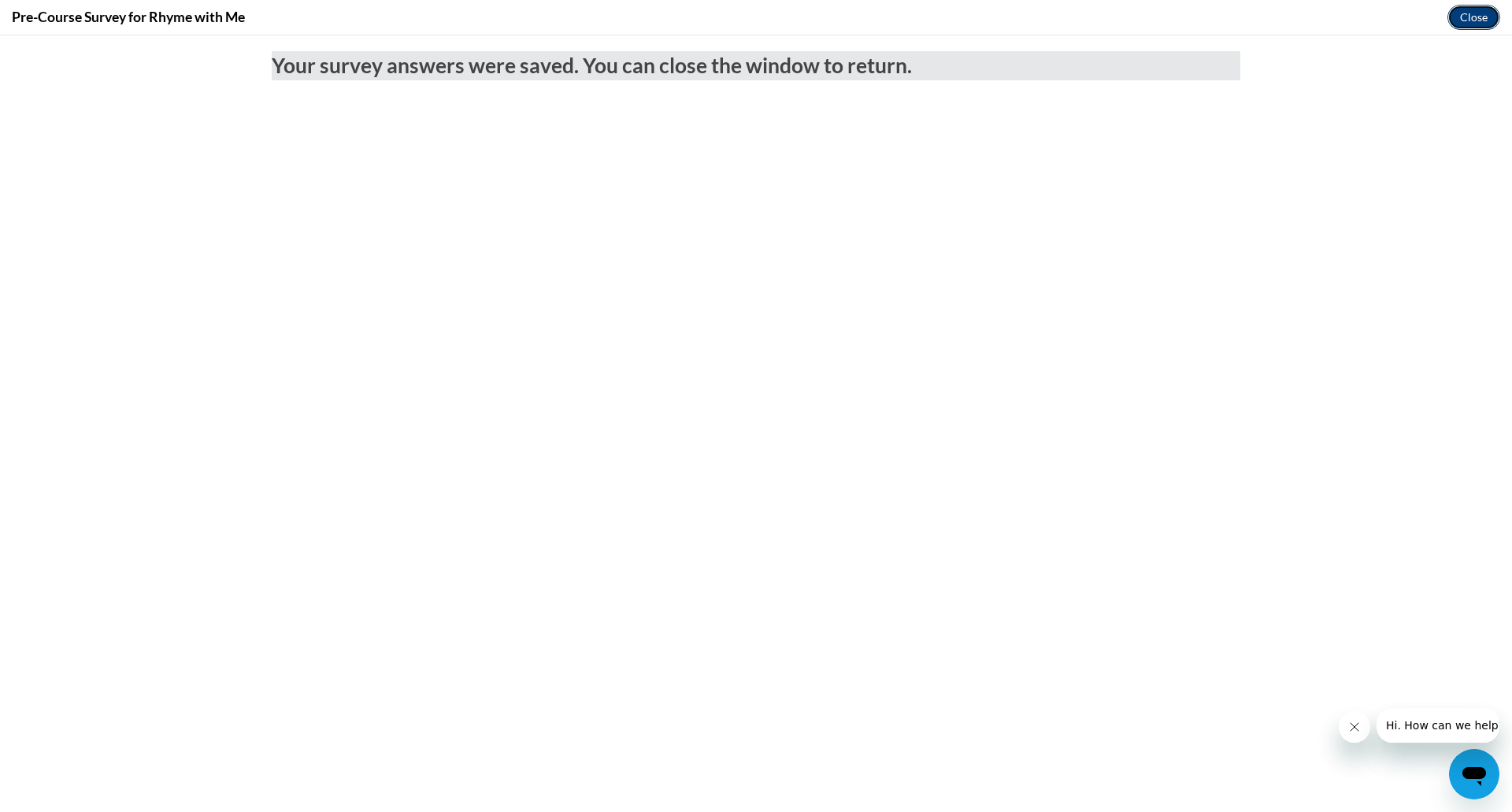
click at [1467, 22] on button "Close" at bounding box center [1473, 17] width 53 height 25
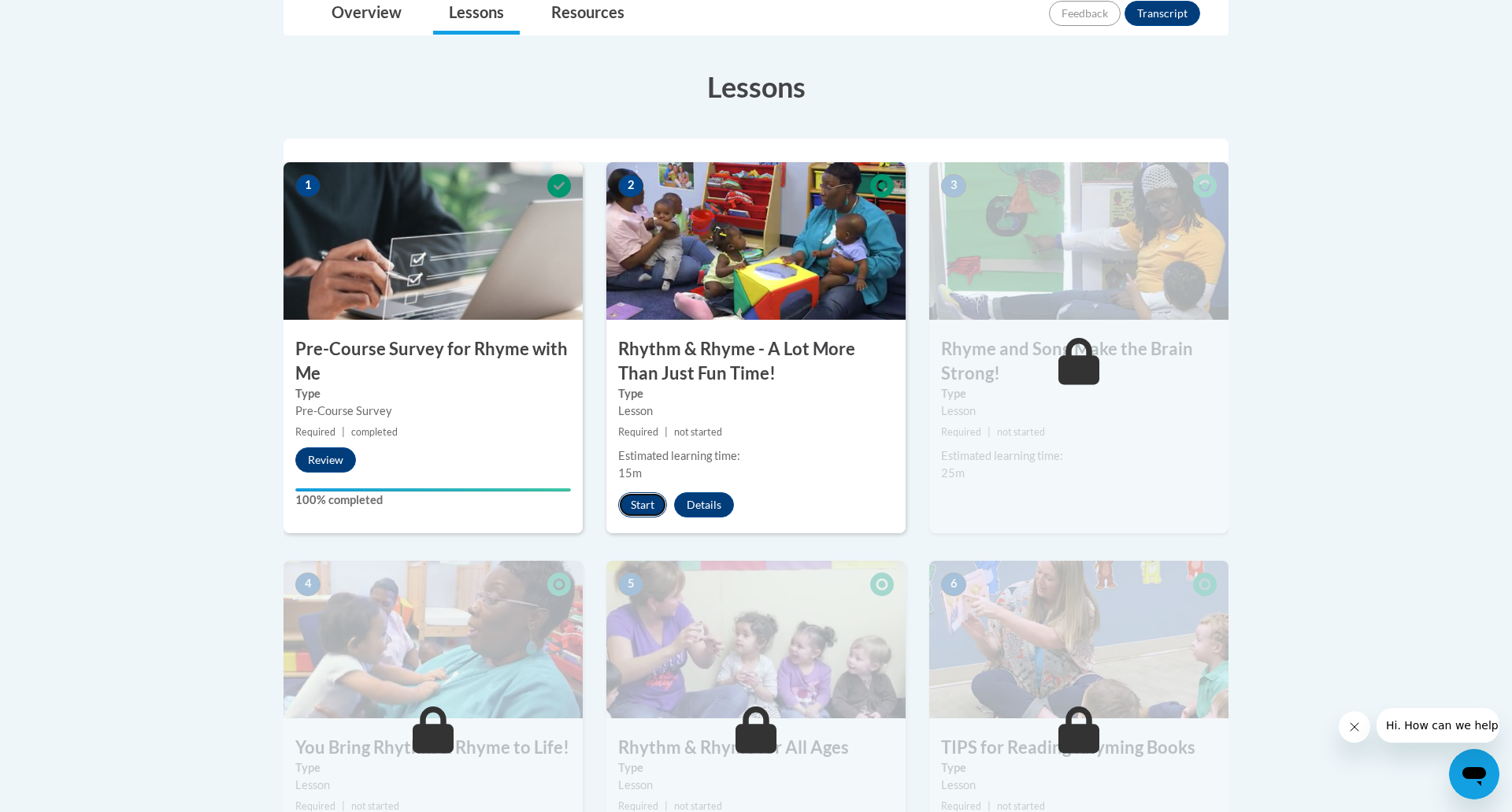
click at [630, 507] on button "Start" at bounding box center [643, 505] width 48 height 25
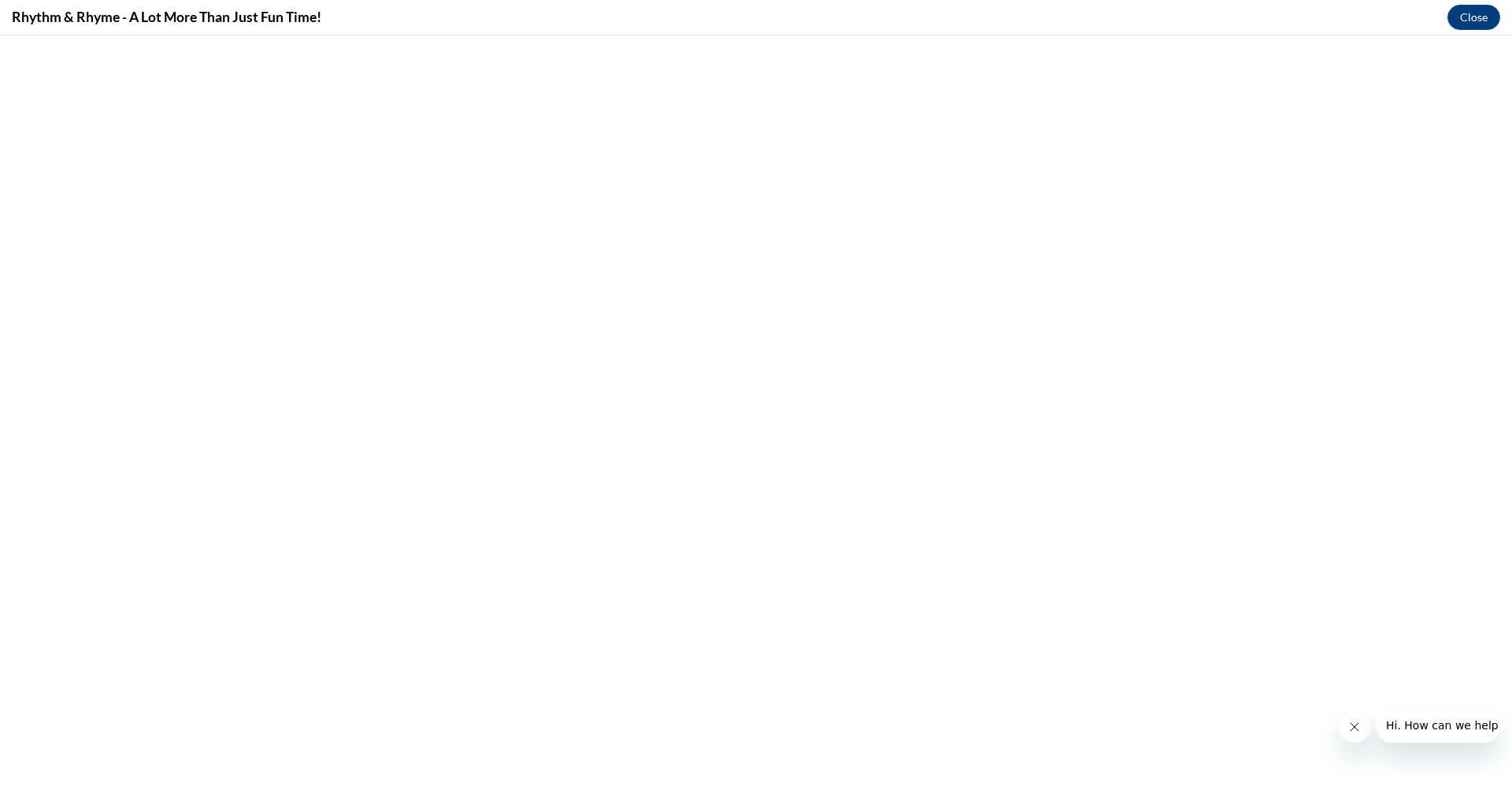
click at [1340, 731] on button "Close message from company" at bounding box center [1353, 726] width 31 height 31
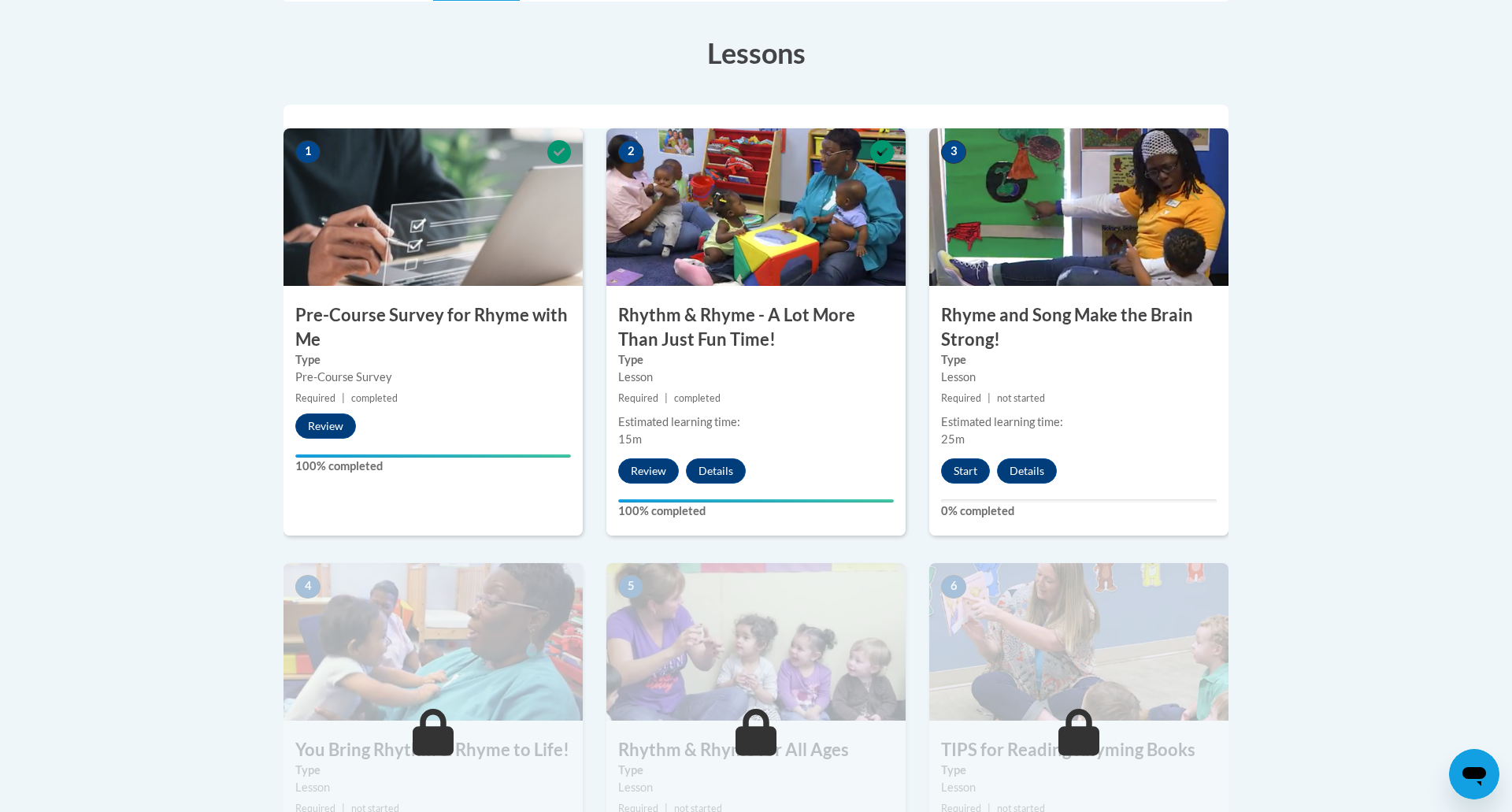
scroll to position [449, 0]
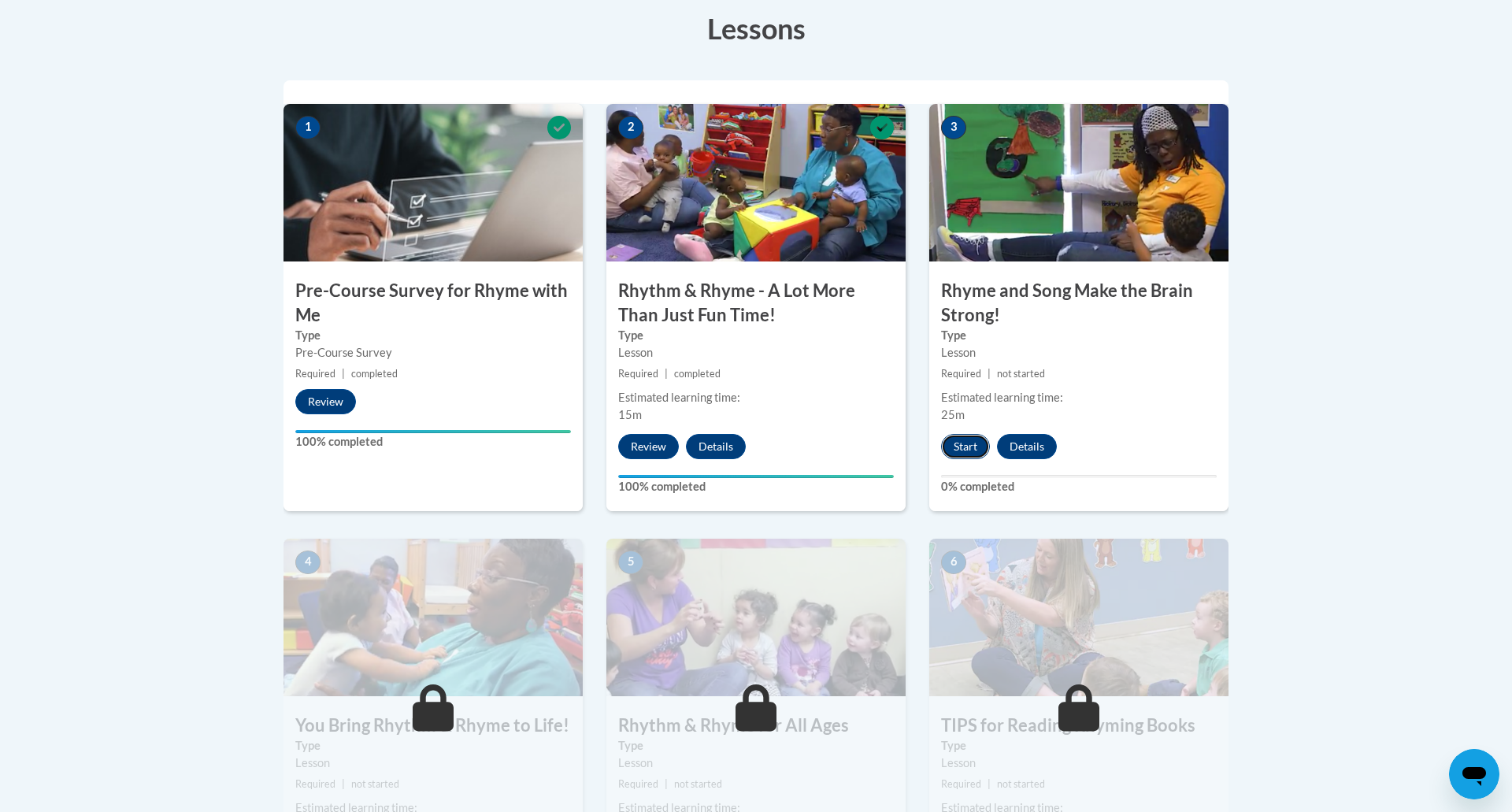
click at [967, 454] on button "Start" at bounding box center [965, 446] width 48 height 25
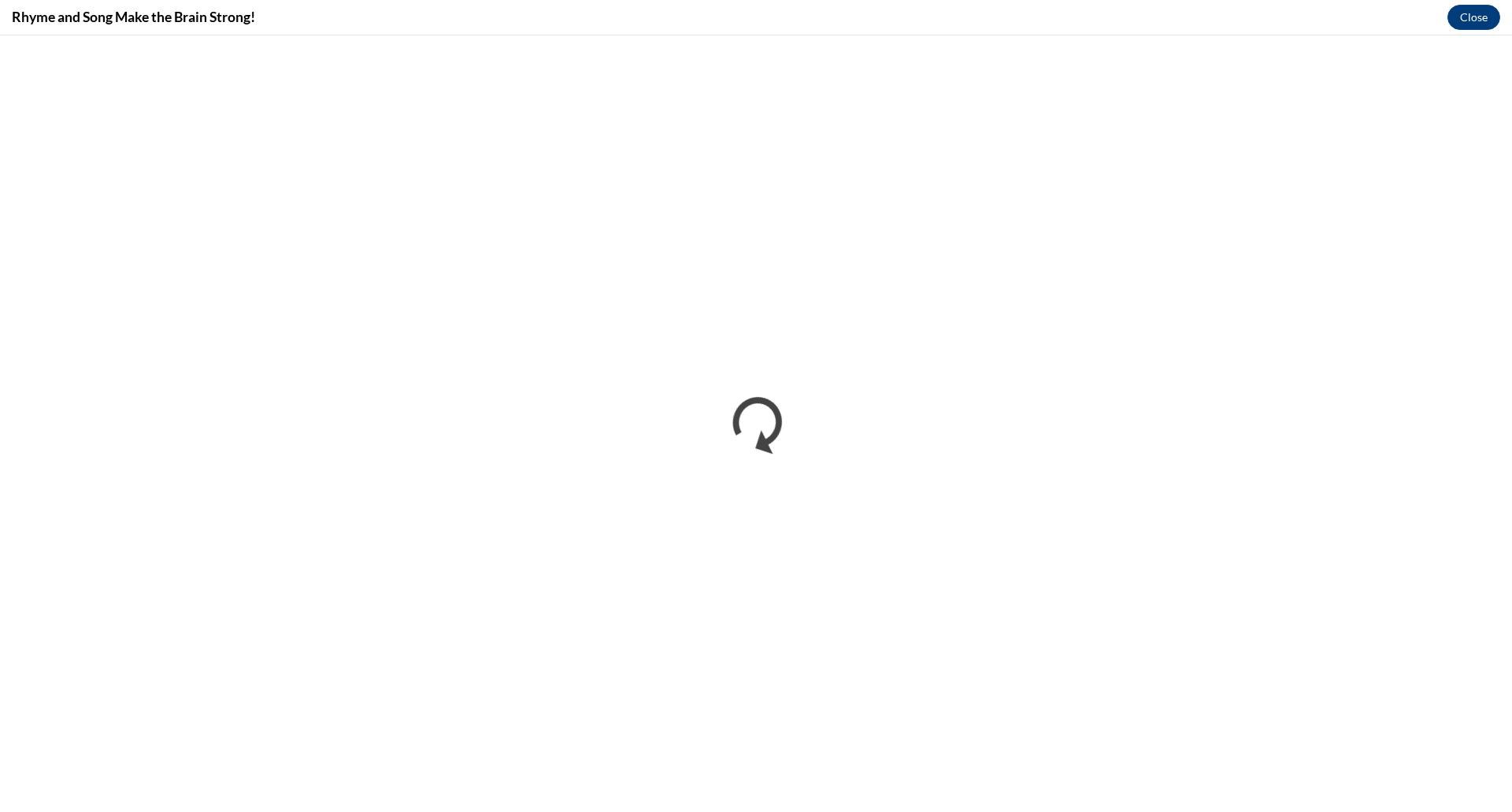
scroll to position [0, 0]
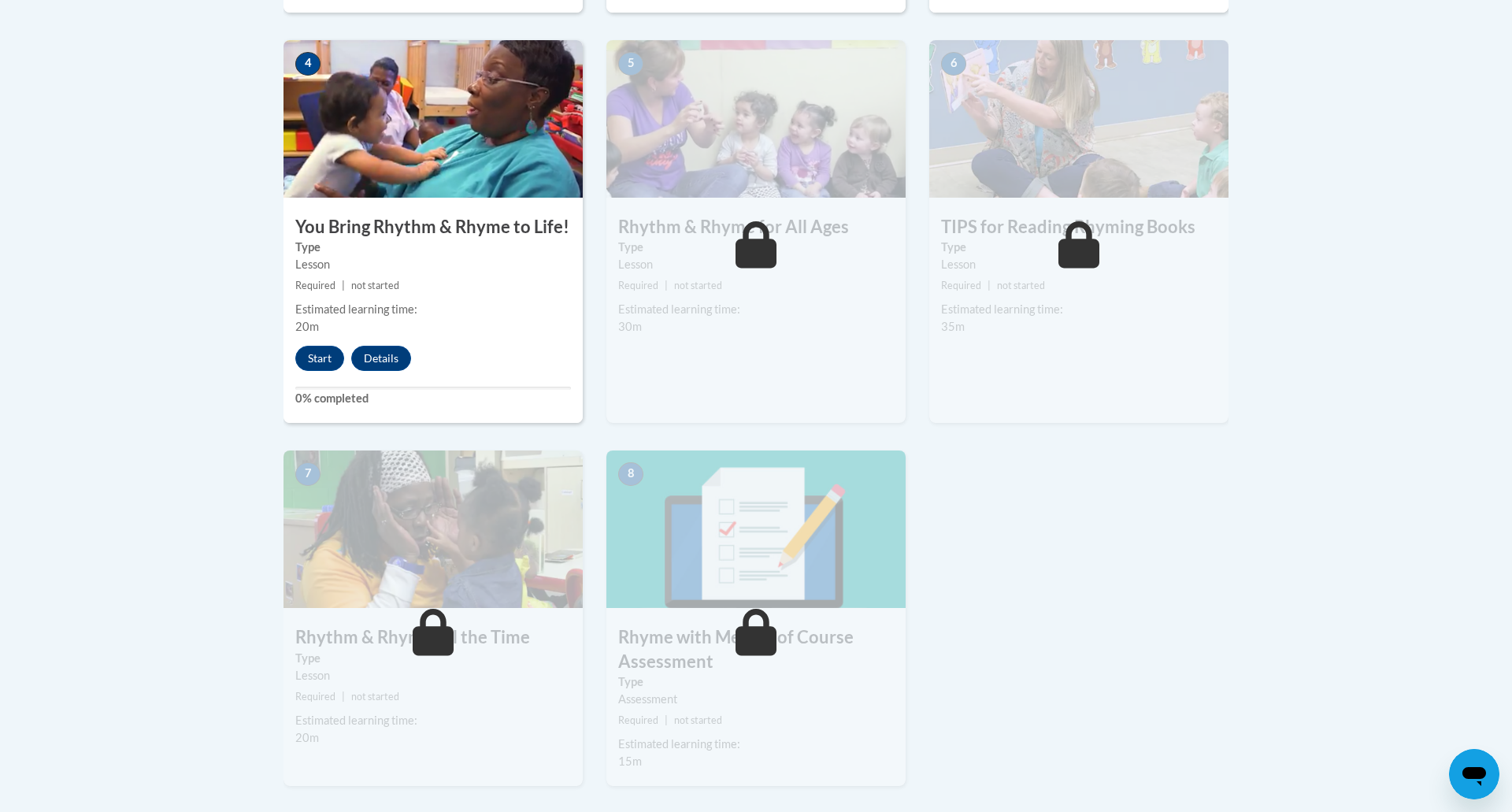
scroll to position [955, 0]
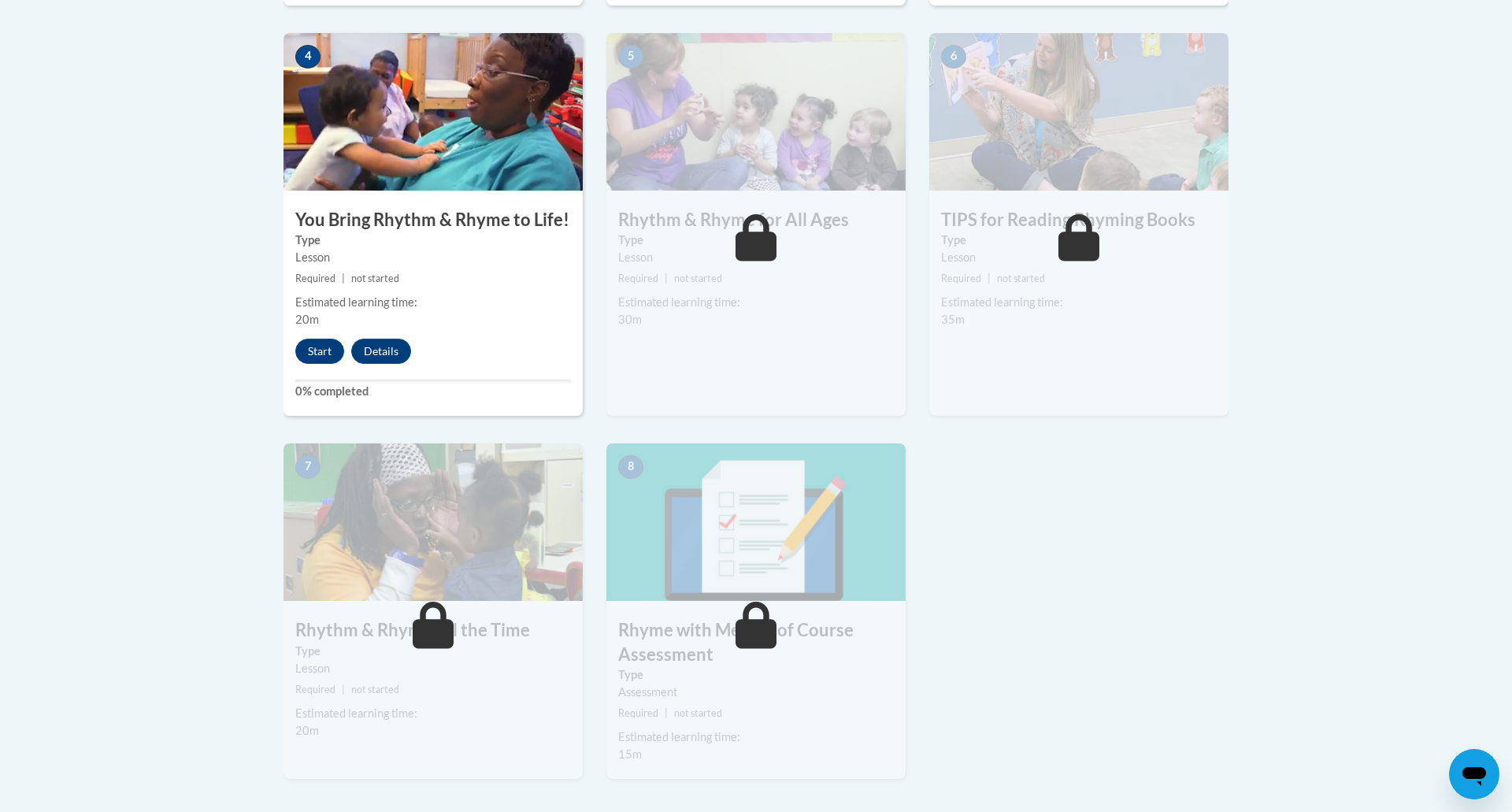
click at [388, 251] on div "Lesson" at bounding box center [432, 257] width 275 height 17
click at [309, 355] on button "Start" at bounding box center [319, 351] width 48 height 25
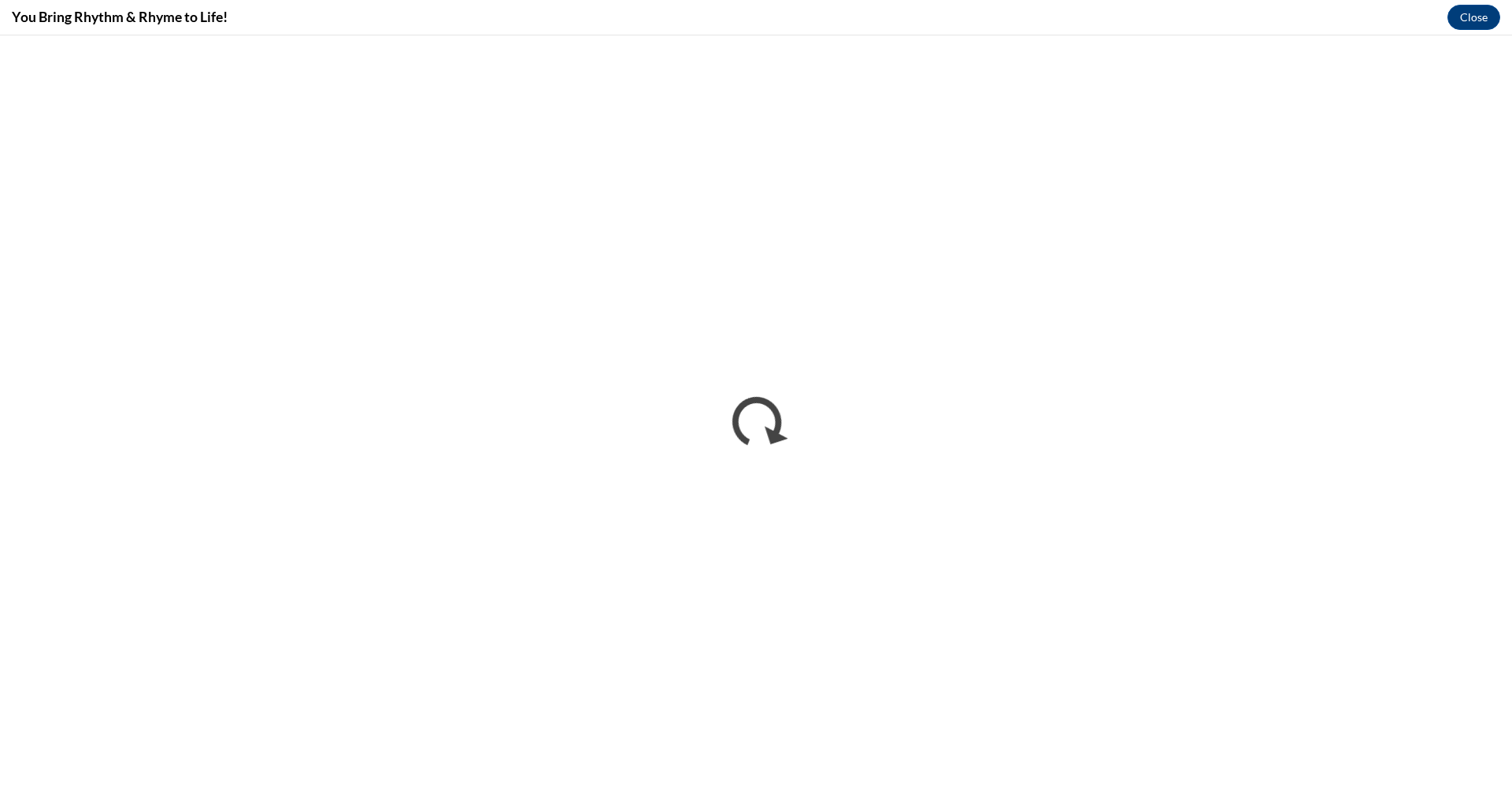
scroll to position [0, 0]
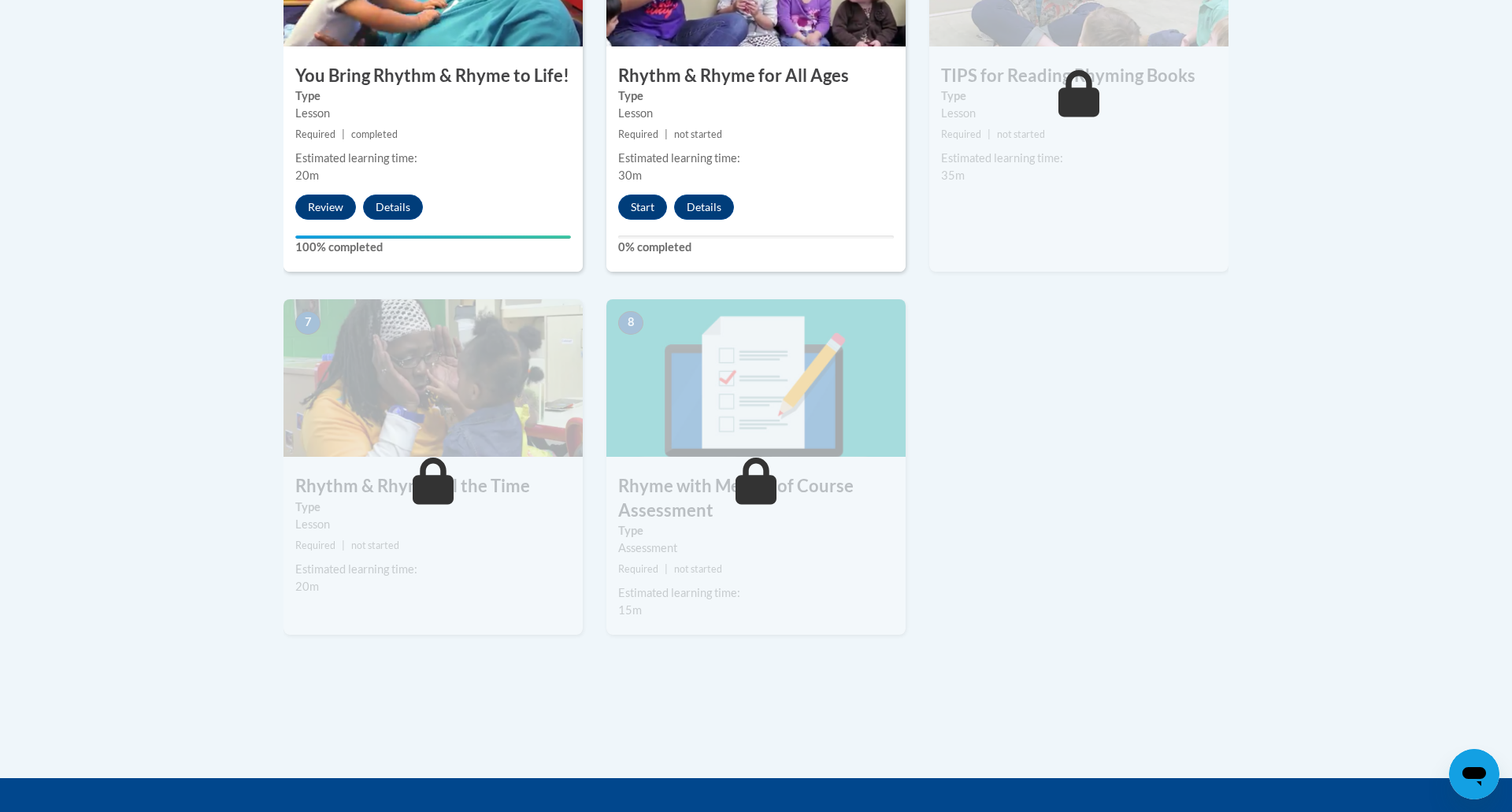
scroll to position [1101, 0]
